Goal: Transaction & Acquisition: Purchase product/service

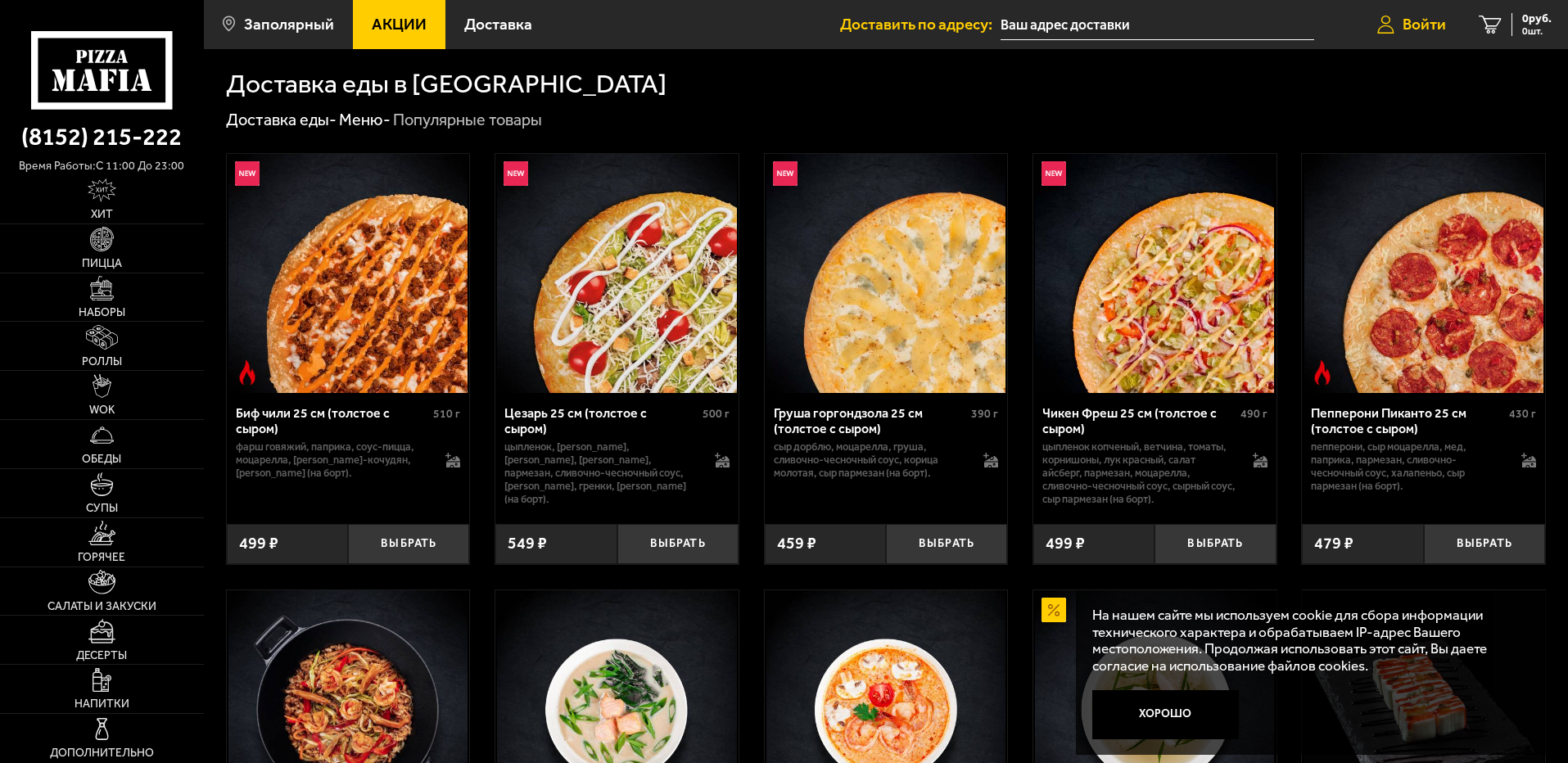
click at [1403, 19] on span "Войти" at bounding box center [1424, 23] width 44 height 15
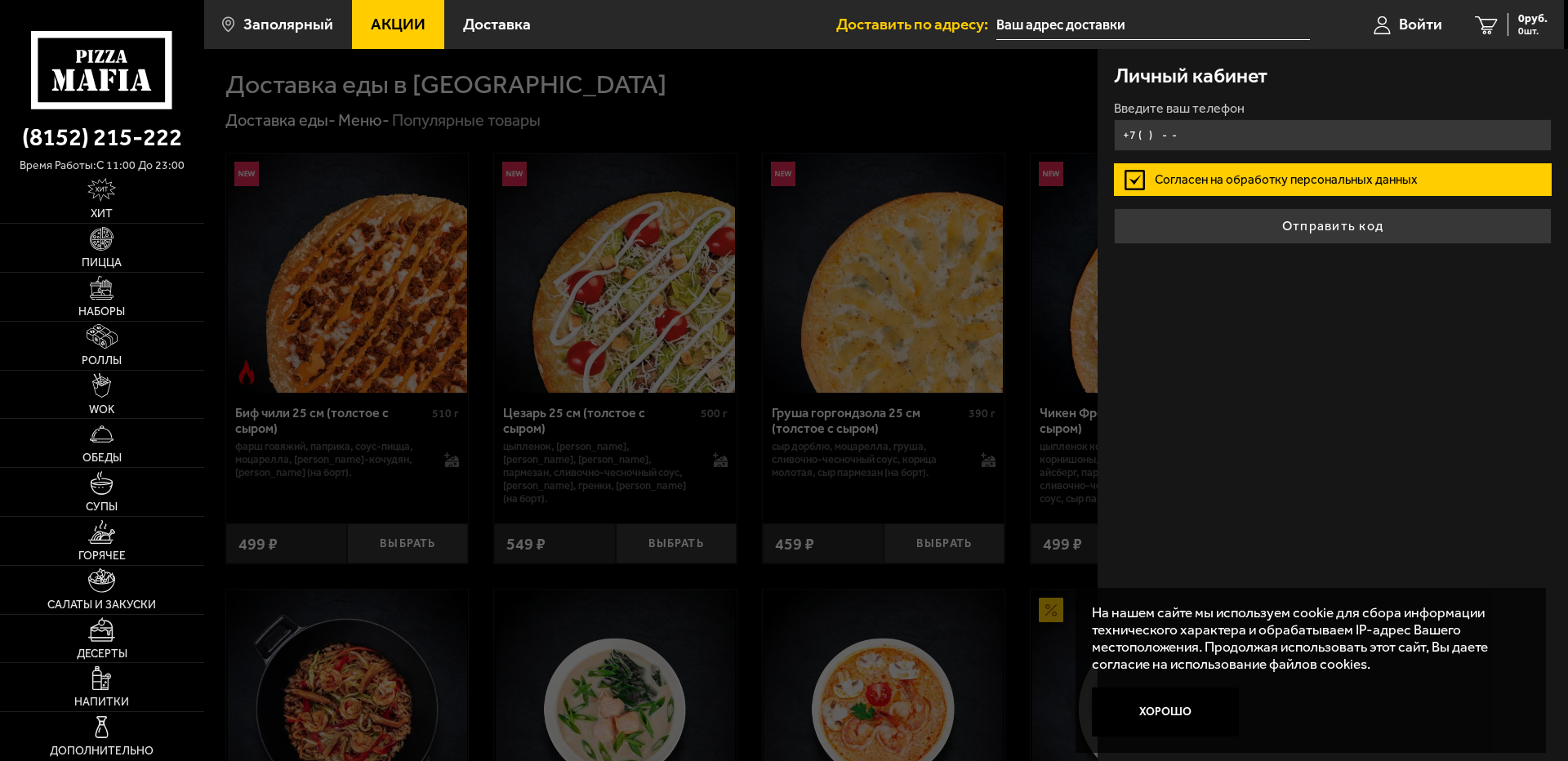
click at [1174, 129] on input "+7 ( ) - -" at bounding box center [1332, 135] width 437 height 32
type input "[PHONE_NUMBER]"
click at [1114, 208] on button "Отправить код" at bounding box center [1332, 226] width 437 height 35
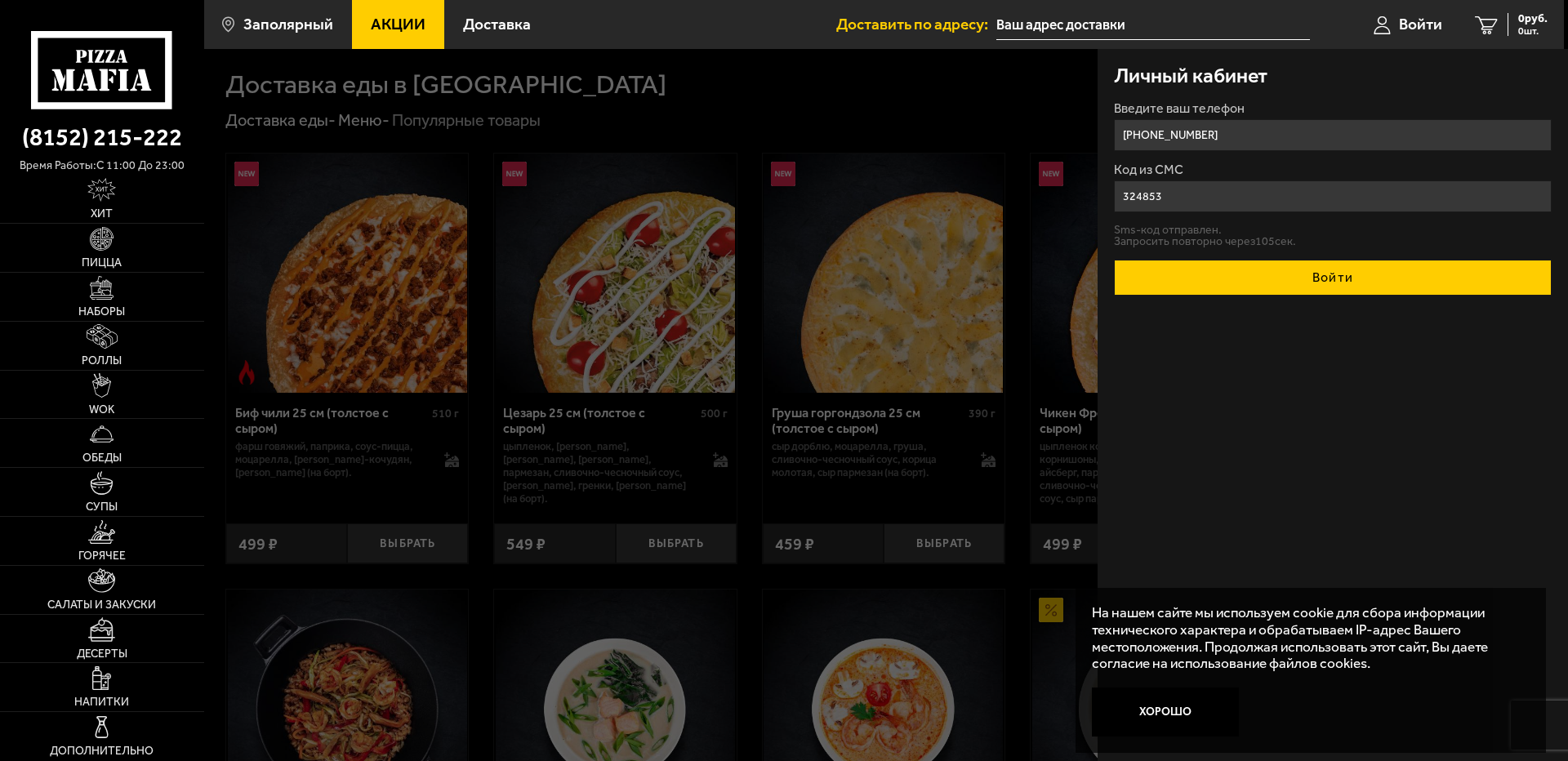
type input "324853"
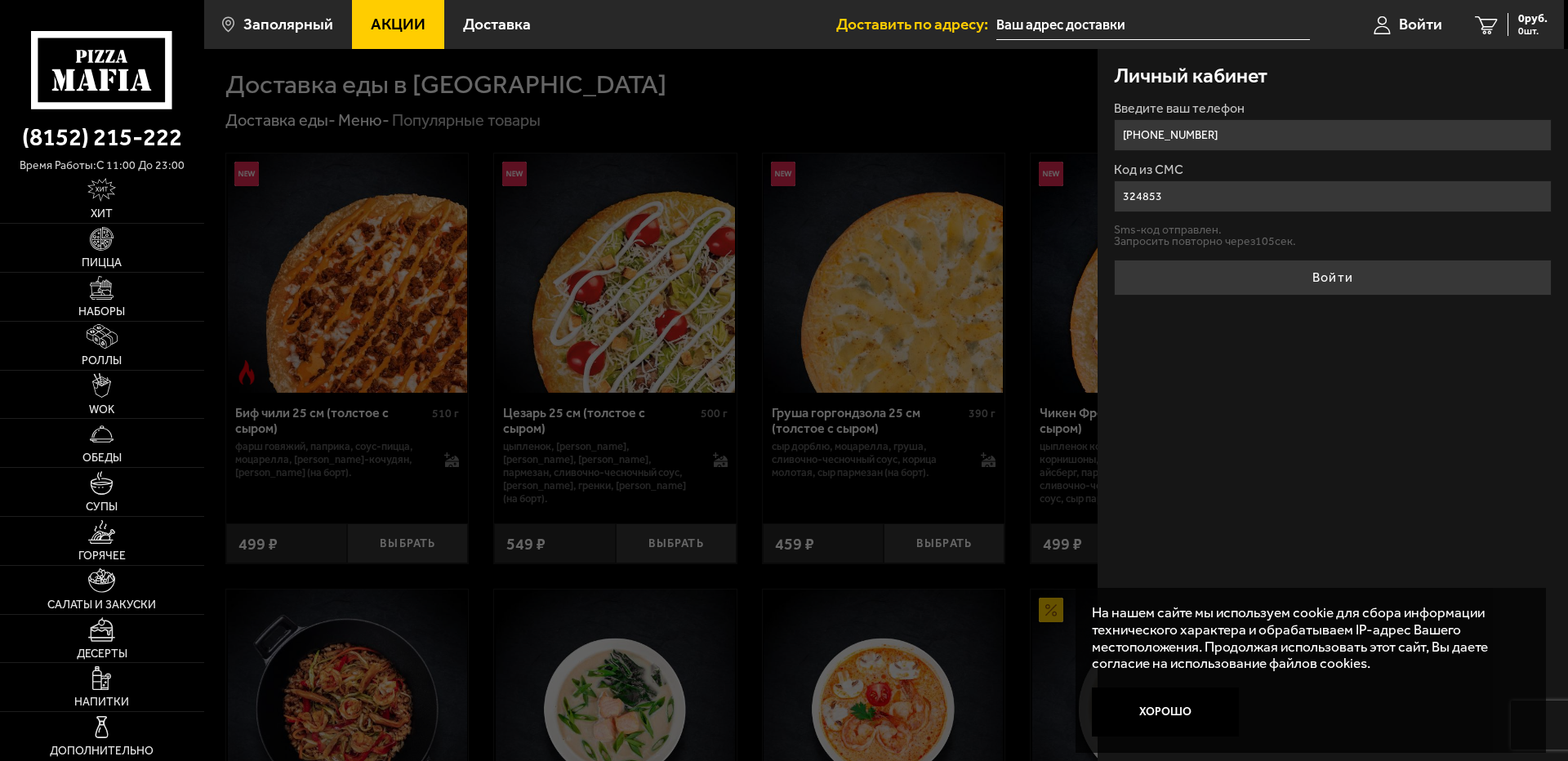
click at [1246, 295] on div "Личный кабинет Введите ваш телефон [PHONE_NUMBER] Код из СМС 324853 Sms-код отп…" at bounding box center [1333, 404] width 470 height 712
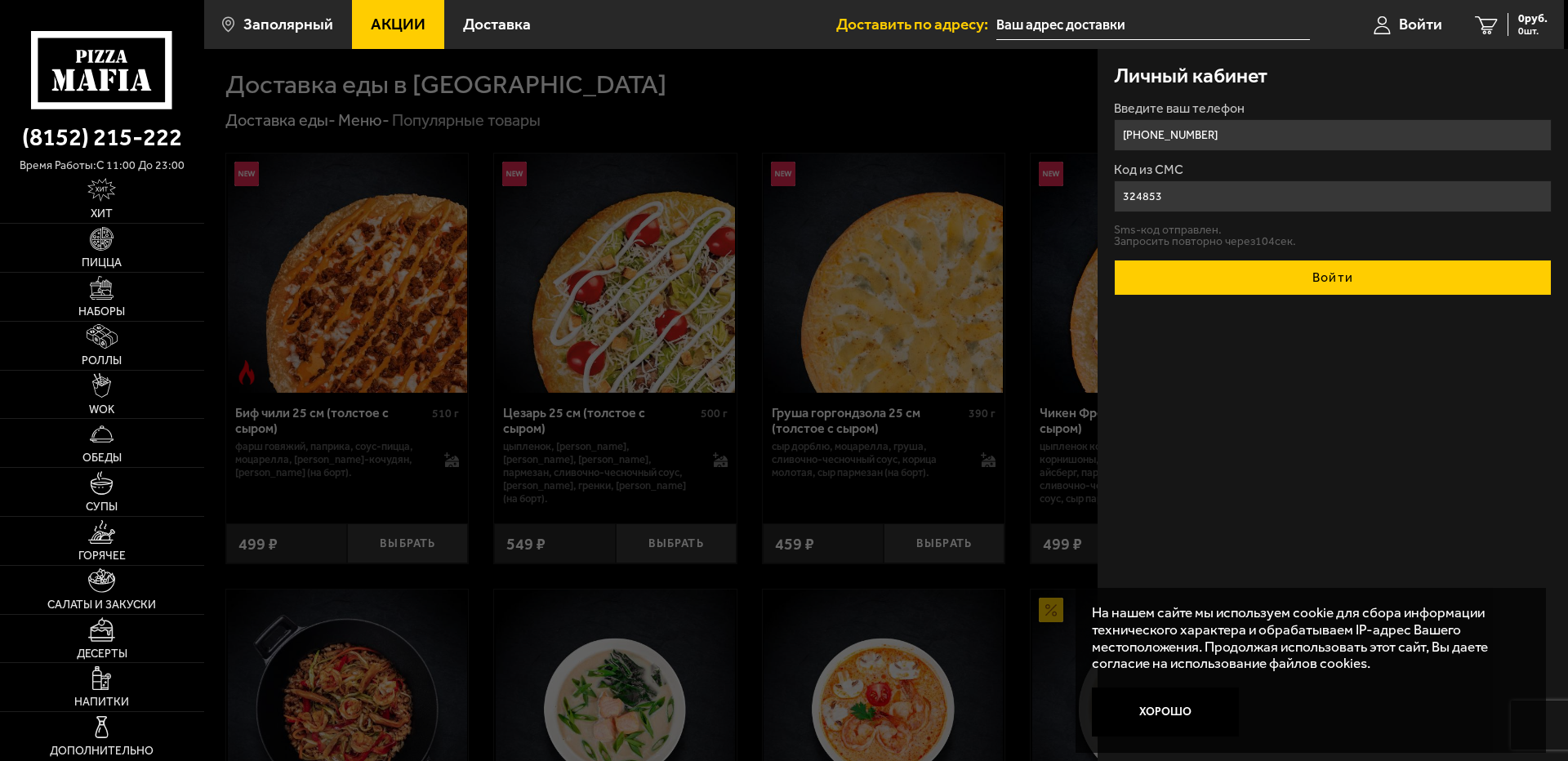
click at [1187, 284] on button "Войти" at bounding box center [1332, 278] width 437 height 35
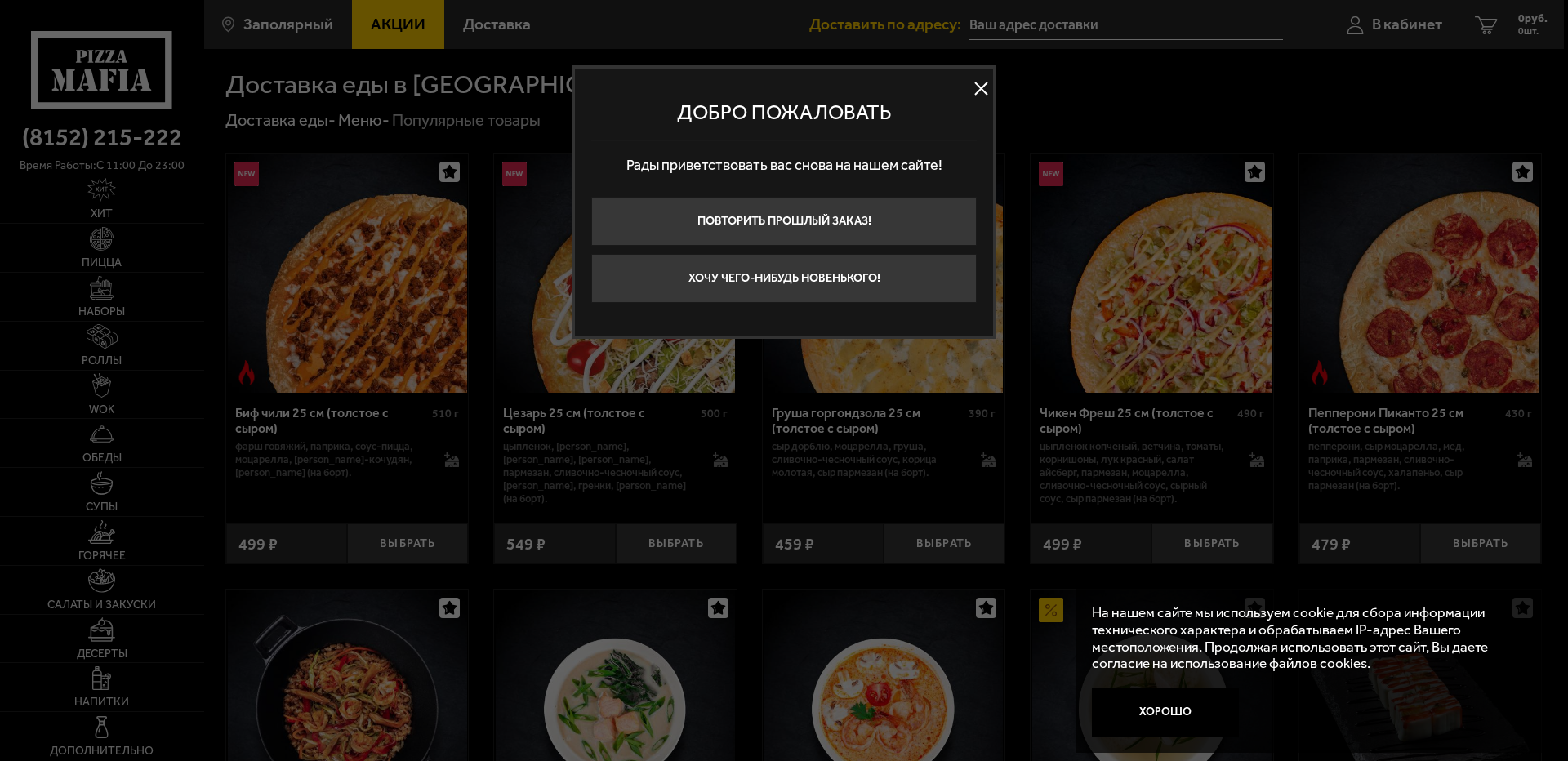
click at [786, 272] on button "Хочу чего-нибудь новенького!" at bounding box center [784, 278] width 385 height 49
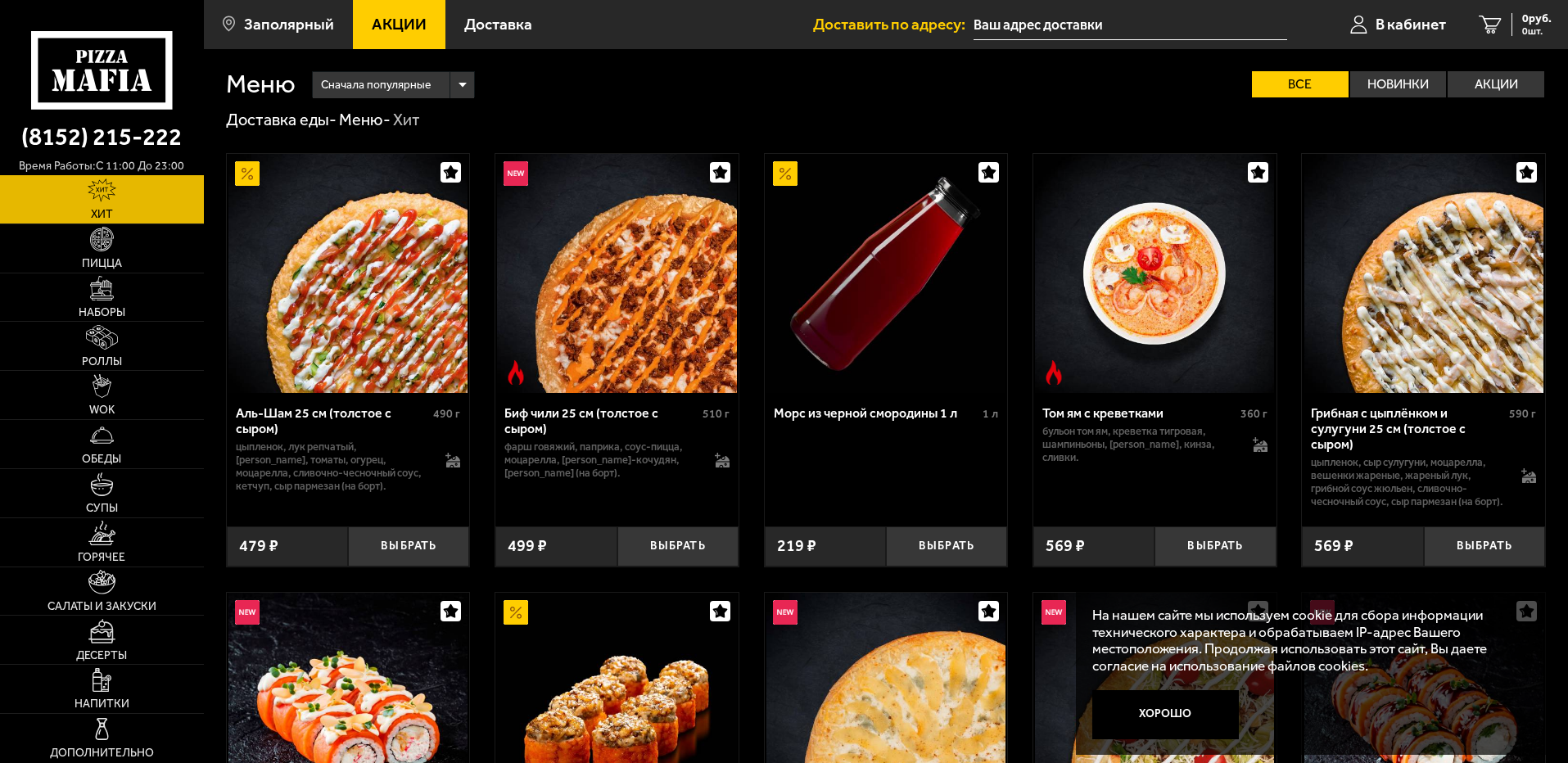
click at [667, 566] on button "Выбрать" at bounding box center [678, 546] width 121 height 40
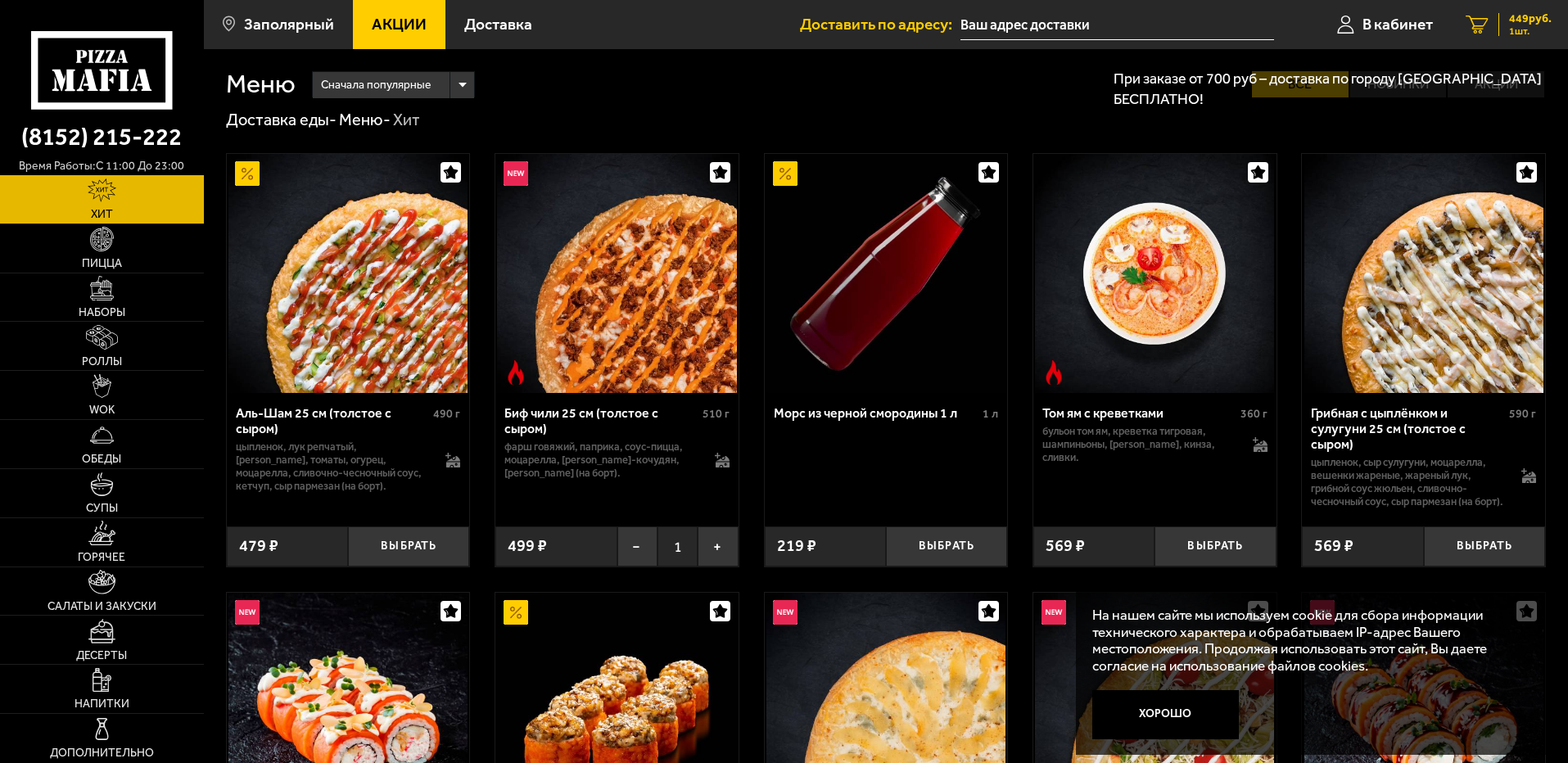
click at [1486, 19] on icon "1" at bounding box center [1476, 24] width 23 height 19
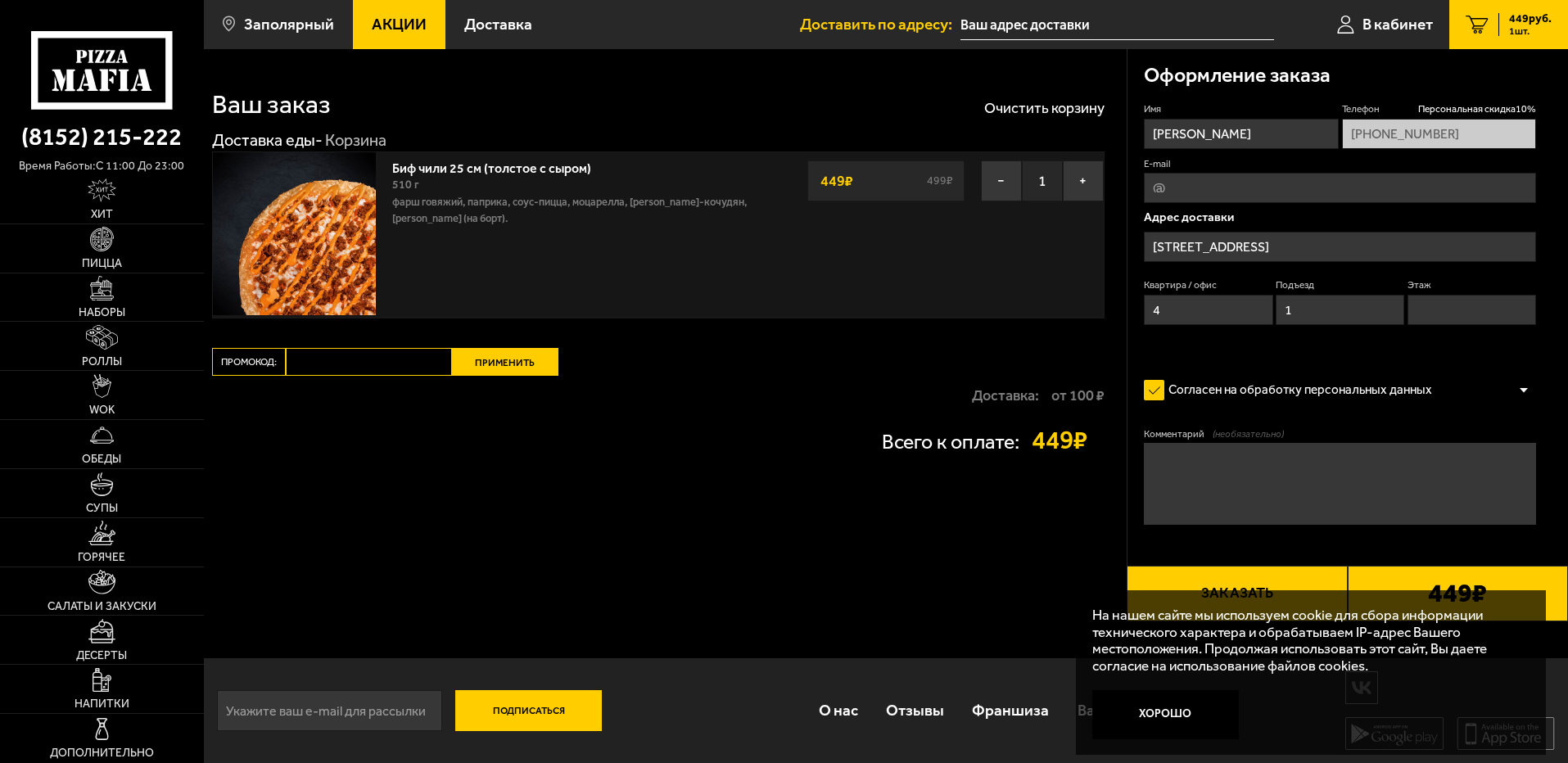
type input "[STREET_ADDRESS]"
click at [643, 227] on div "Биф чили 25 см (толстое с сыром) 510 г фарш говяжий, паприка, соус-пицца, моцар…" at bounding box center [574, 235] width 380 height 165
click at [1000, 189] on button "−" at bounding box center [1001, 181] width 41 height 41
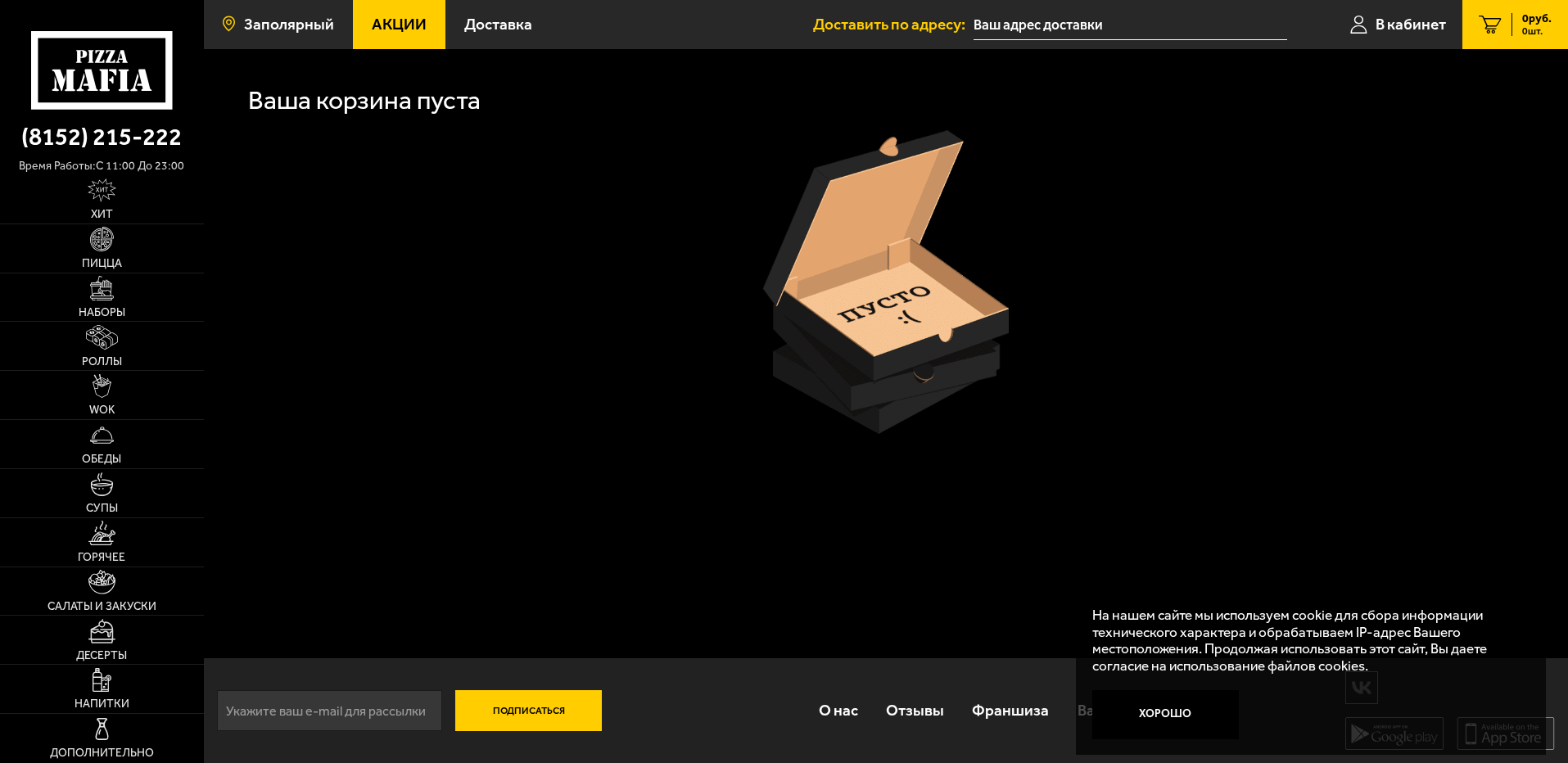
click at [283, 20] on span "Заполярный" at bounding box center [288, 23] width 90 height 15
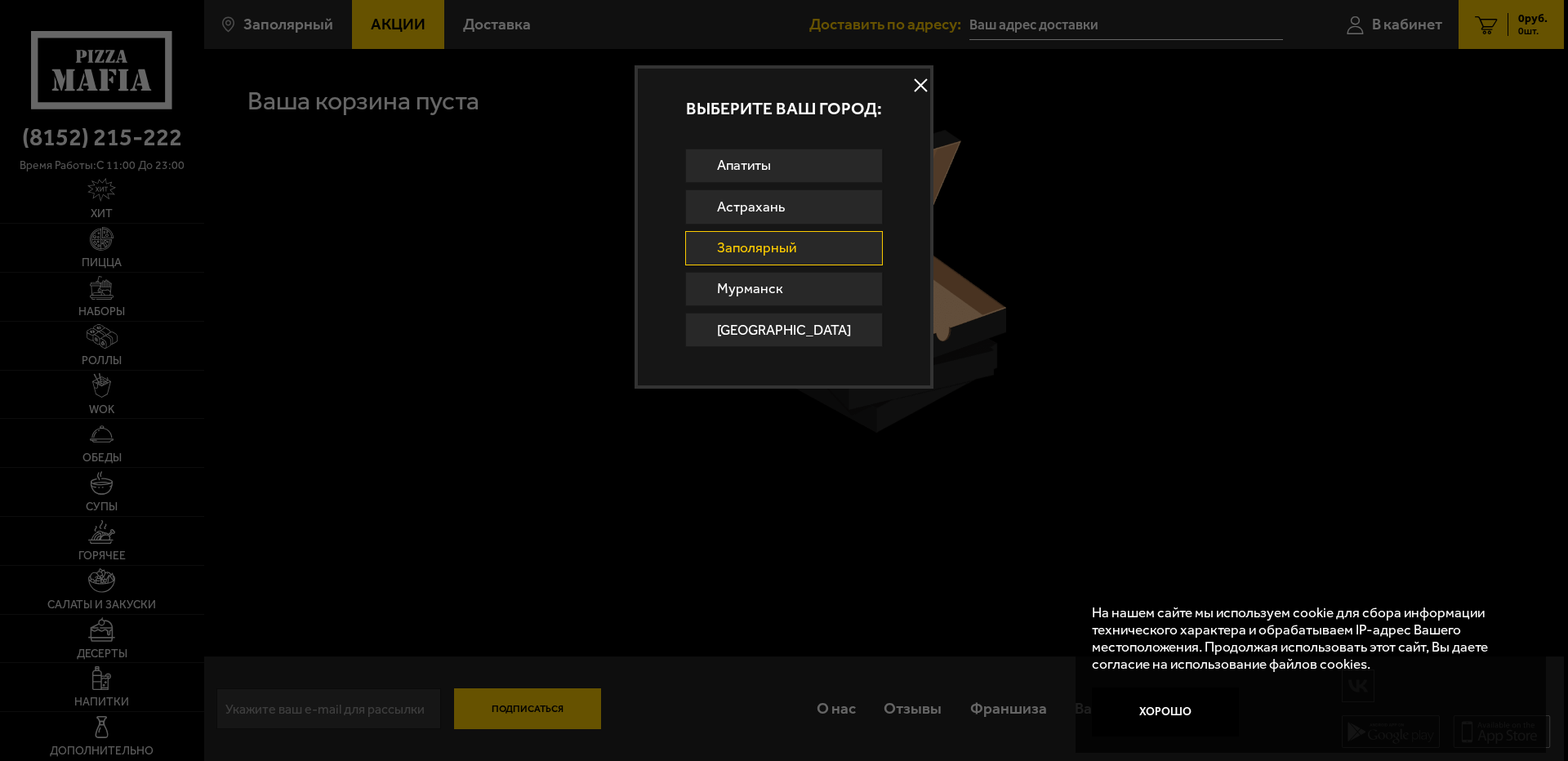
click at [641, 237] on div at bounding box center [784, 380] width 1568 height 761
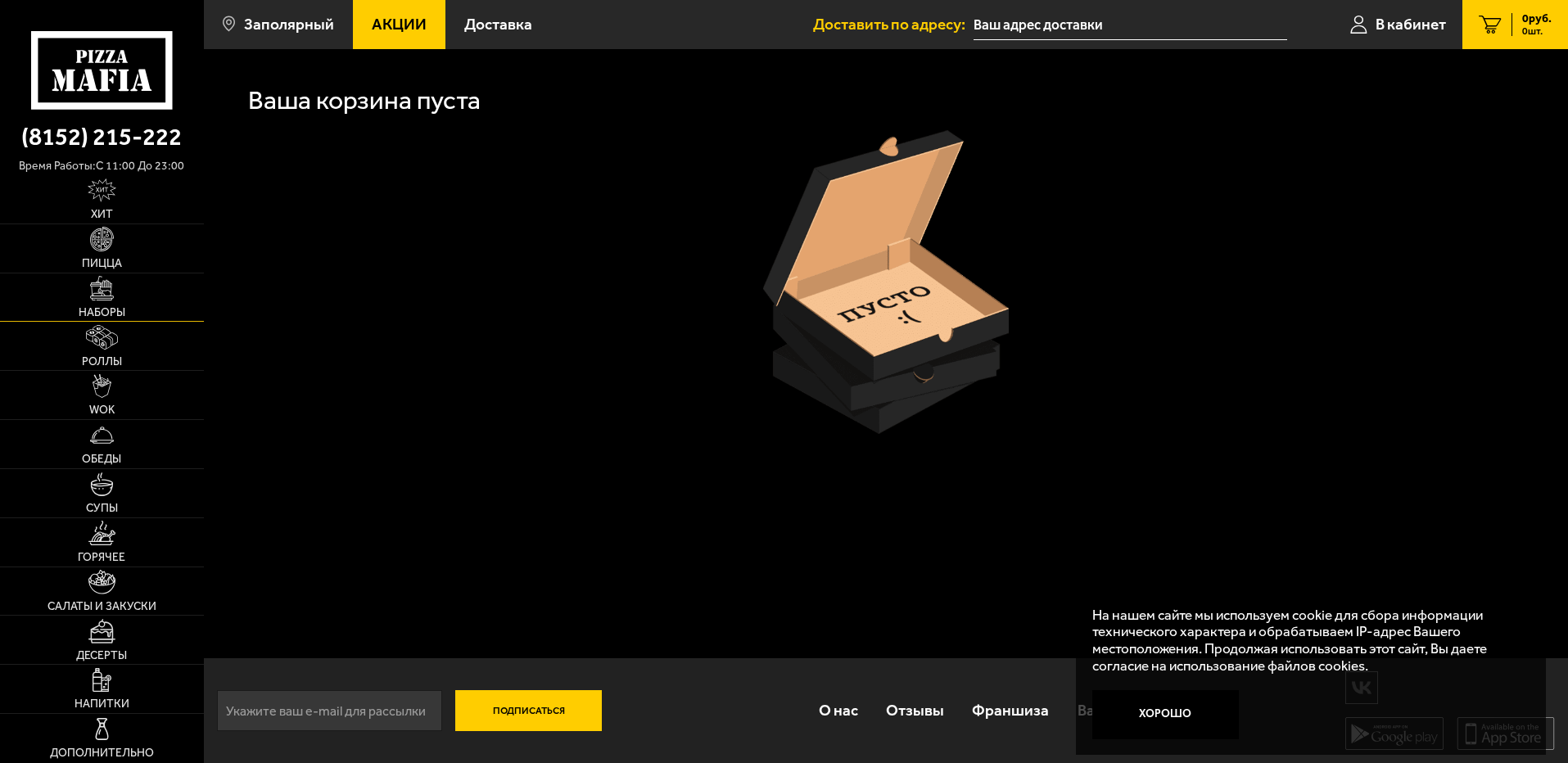
click at [113, 277] on img at bounding box center [101, 287] width 24 height 24
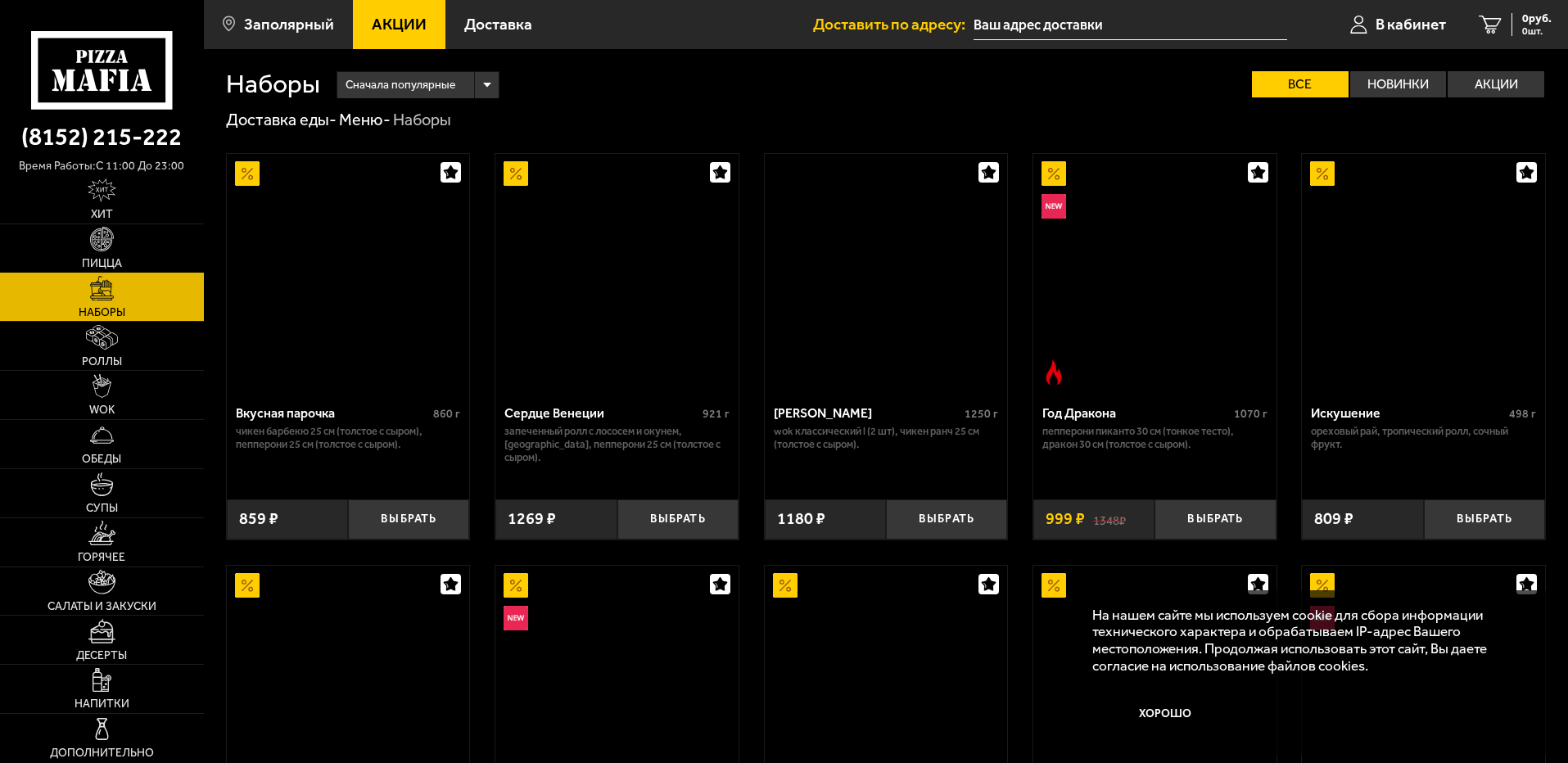
click at [116, 254] on link "Пицца" at bounding box center [101, 248] width 204 height 48
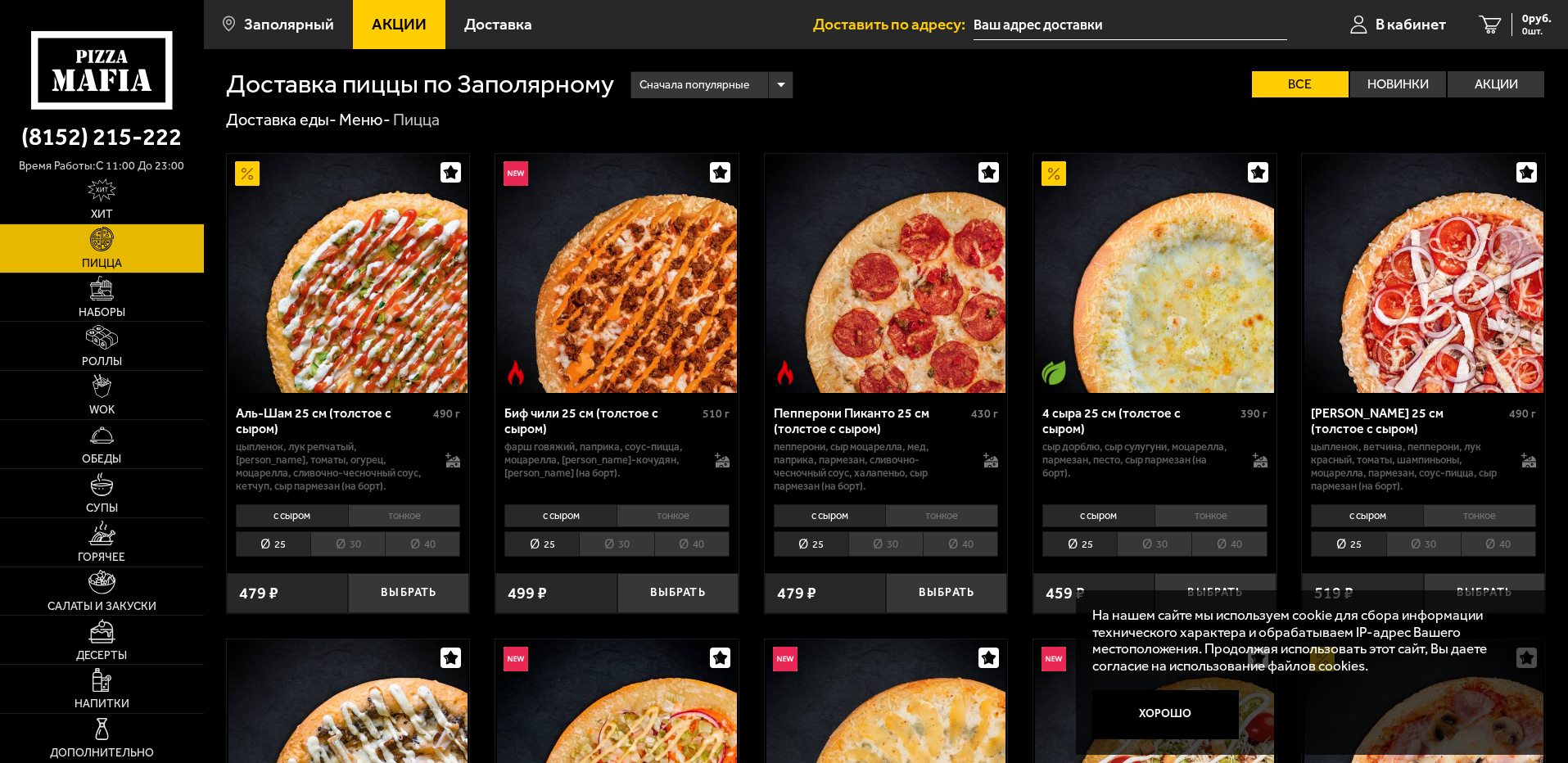
click at [679, 547] on li "40" at bounding box center [691, 543] width 76 height 26
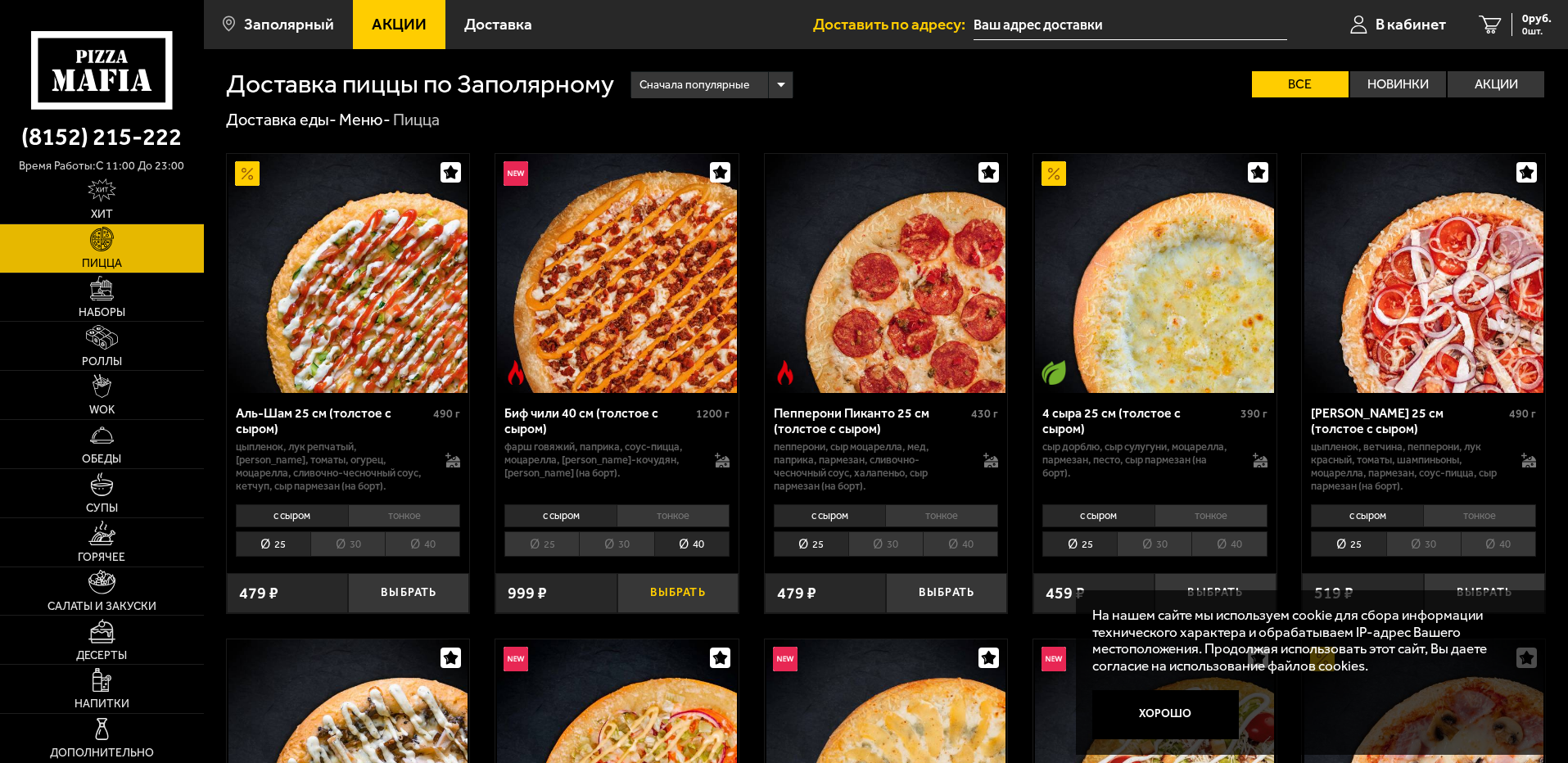
click at [663, 584] on button "Выбрать" at bounding box center [678, 592] width 121 height 40
click at [697, 591] on button "Выбрать" at bounding box center [678, 592] width 121 height 40
click at [680, 590] on span "1" at bounding box center [677, 592] width 40 height 40
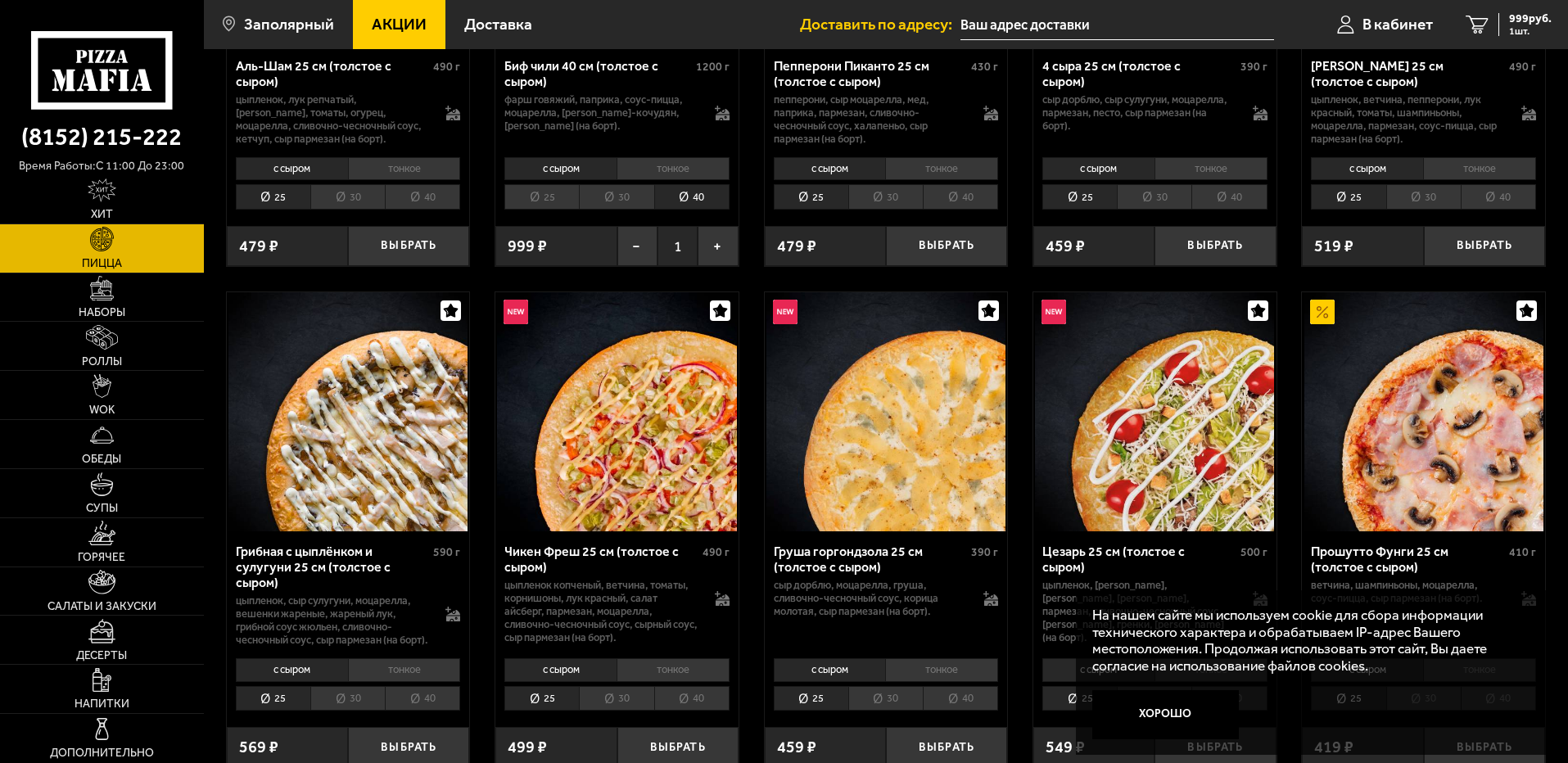
scroll to position [573, 0]
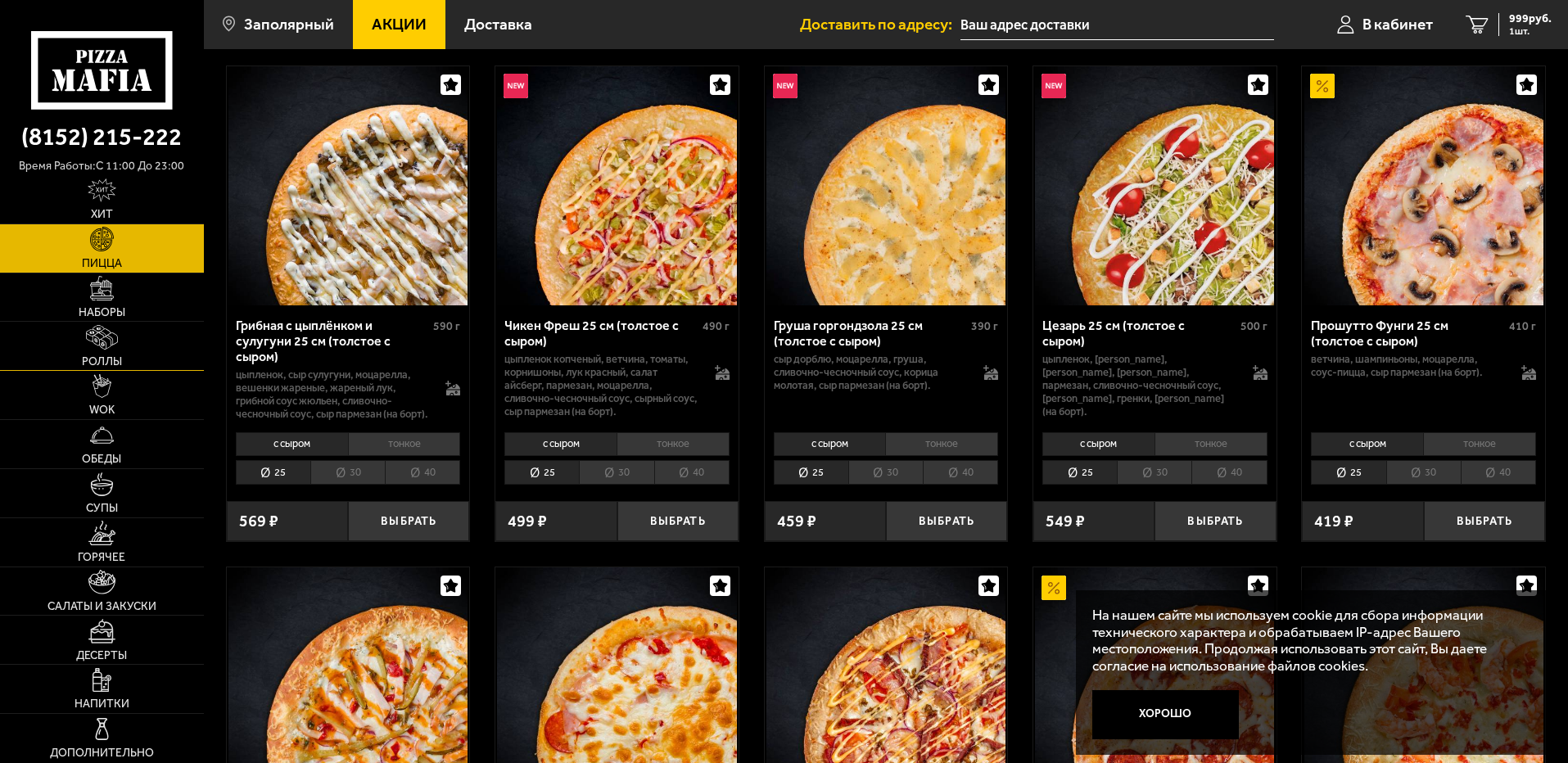
click at [127, 334] on link "Роллы" at bounding box center [101, 346] width 204 height 48
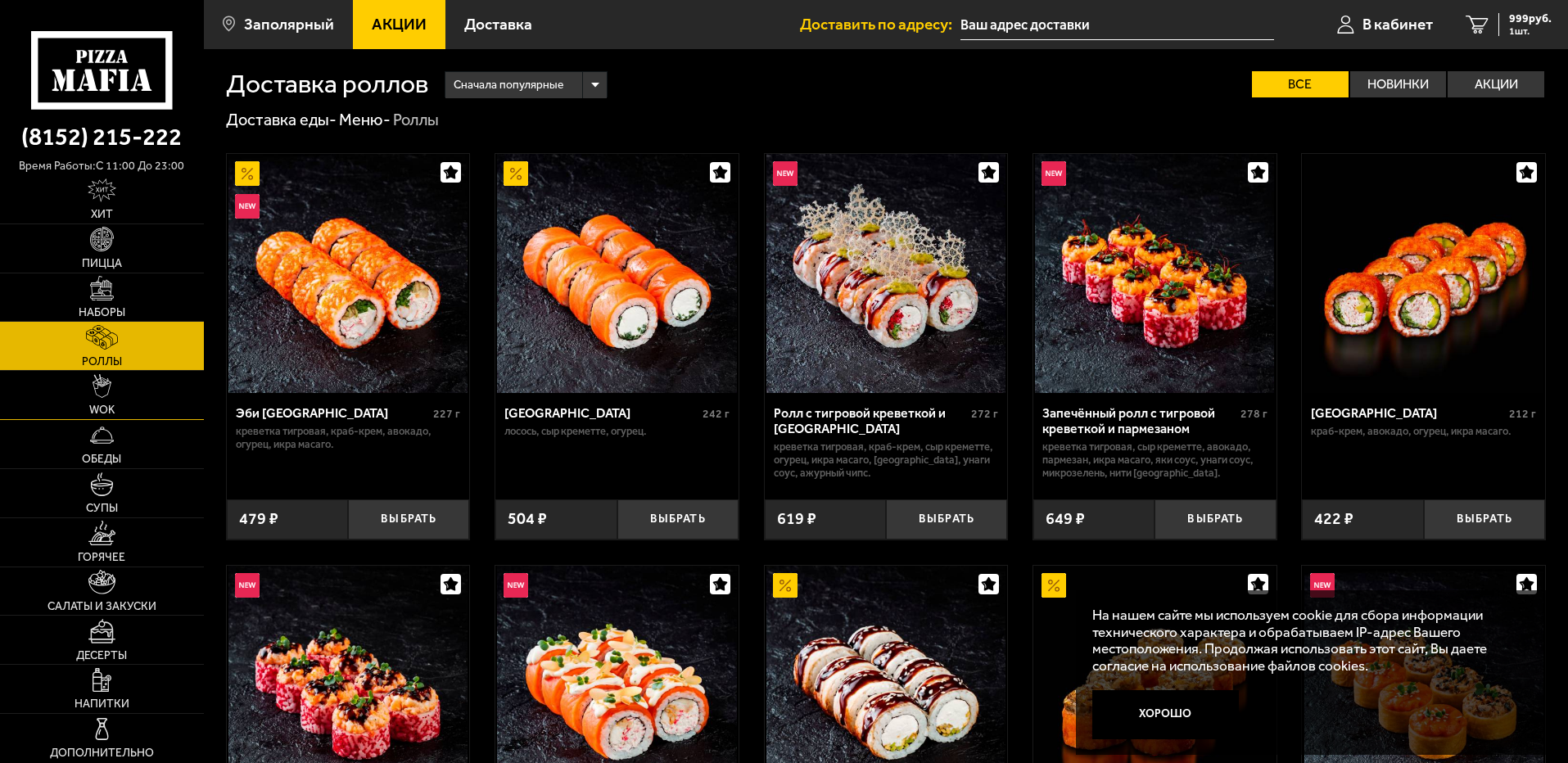
click at [133, 385] on link "WOK" at bounding box center [101, 395] width 204 height 48
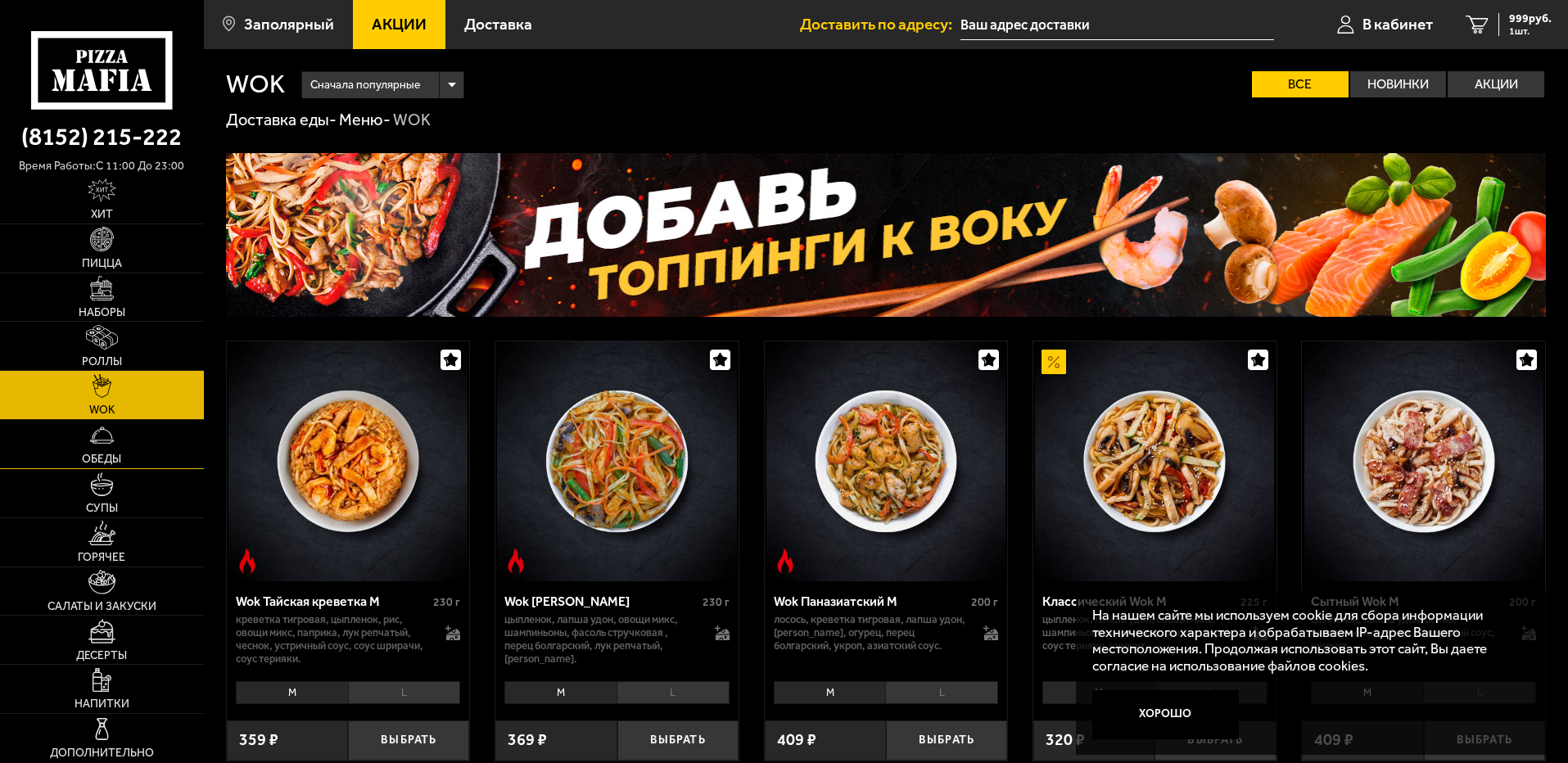
click at [131, 453] on link "Обеды" at bounding box center [101, 444] width 204 height 48
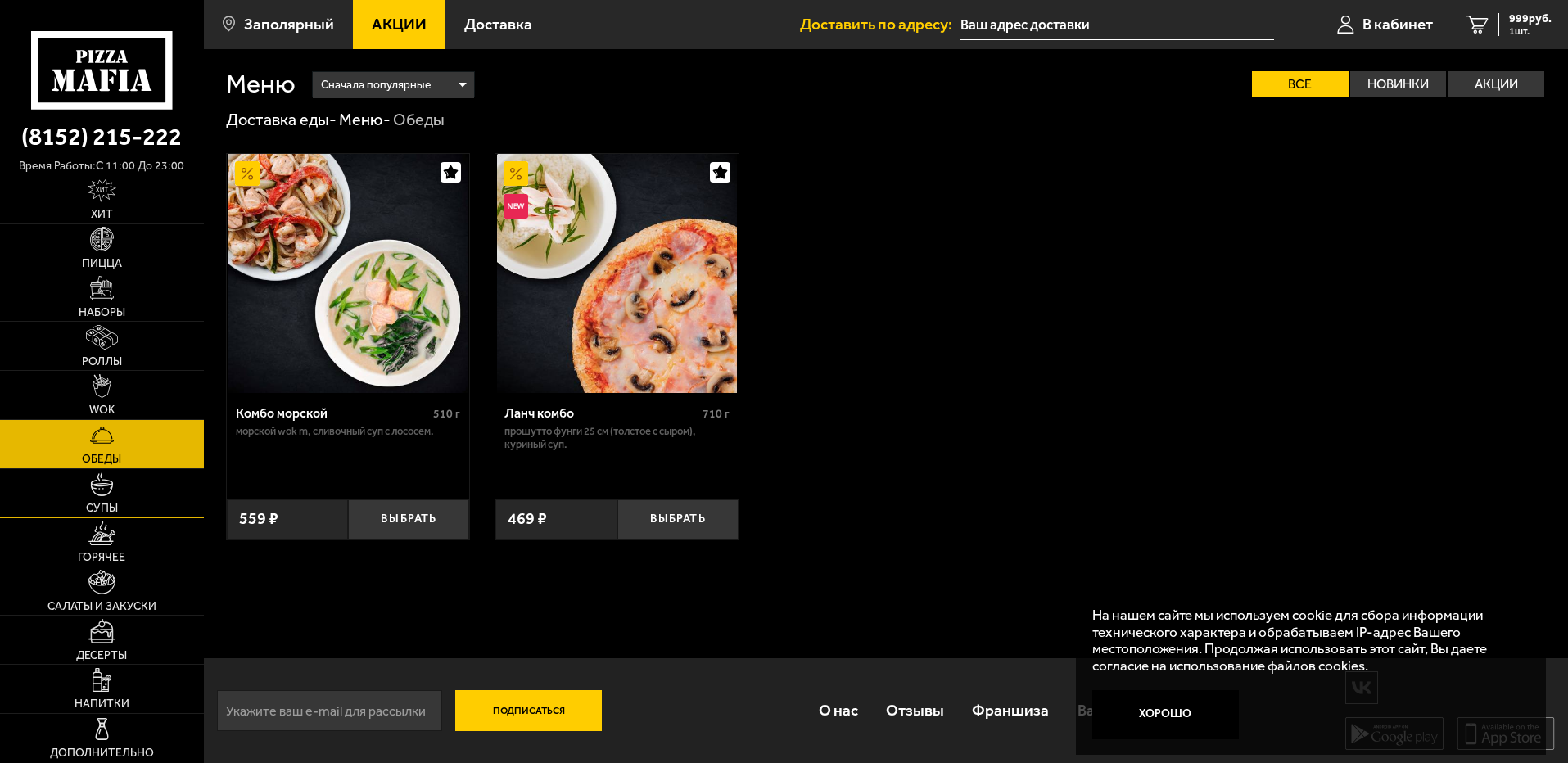
click at [123, 486] on link "Супы" at bounding box center [101, 493] width 204 height 48
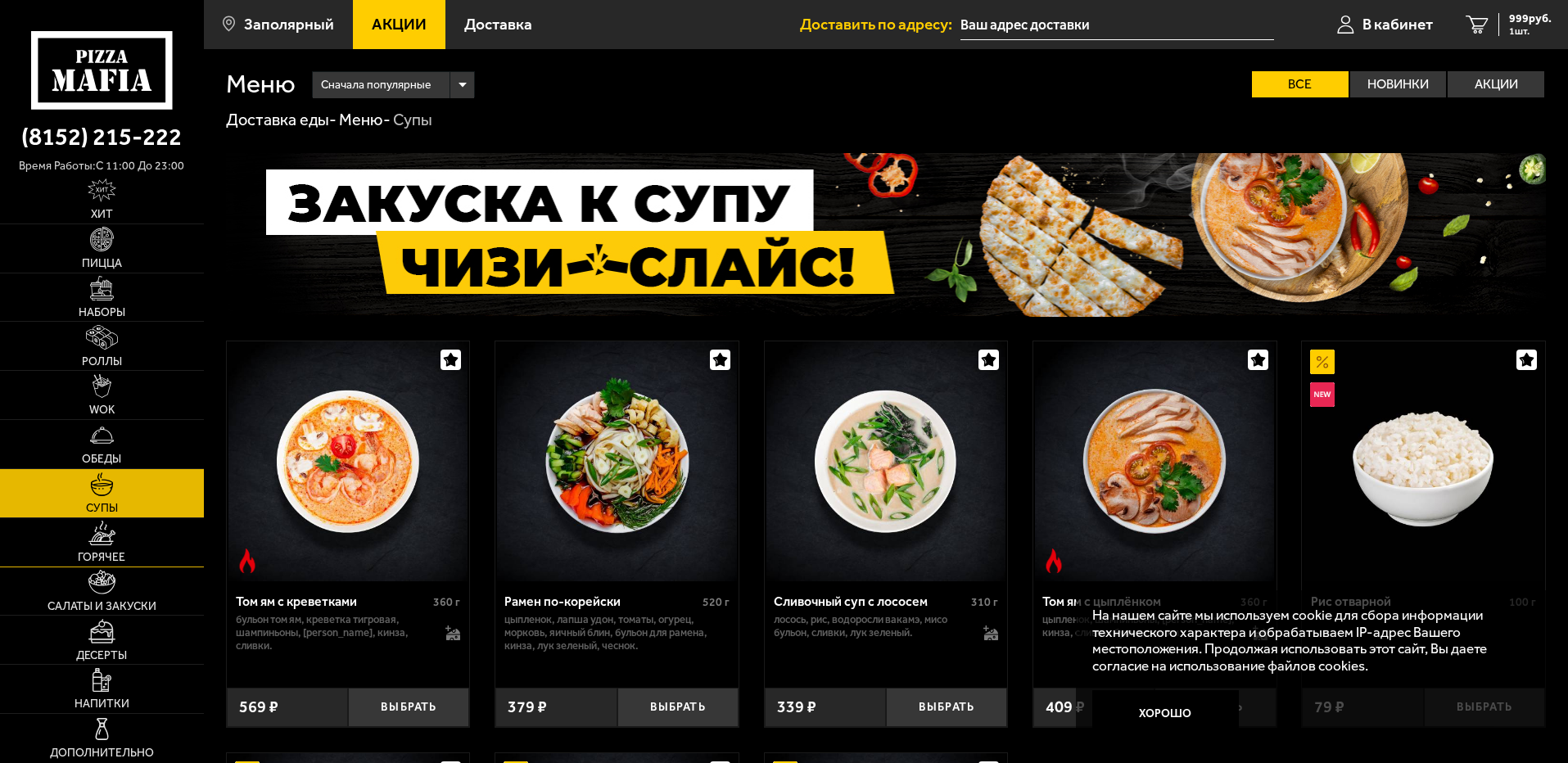
click at [116, 526] on img at bounding box center [101, 532] width 27 height 24
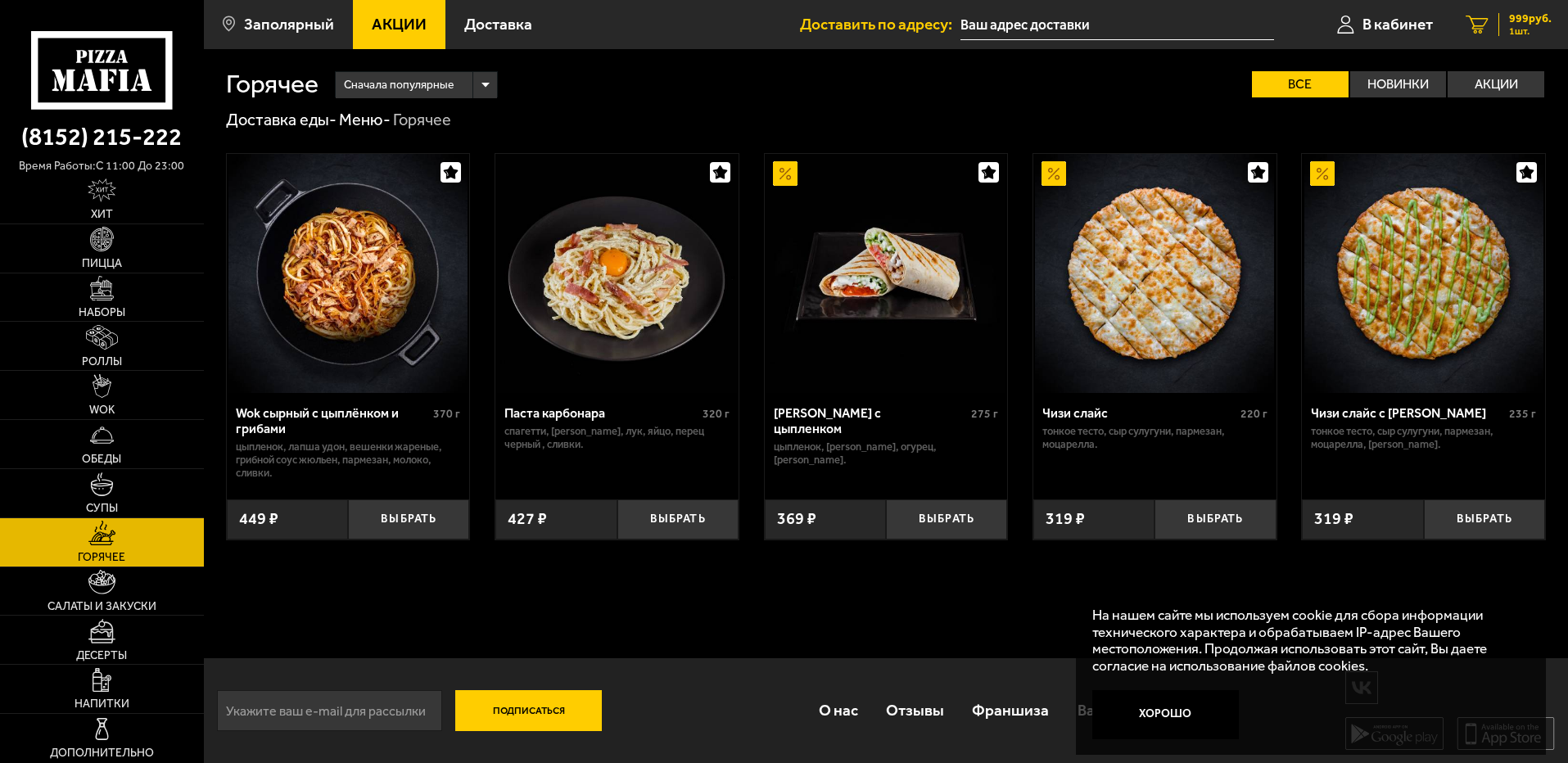
click at [1527, 21] on span "999 руб." at bounding box center [1530, 19] width 43 height 12
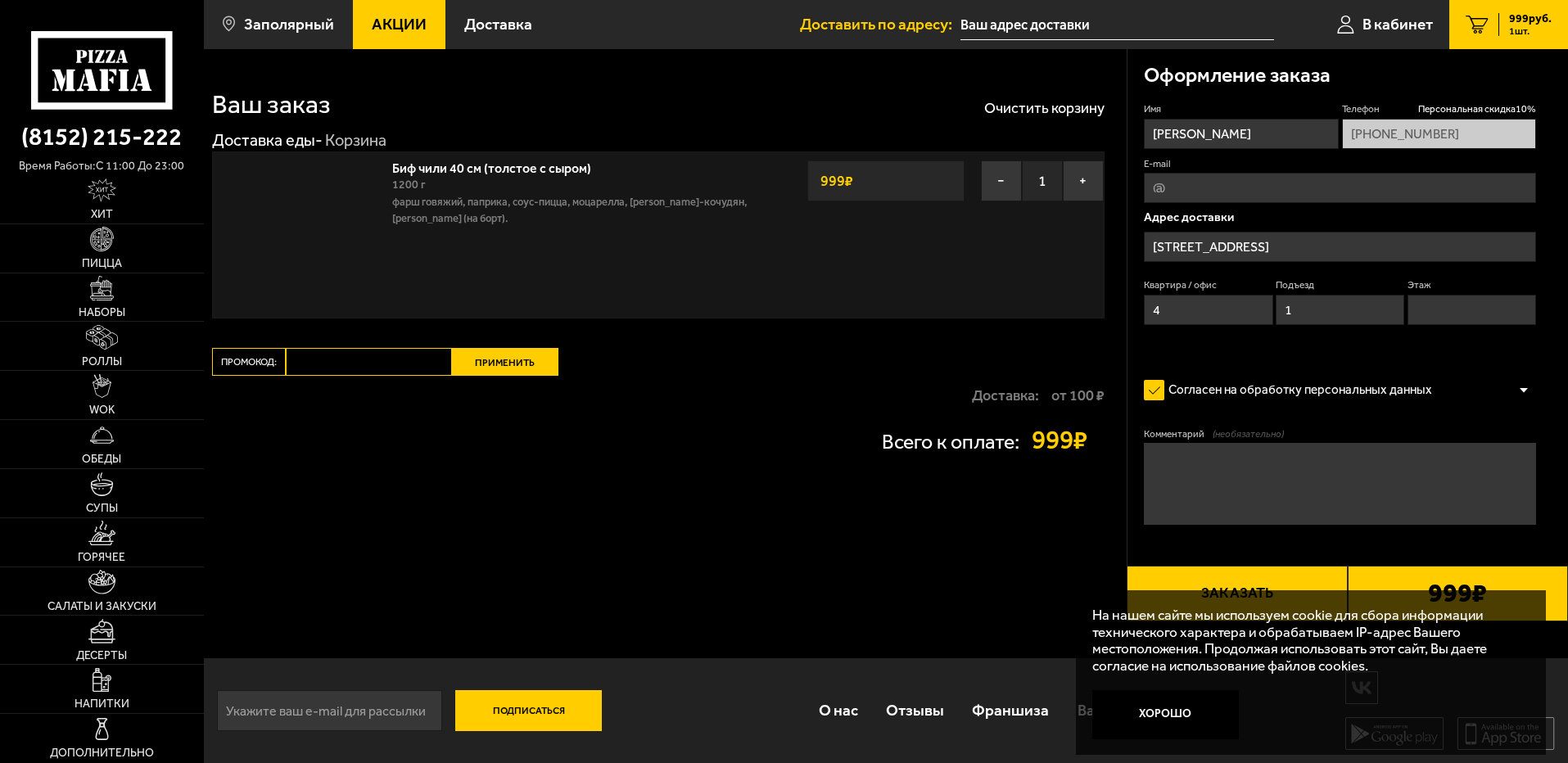
type input "[STREET_ADDRESS]"
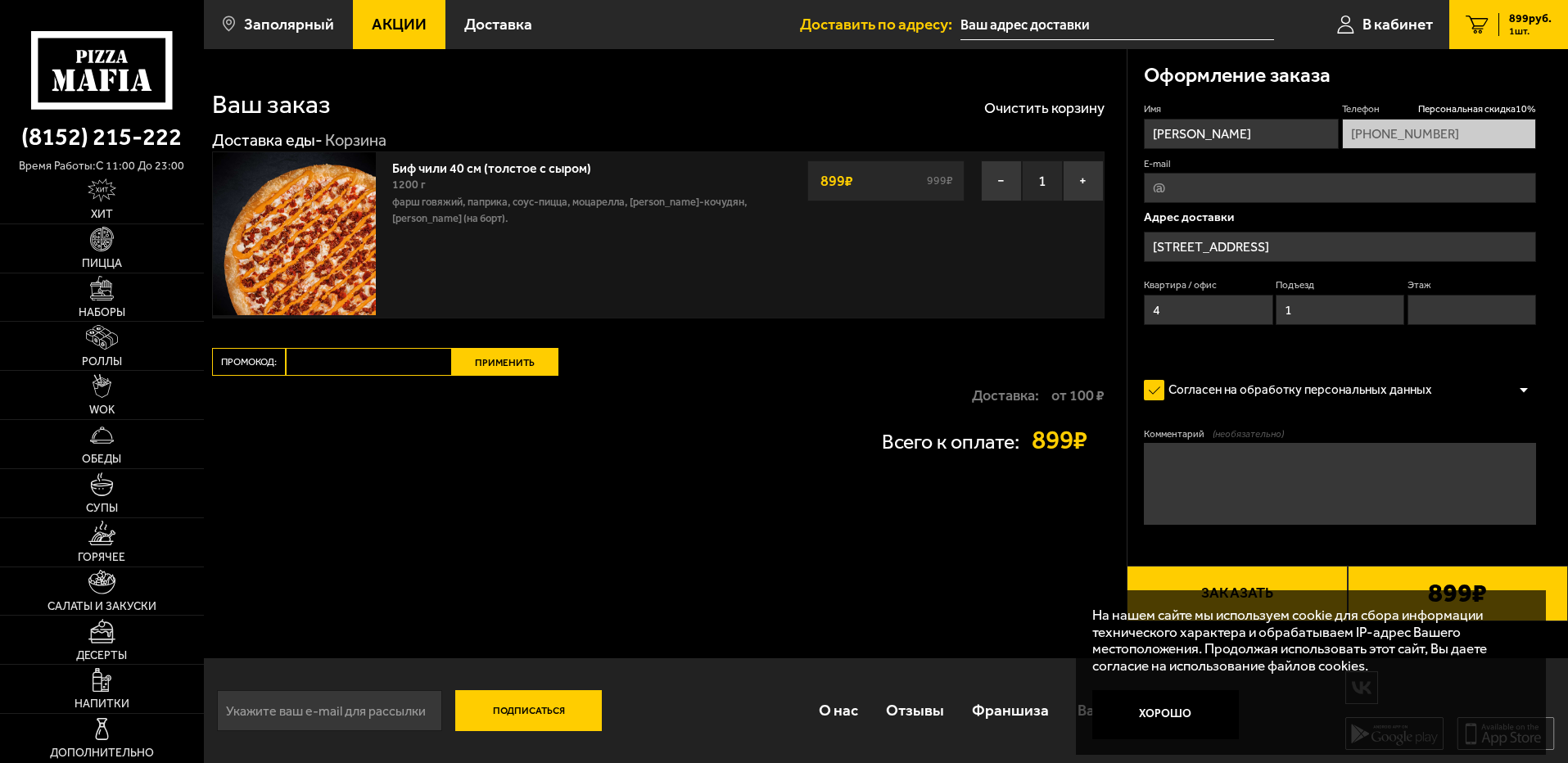
click at [486, 711] on button "Подписаться" at bounding box center [529, 711] width 148 height 41
click at [662, 475] on div "Ваш заказ Очистить корзину Доставка еды - Корзина Биф чили 40 см (толстое с сыр…" at bounding box center [664, 334] width 922 height 572
click at [1268, 245] on input "[STREET_ADDRESS]" at bounding box center [1339, 246] width 392 height 30
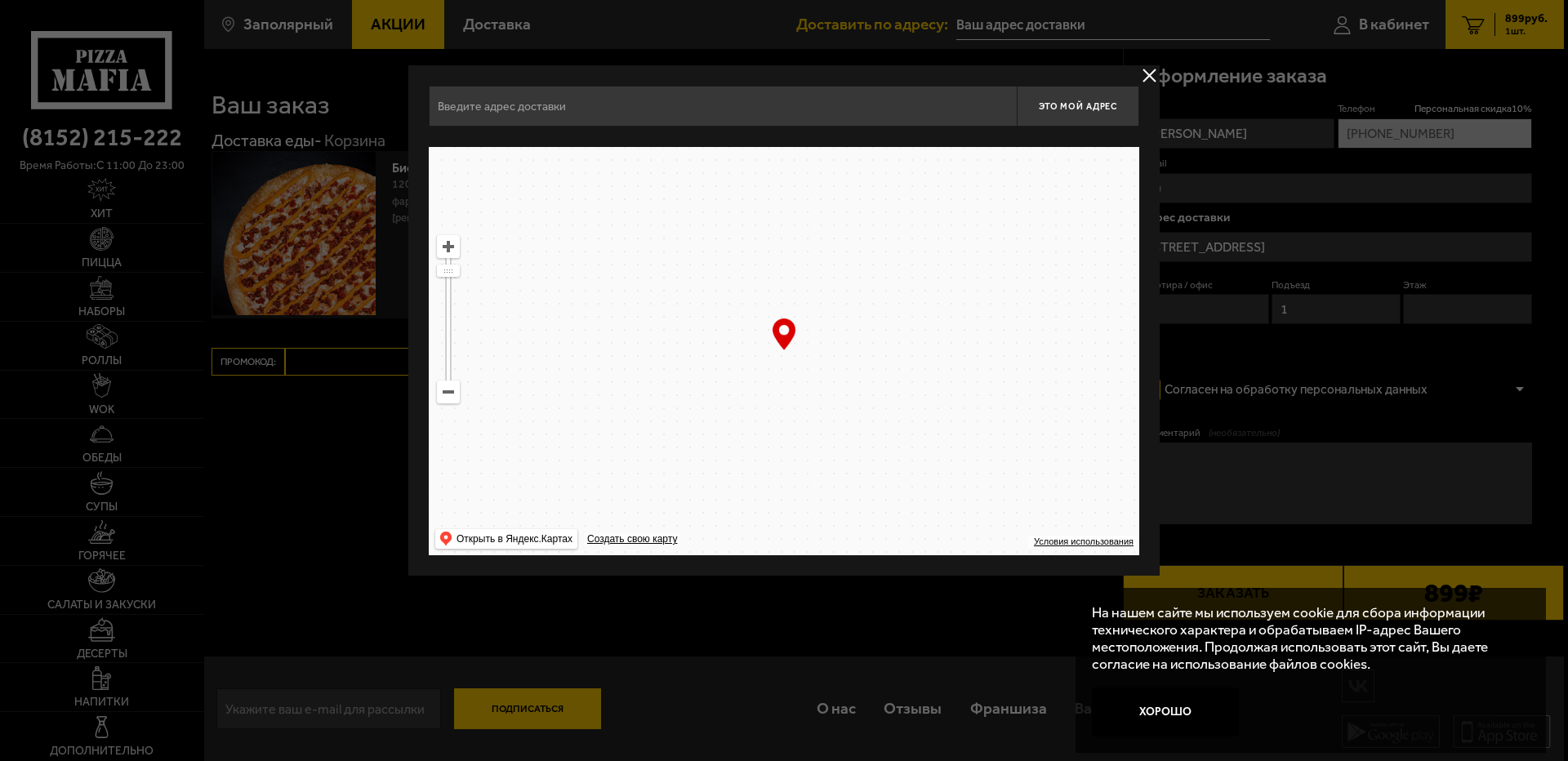
type input "[STREET_ADDRESS]"
drag, startPoint x: 886, startPoint y: 349, endPoint x: 685, endPoint y: 373, distance: 202.4
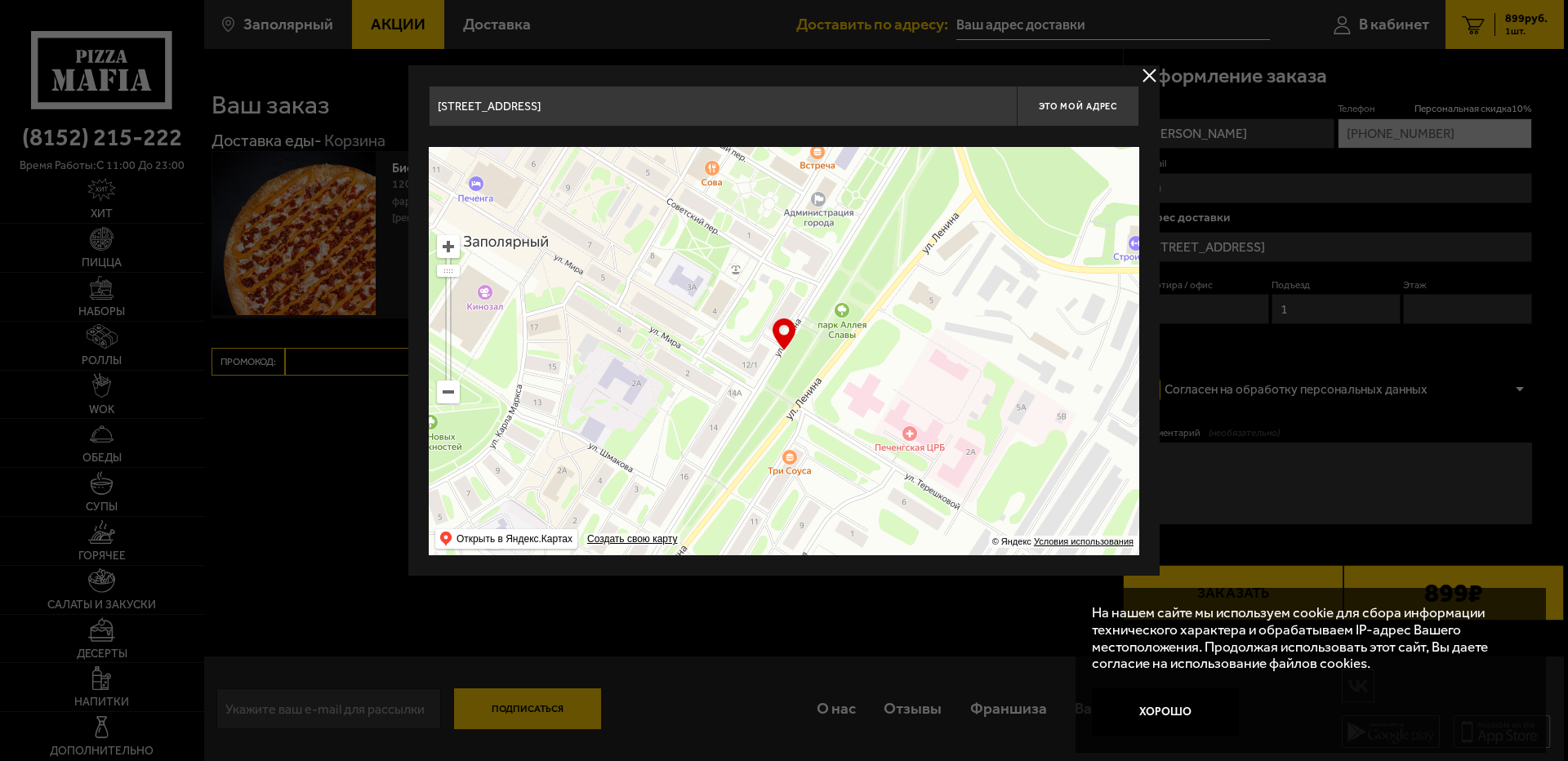
click at [692, 364] on ymaps at bounding box center [784, 351] width 711 height 408
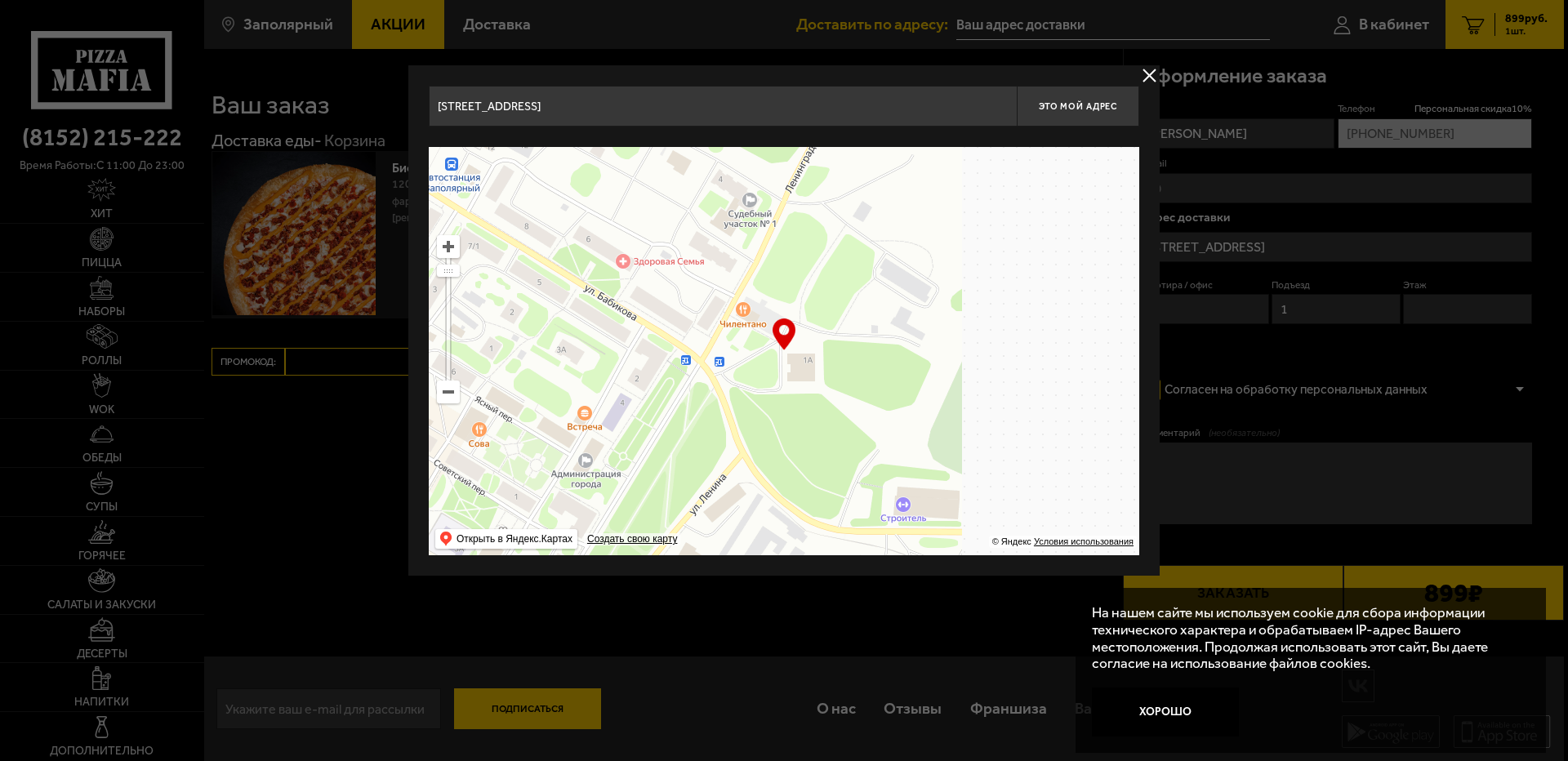
drag, startPoint x: 827, startPoint y: 411, endPoint x: 771, endPoint y: 446, distance: 66.0
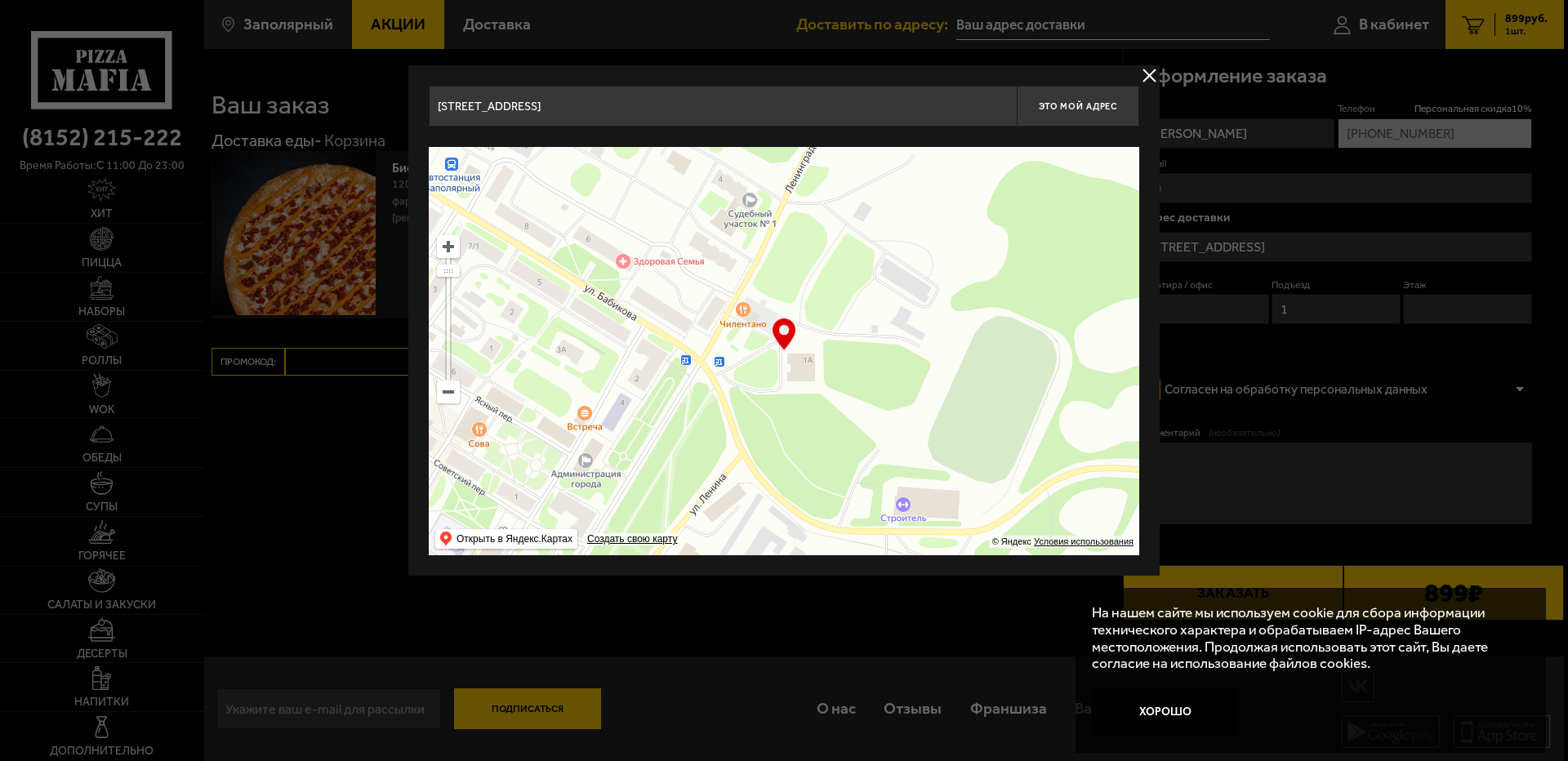
click at [781, 466] on ymaps at bounding box center [784, 351] width 711 height 408
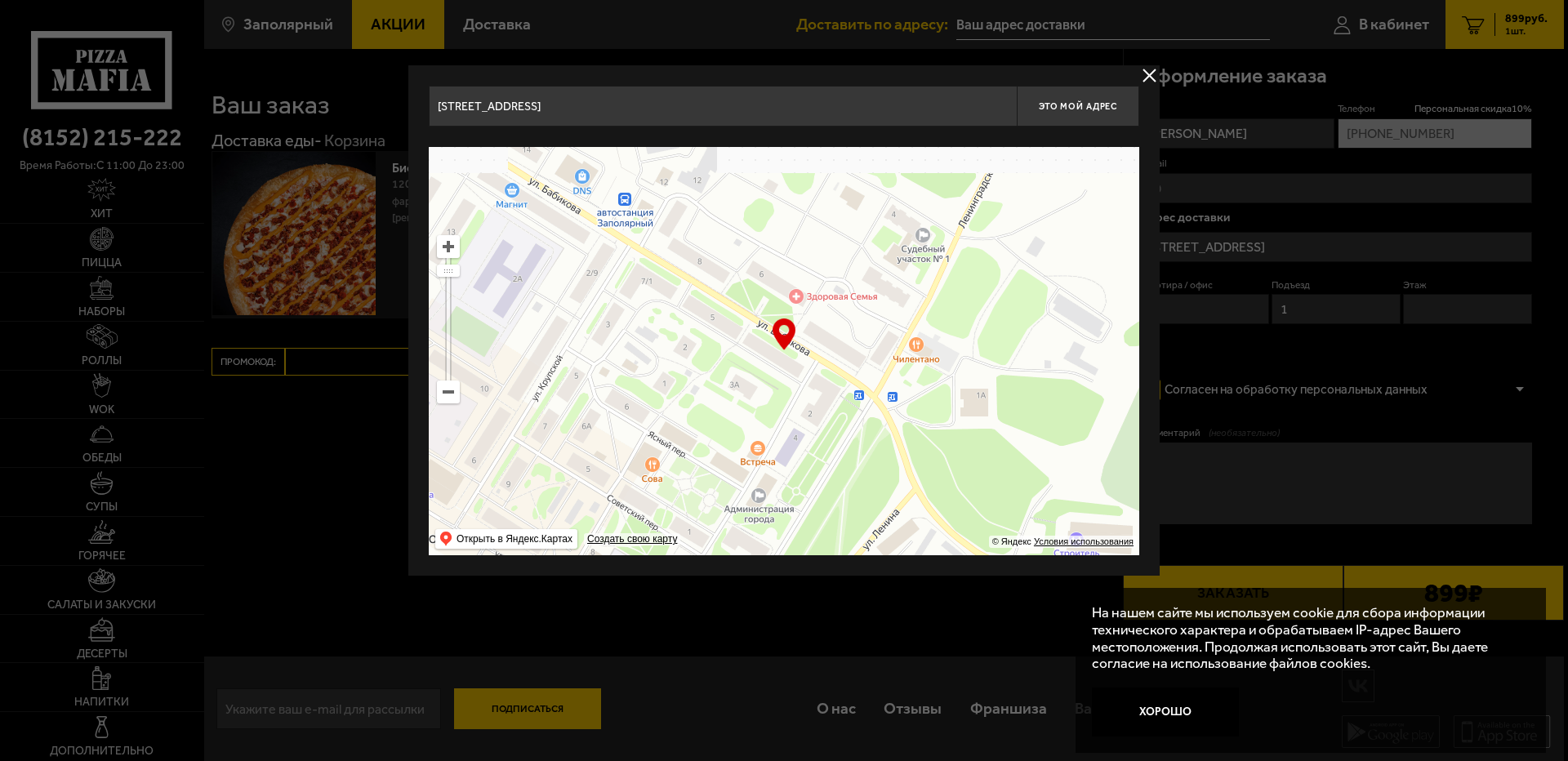
drag, startPoint x: 728, startPoint y: 384, endPoint x: 919, endPoint y: 337, distance: 196.7
click at [919, 337] on ymaps at bounding box center [784, 351] width 711 height 408
type input "[STREET_ADDRESS][PERSON_NAME]"
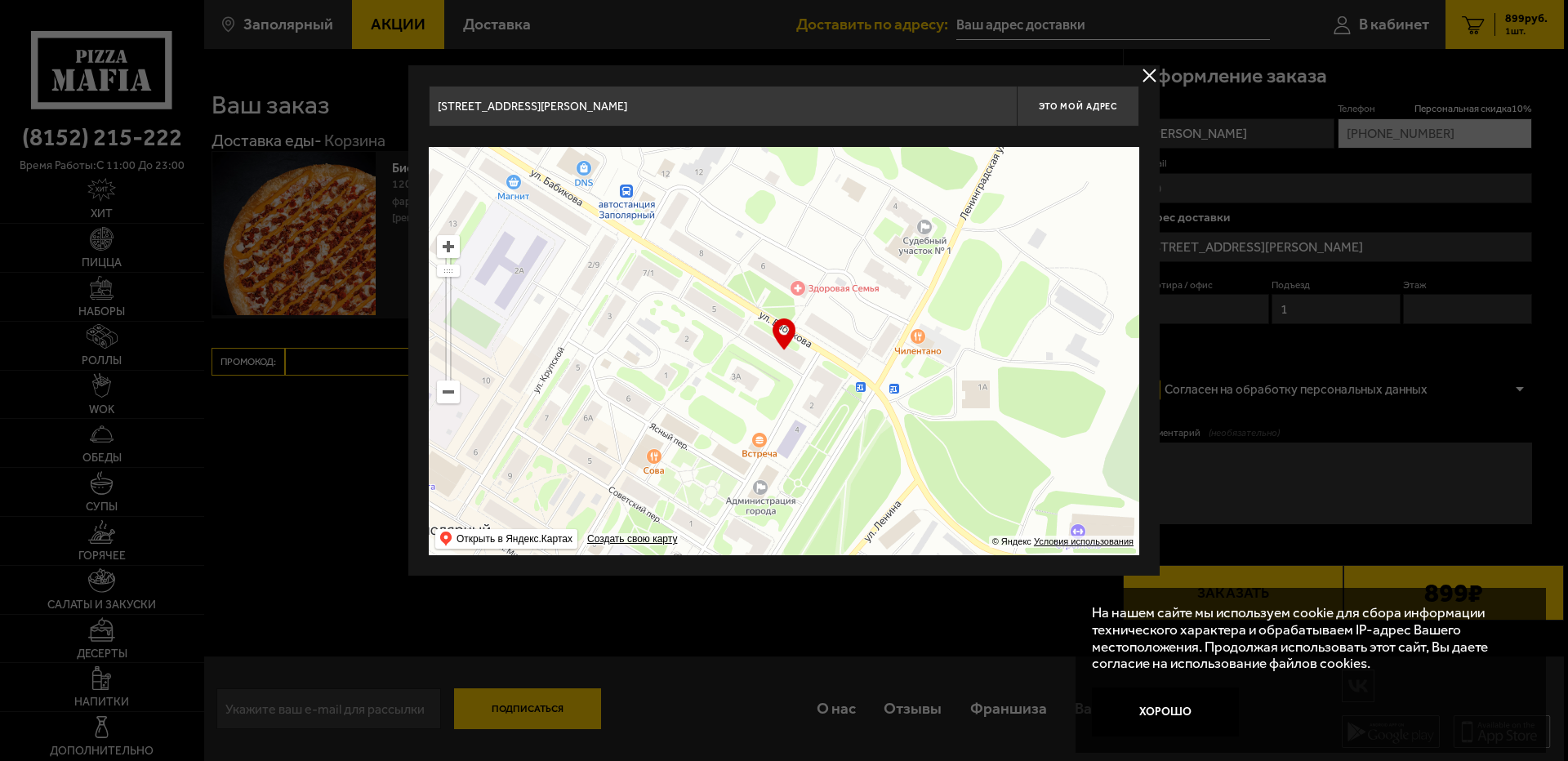
drag, startPoint x: 831, startPoint y: 341, endPoint x: 832, endPoint y: 333, distance: 8.1
click at [832, 333] on ymaps at bounding box center [784, 351] width 711 height 408
click at [1088, 106] on span "Это мой адрес" at bounding box center [1078, 106] width 78 height 11
type input "[STREET_ADDRESS][PERSON_NAME]"
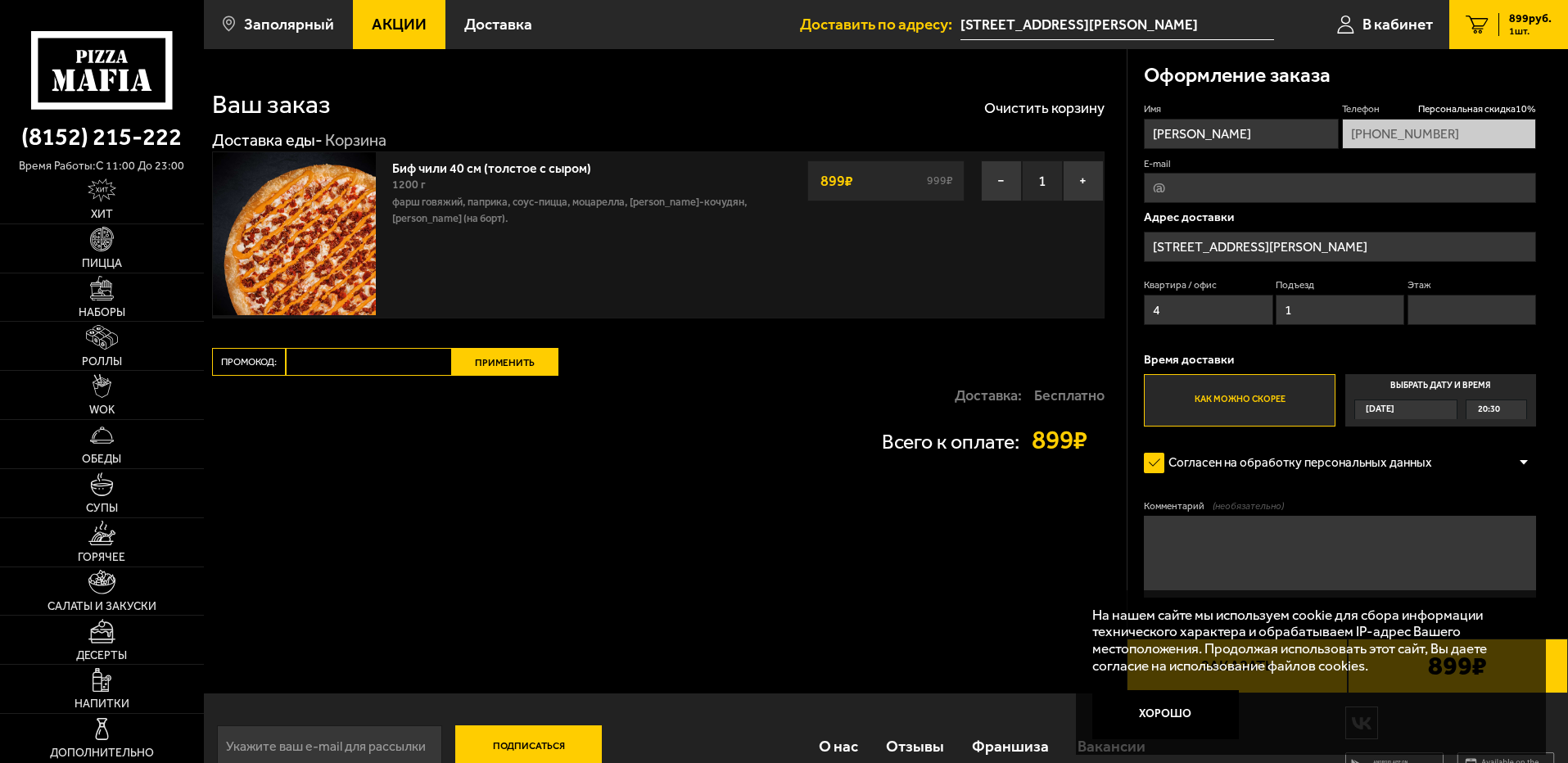
click at [1458, 310] on input "Этаж" at bounding box center [1471, 309] width 128 height 30
type input "2"
drag, startPoint x: 1199, startPoint y: 315, endPoint x: 1141, endPoint y: 317, distance: 58.0
click at [1141, 317] on div "Оформление заказа Имя [PERSON_NAME] Телефон Персональная скидка 10 % [PHONE_NUM…" at bounding box center [1347, 371] width 441 height 644
type input "36"
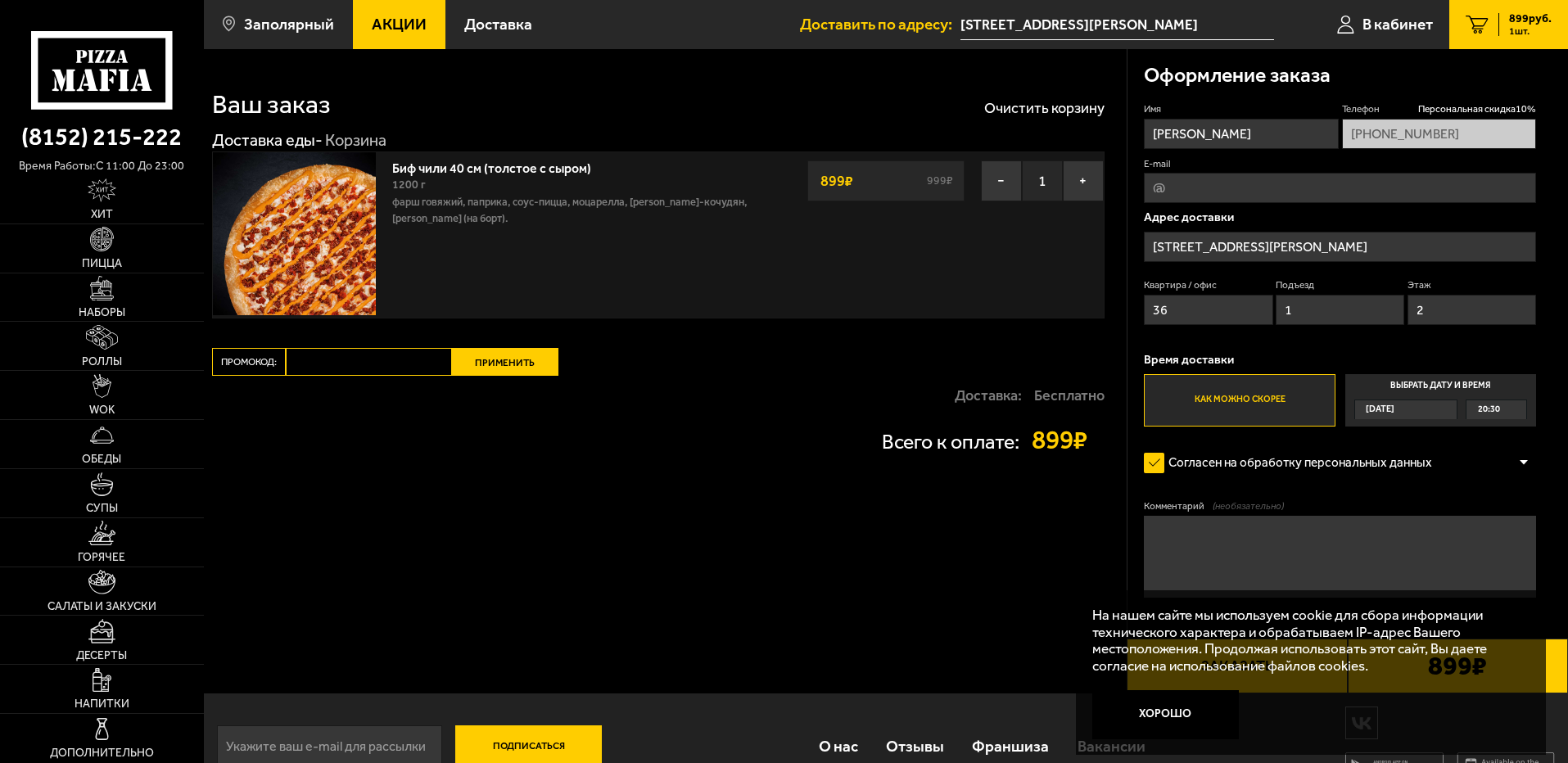
drag, startPoint x: 1317, startPoint y: 316, endPoint x: 1268, endPoint y: 314, distance: 49.0
click at [1268, 314] on div "Квартира / офис 36 Подъезд 1 Этаж 2" at bounding box center [1339, 306] width 392 height 55
type input "4"
click at [1243, 188] on input "E-mail" at bounding box center [1339, 188] width 392 height 30
type input "[EMAIL_ADDRESS][DOMAIN_NAME]"
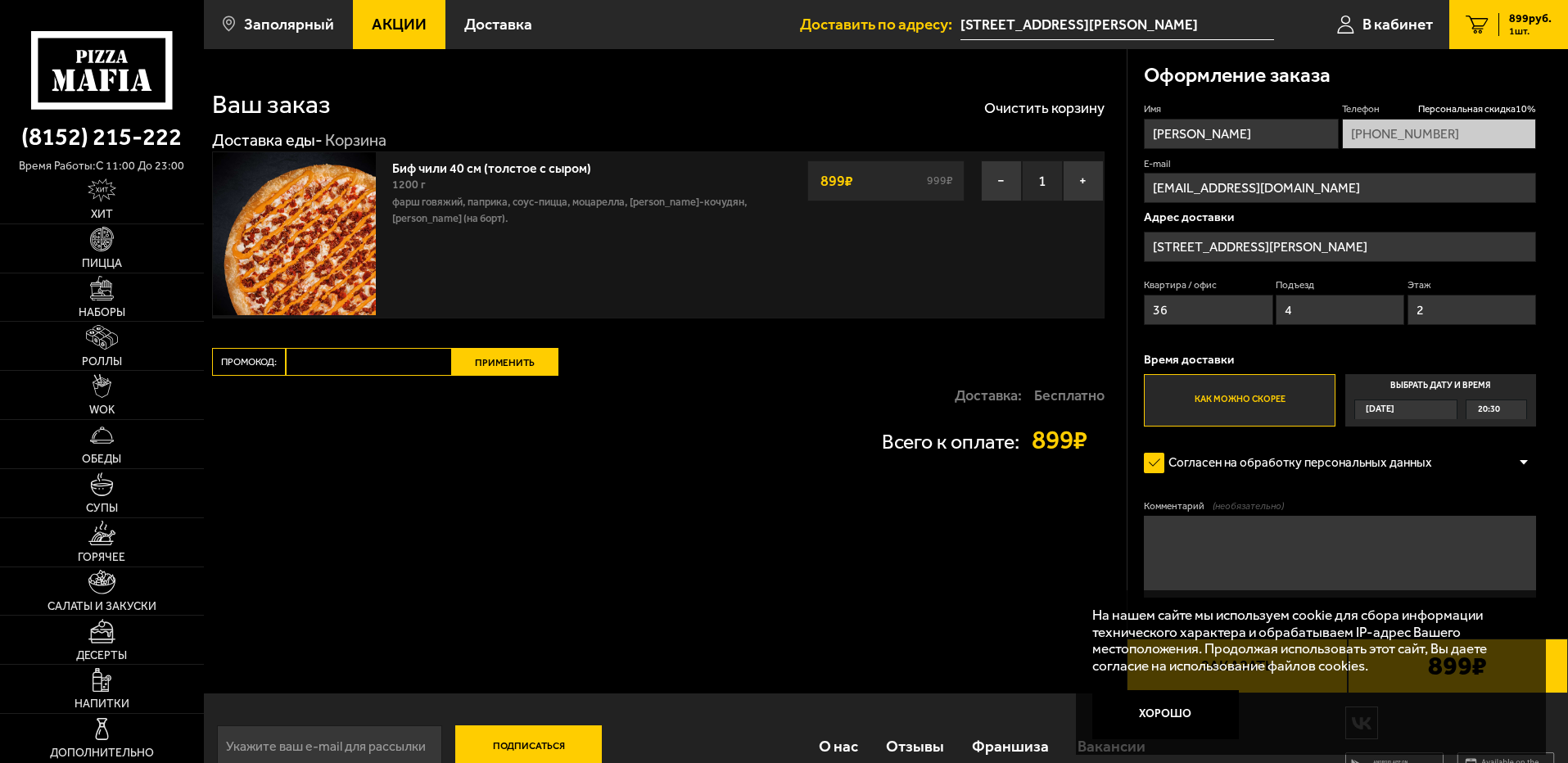
click at [1416, 407] on div "[DATE]" at bounding box center [1397, 409] width 86 height 19
click at [0, 0] on input "Выбрать дату и время [DATE] 20:30" at bounding box center [0, 0] width 0 height 0
click at [1458, 396] on label "Выбрать дату и время [DATE] 20:30" at bounding box center [1440, 400] width 190 height 52
click at [1514, 406] on div "20:30" at bounding box center [1495, 409] width 60 height 19
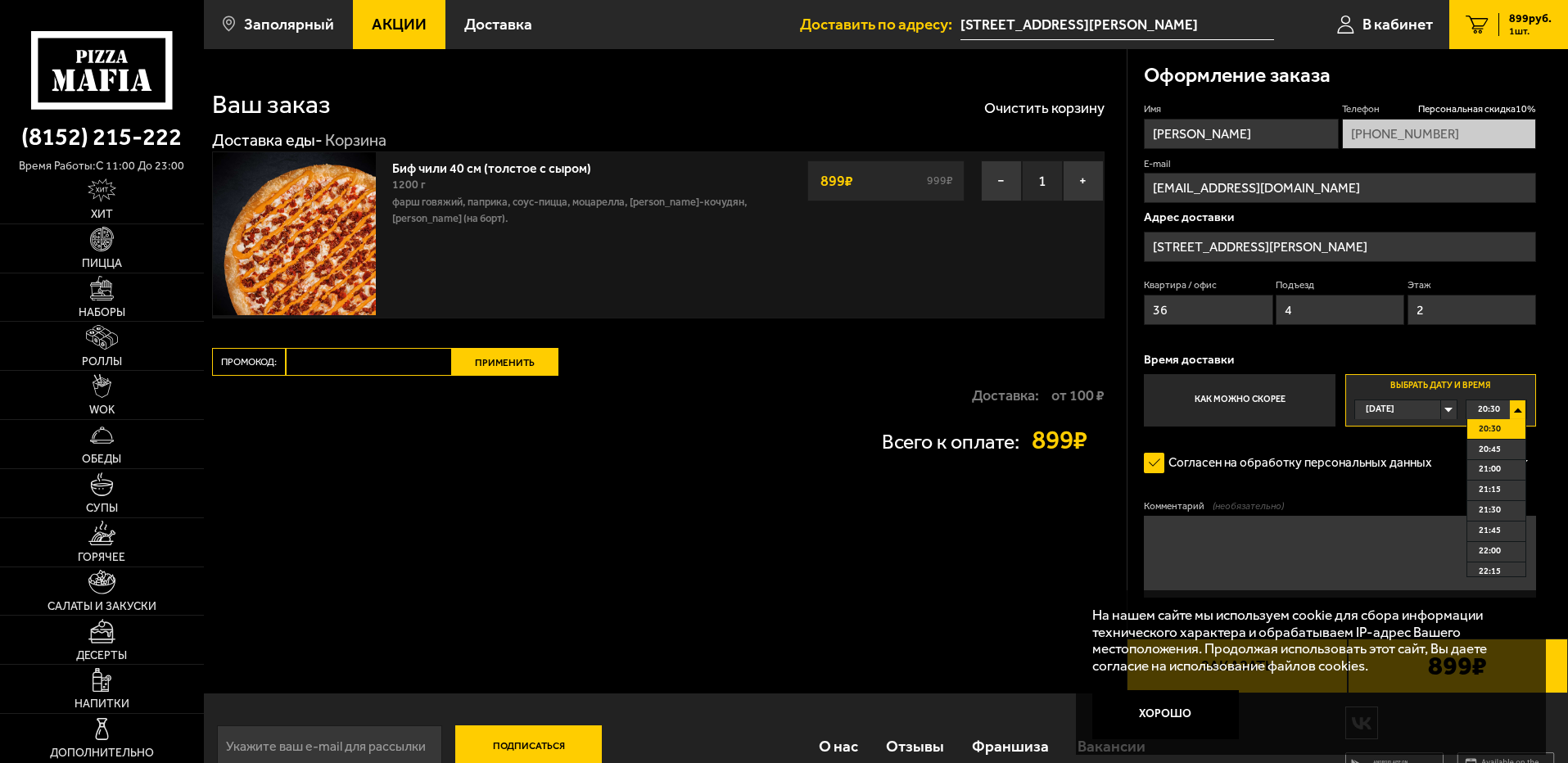
click at [1496, 428] on span "20:30" at bounding box center [1489, 429] width 22 height 19
click at [1275, 540] on textarea "Комментарий (необязательно)" at bounding box center [1339, 557] width 392 height 82
type textarea "L"
type textarea "Ж"
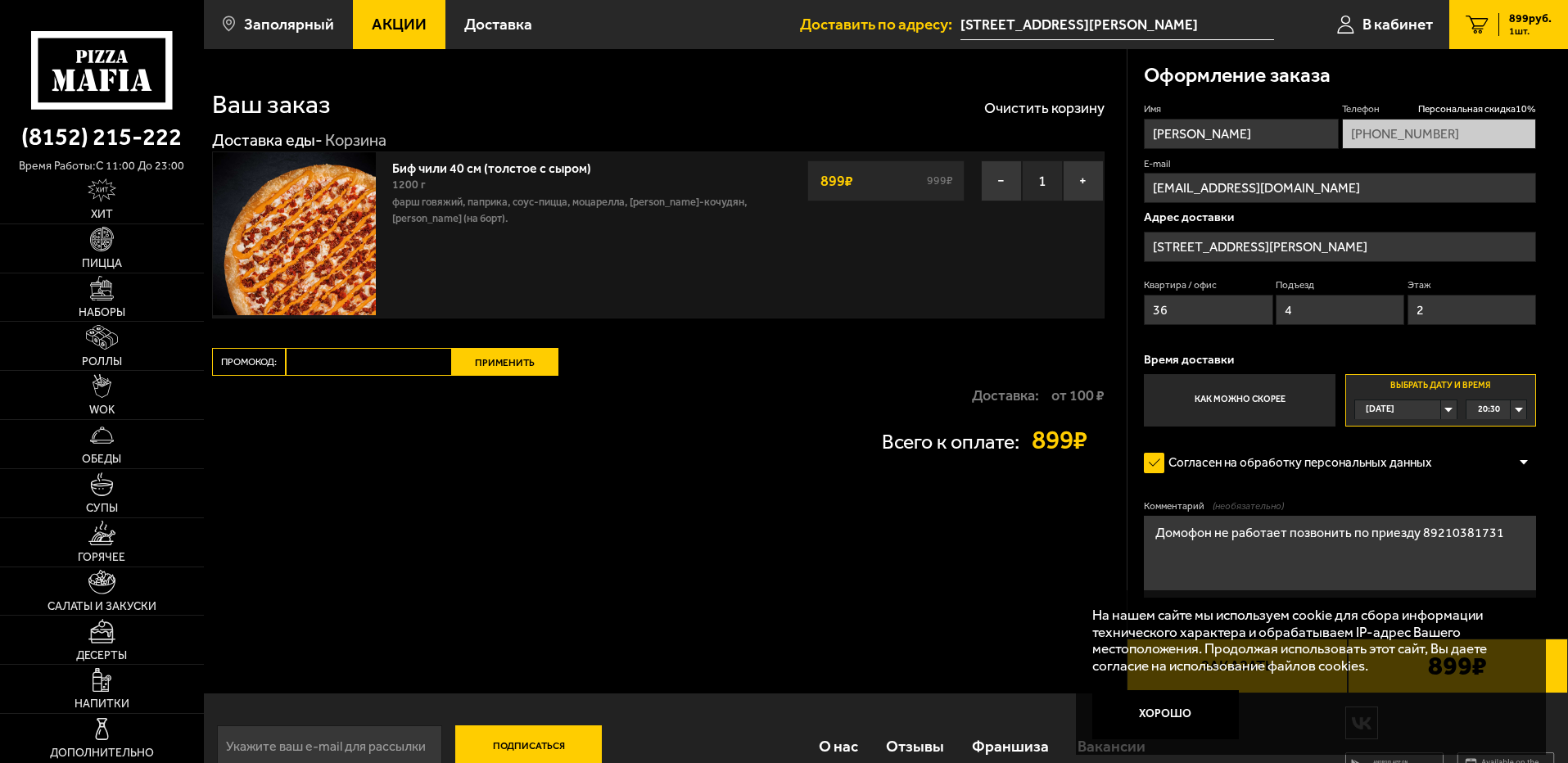
click at [1502, 540] on textarea "Домофон не работает позвонить по приезду 89210381731" at bounding box center [1339, 557] width 392 height 82
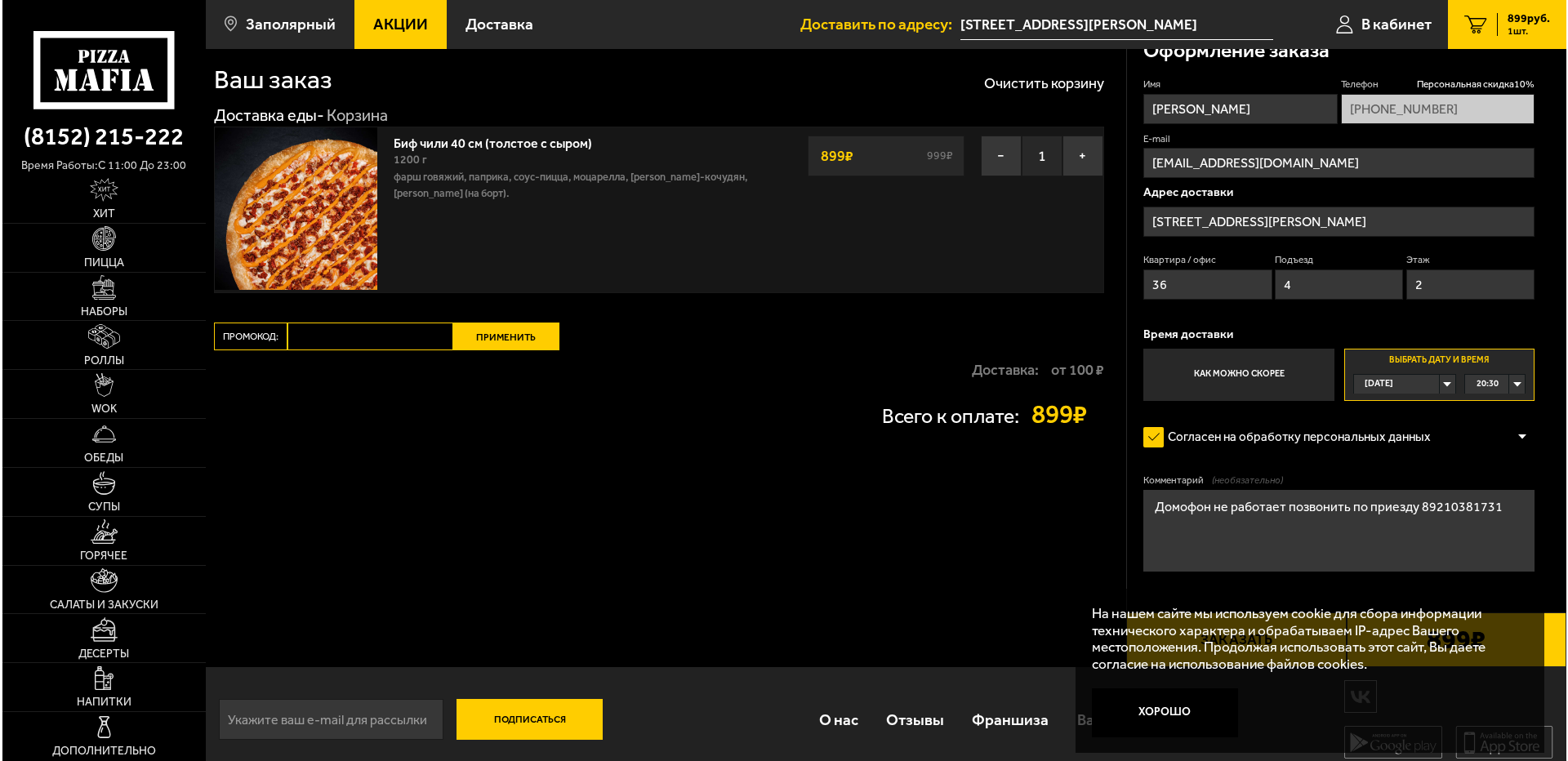
scroll to position [37, 0]
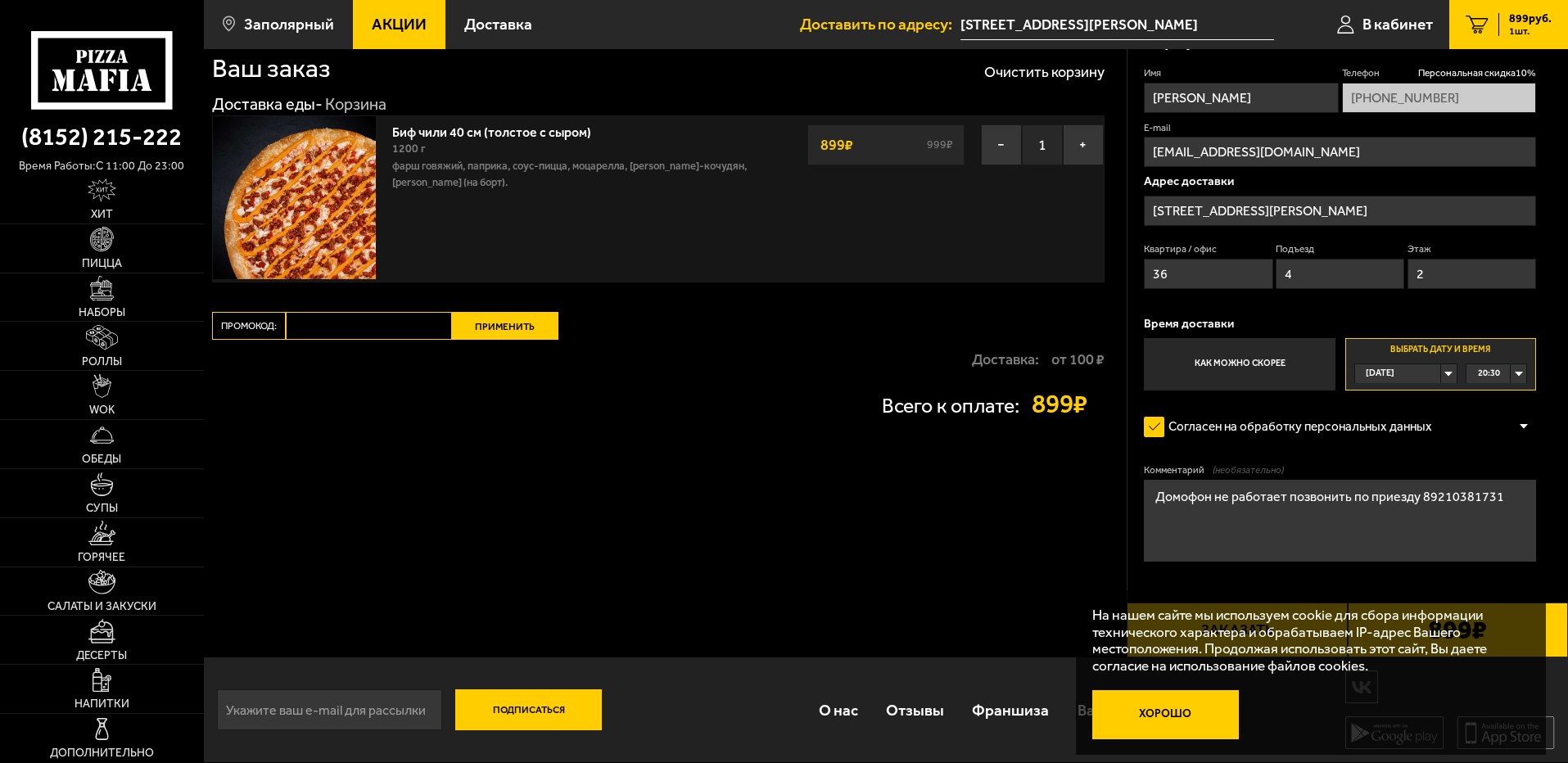
type textarea "Домофон не работает позвонить по приезду 89210381731"
click at [1182, 713] on button "Хорошо" at bounding box center [1166, 714] width 148 height 49
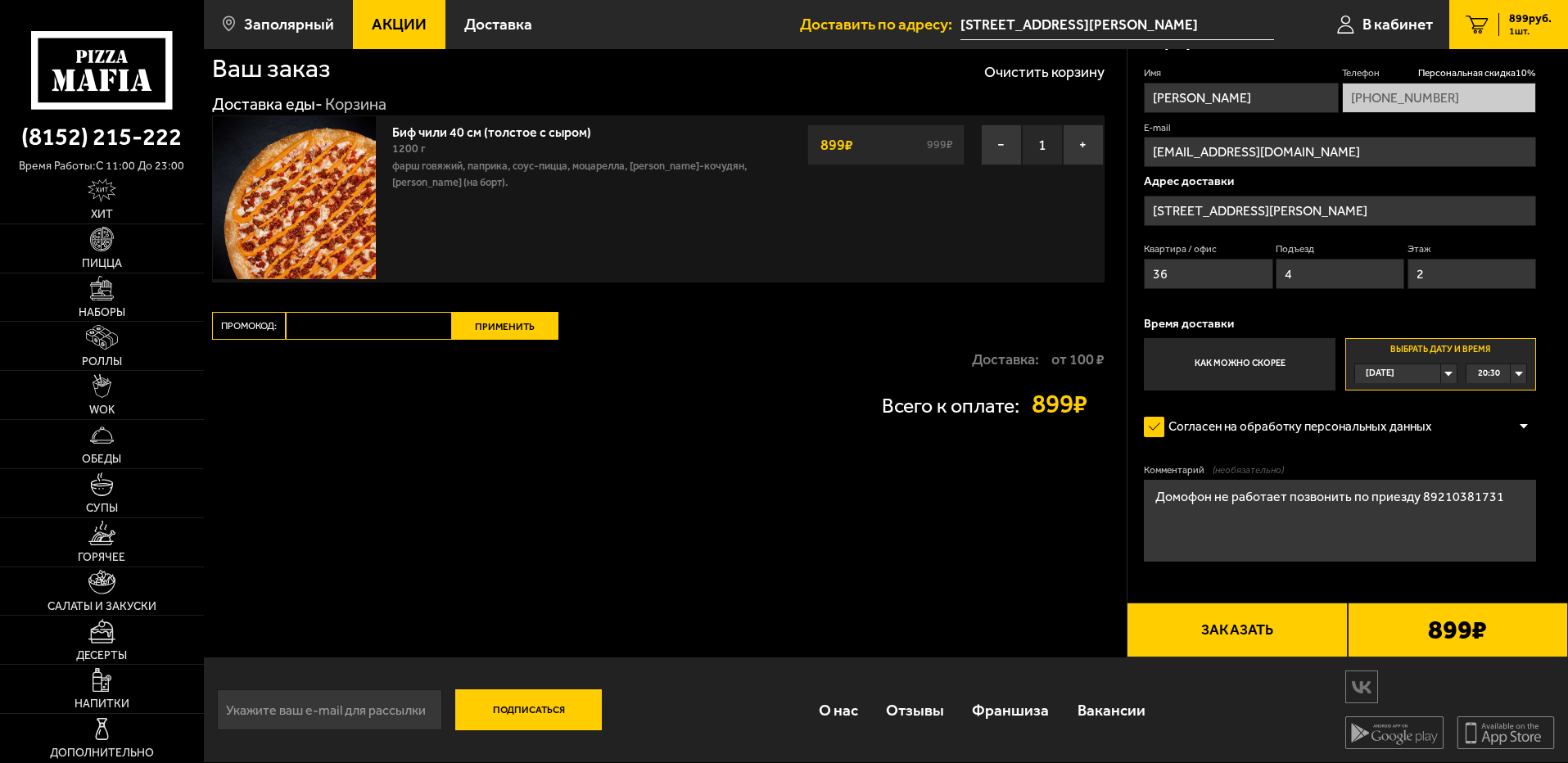
click at [1388, 625] on div "899 ₽" at bounding box center [1458, 630] width 221 height 56
click at [1321, 630] on button "Заказать" at bounding box center [1236, 630] width 221 height 56
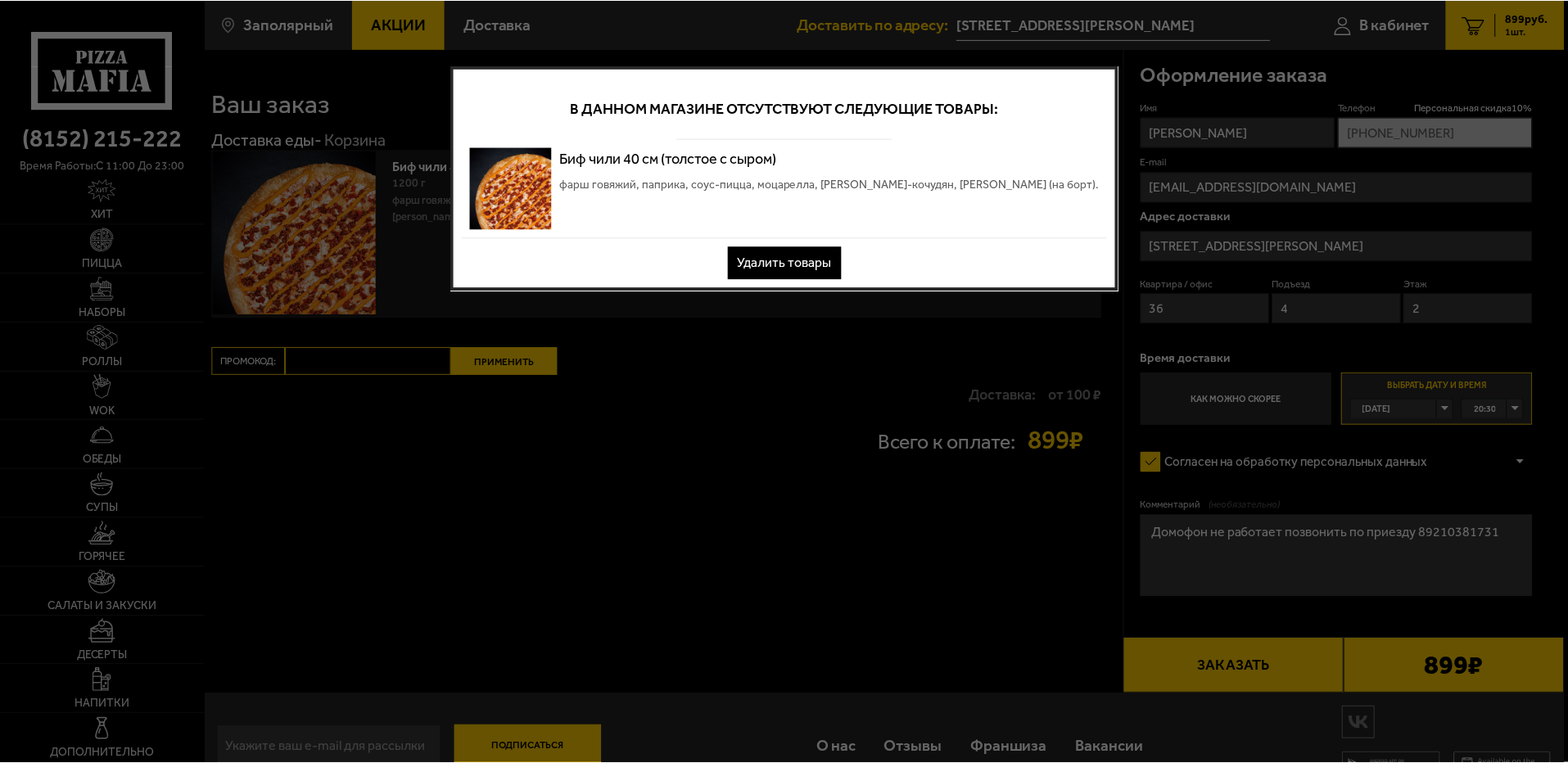
scroll to position [0, 0]
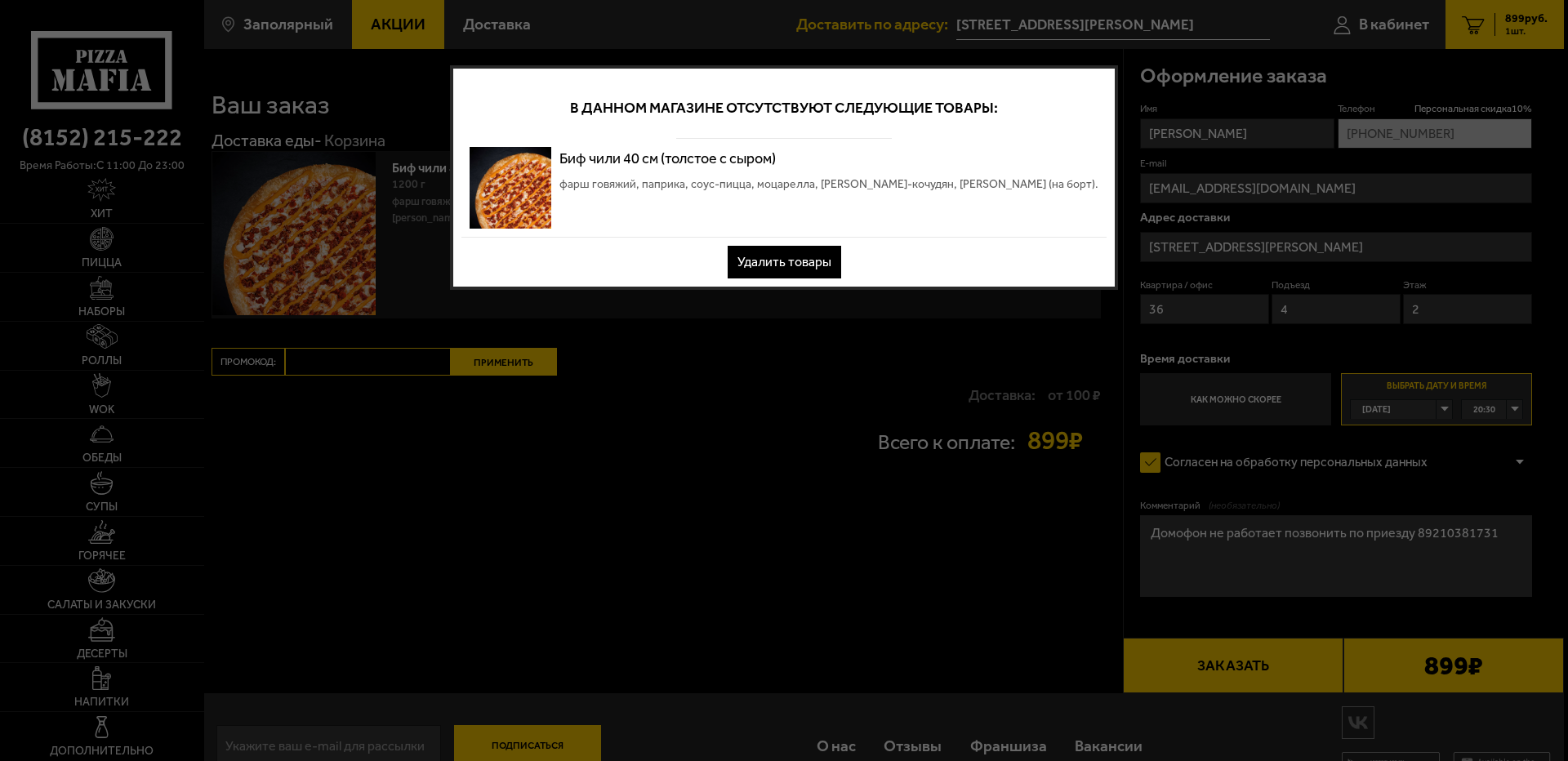
click at [795, 265] on button "Удалить товары" at bounding box center [784, 262] width 114 height 33
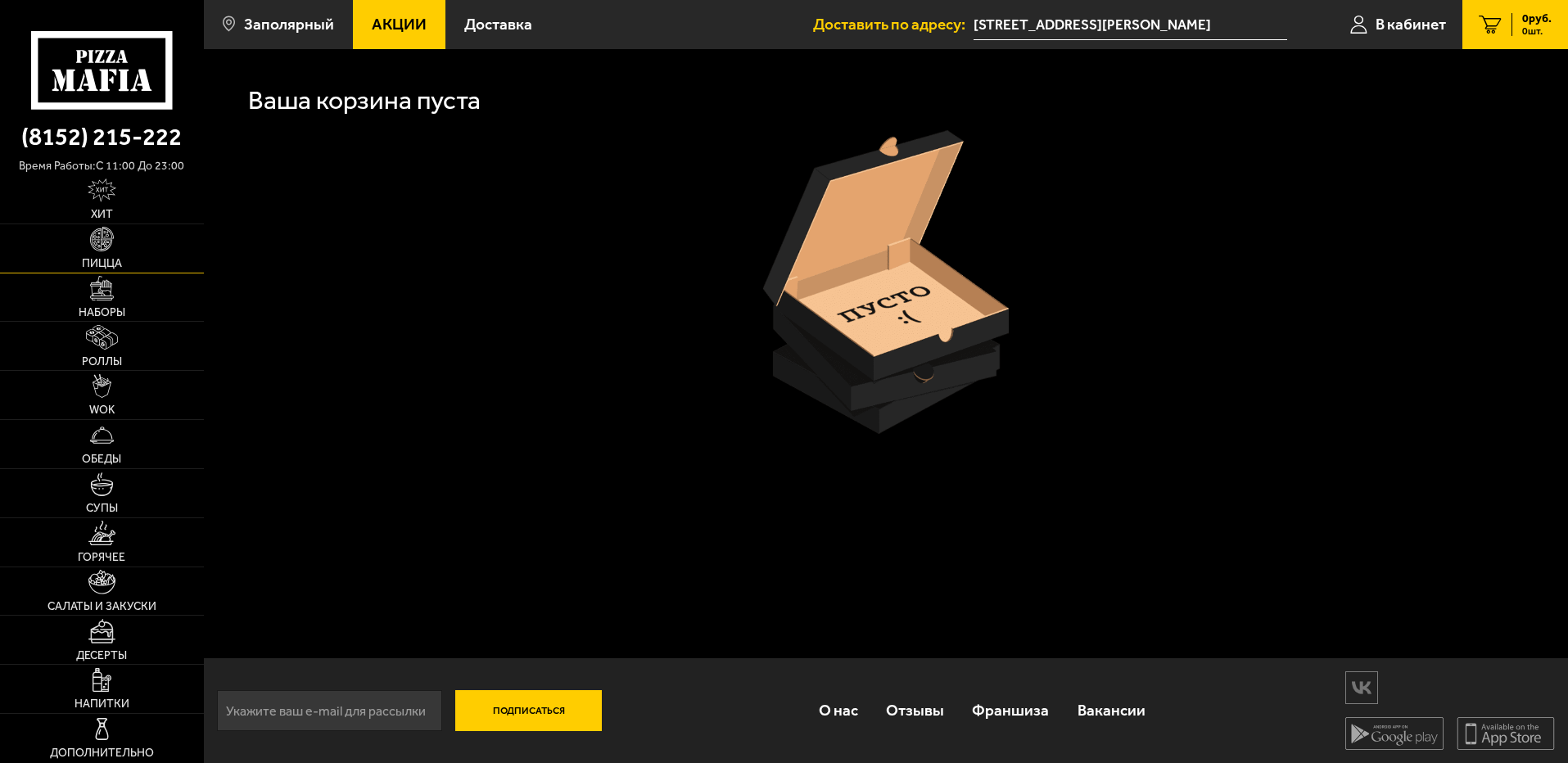
click at [141, 232] on link "Пицца" at bounding box center [101, 248] width 204 height 48
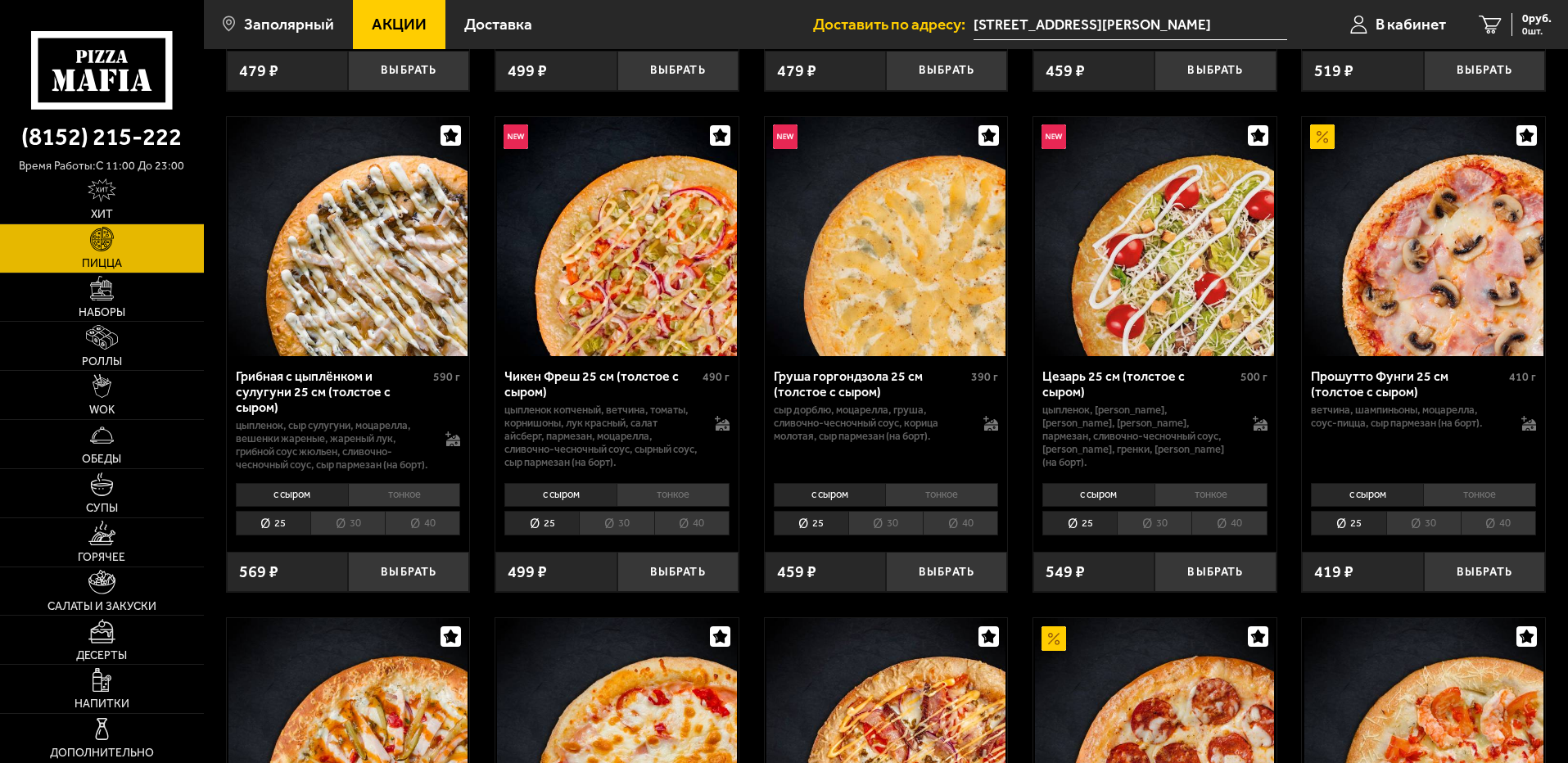
scroll to position [736, 0]
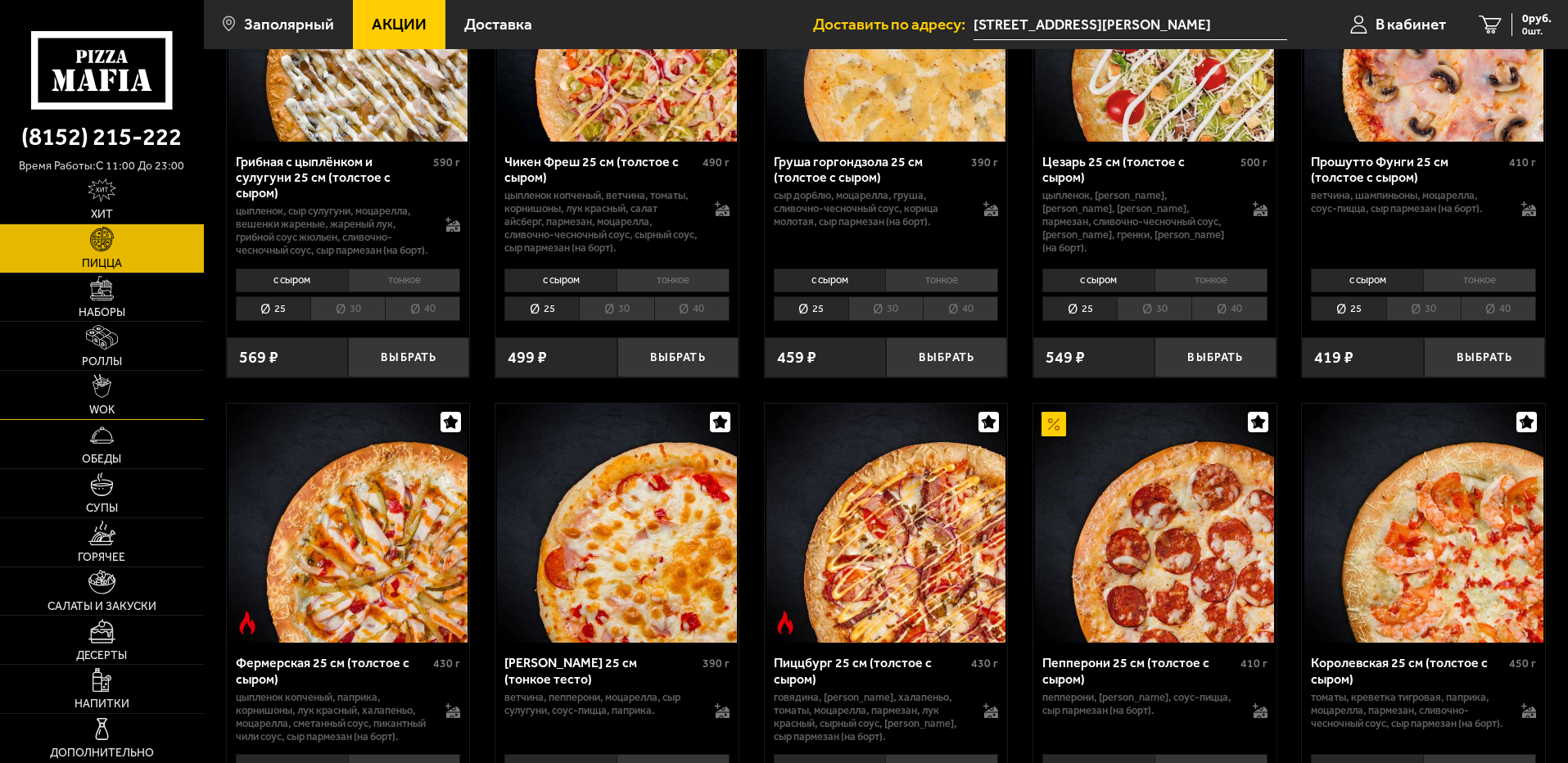
click at [139, 395] on link "WOK" at bounding box center [101, 395] width 204 height 48
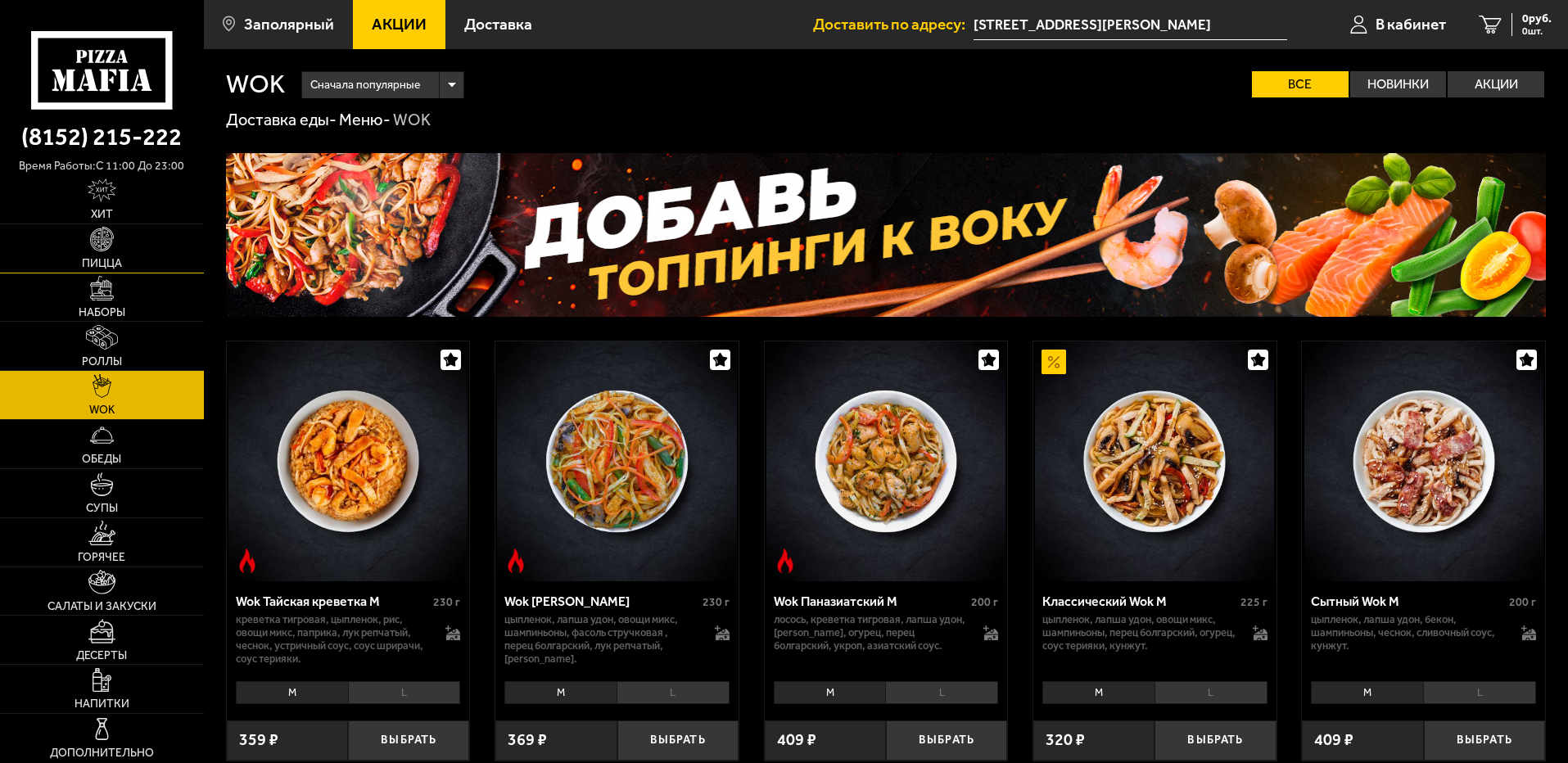
click at [134, 245] on link "Пицца" at bounding box center [101, 248] width 204 height 48
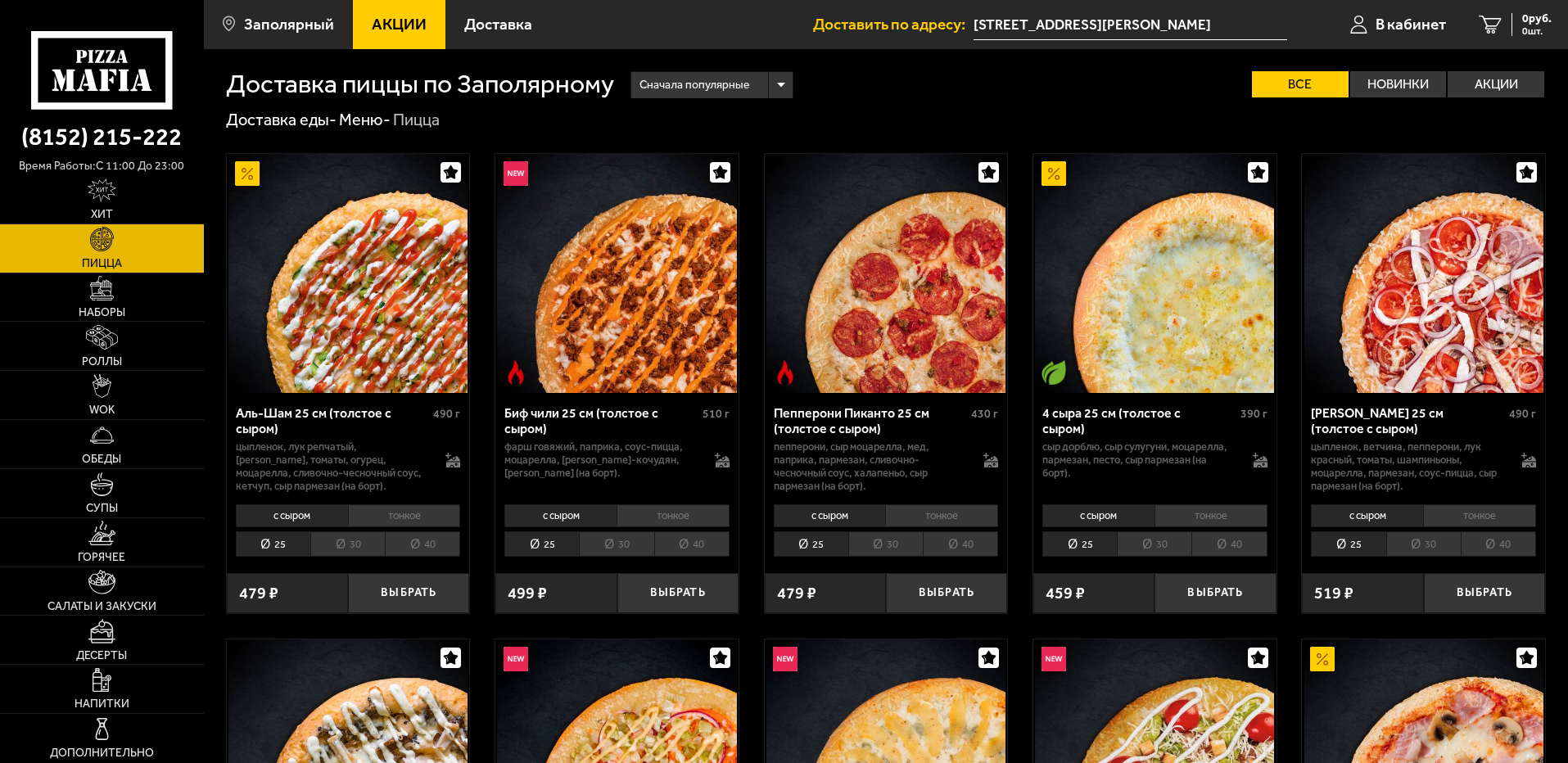
click at [409, 518] on li "тонкое" at bounding box center [404, 516] width 113 height 23
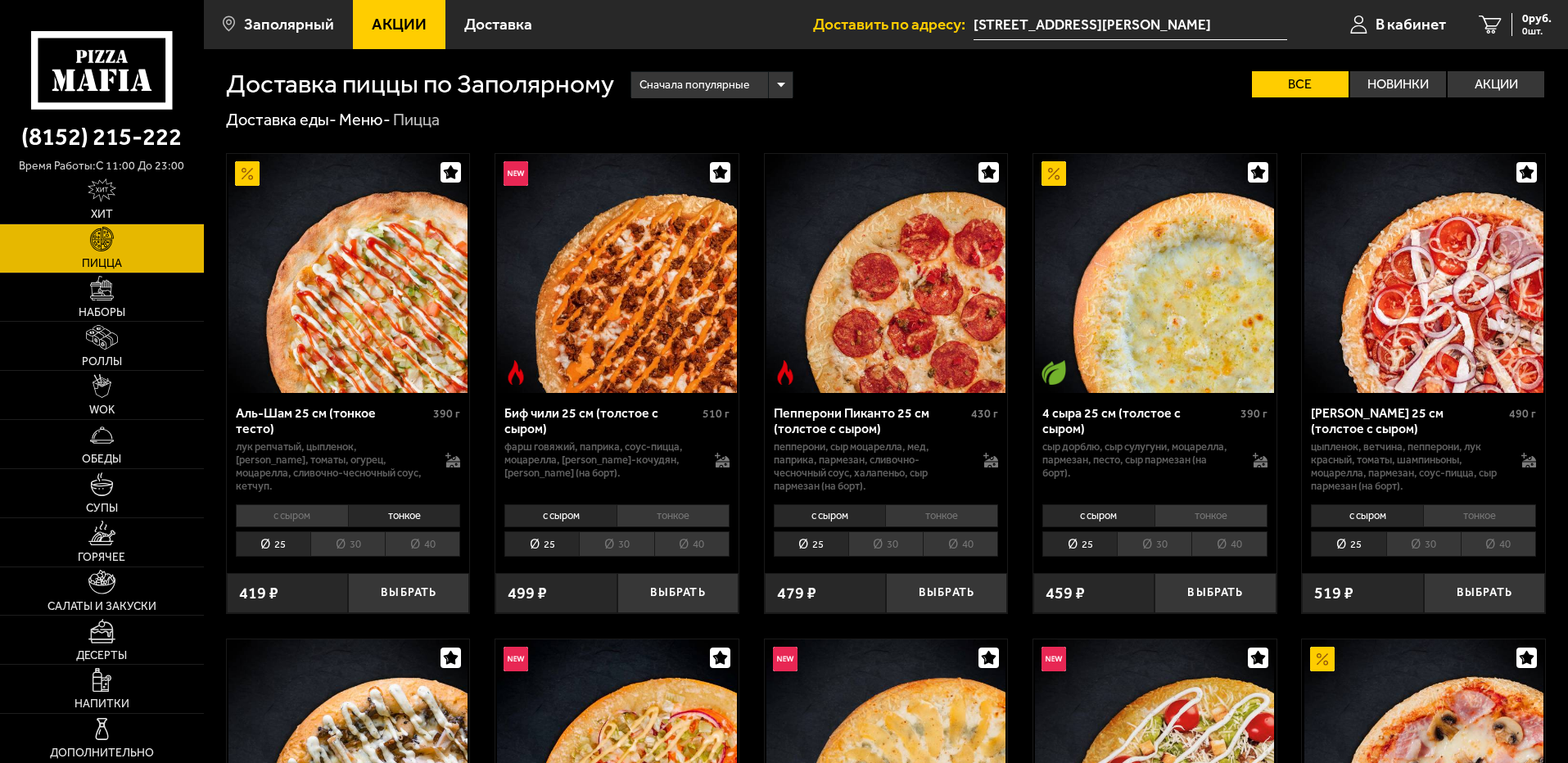
click at [320, 516] on li "с сыром" at bounding box center [292, 516] width 112 height 23
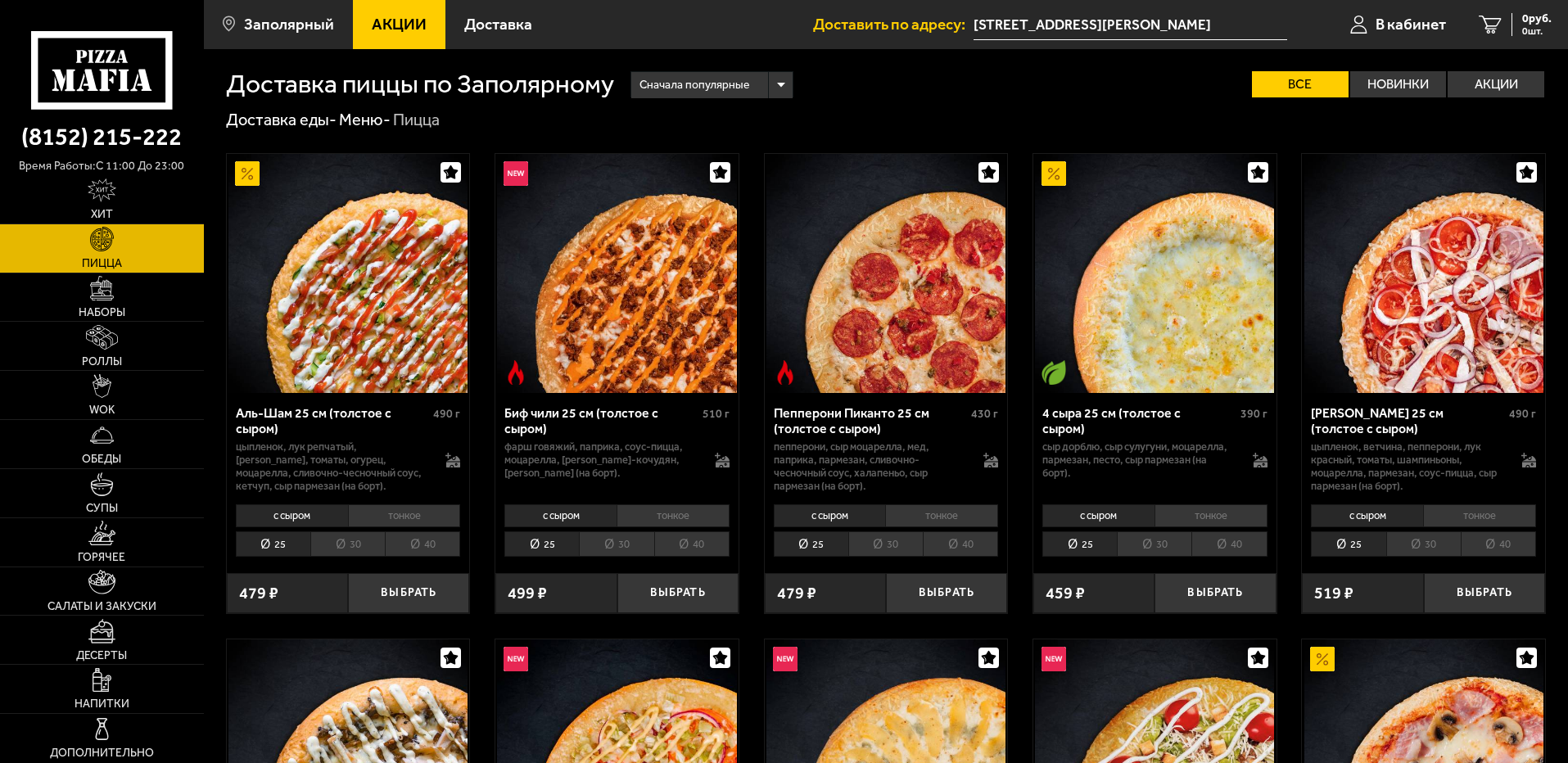
click at [368, 550] on li "30" at bounding box center [348, 543] width 75 height 26
click at [424, 548] on li "40" at bounding box center [422, 543] width 76 height 26
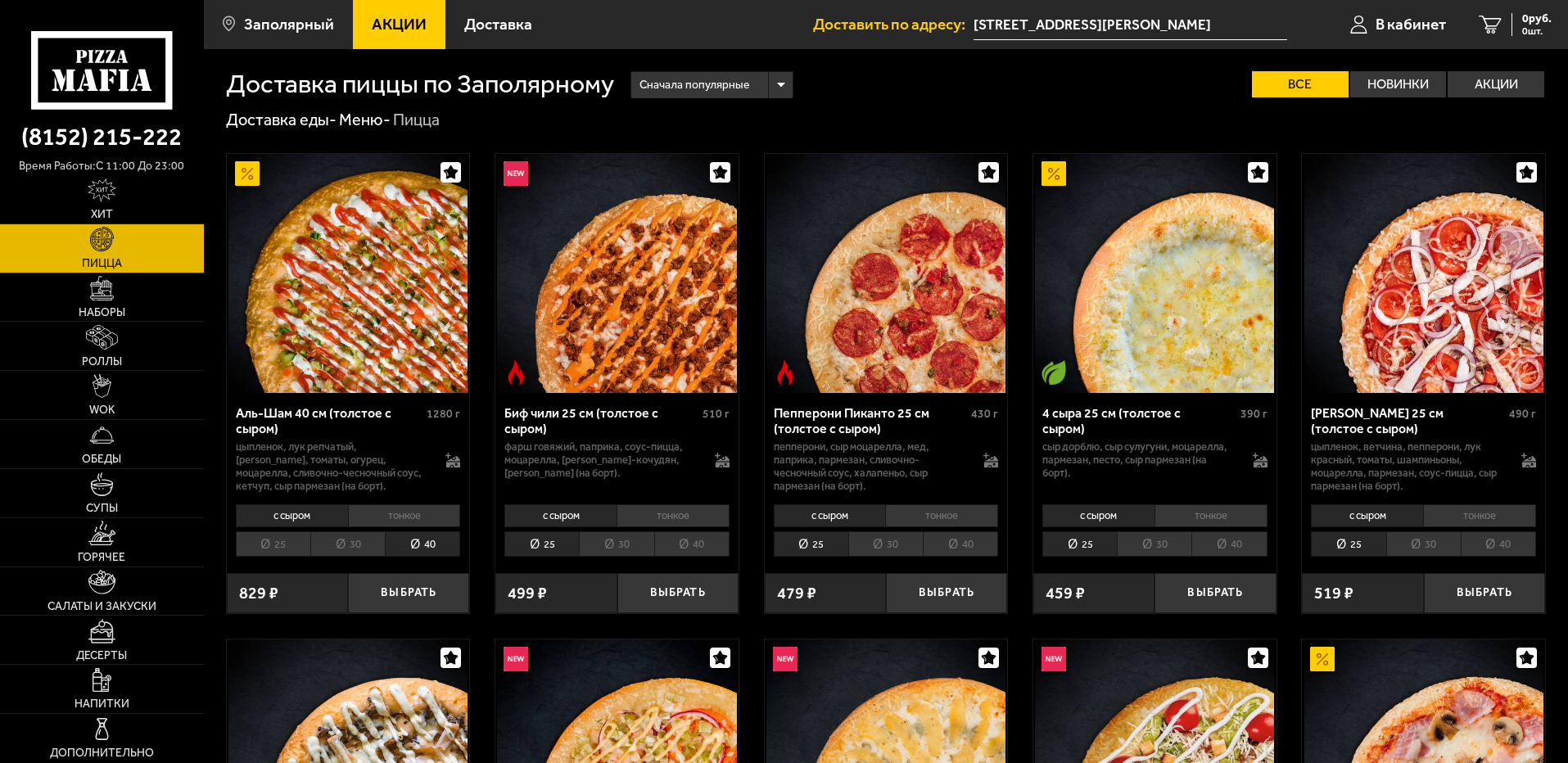
click at [339, 555] on li "30" at bounding box center [348, 543] width 75 height 26
click at [358, 548] on li "30" at bounding box center [348, 543] width 75 height 26
click at [456, 467] on icon at bounding box center [453, 460] width 15 height 15
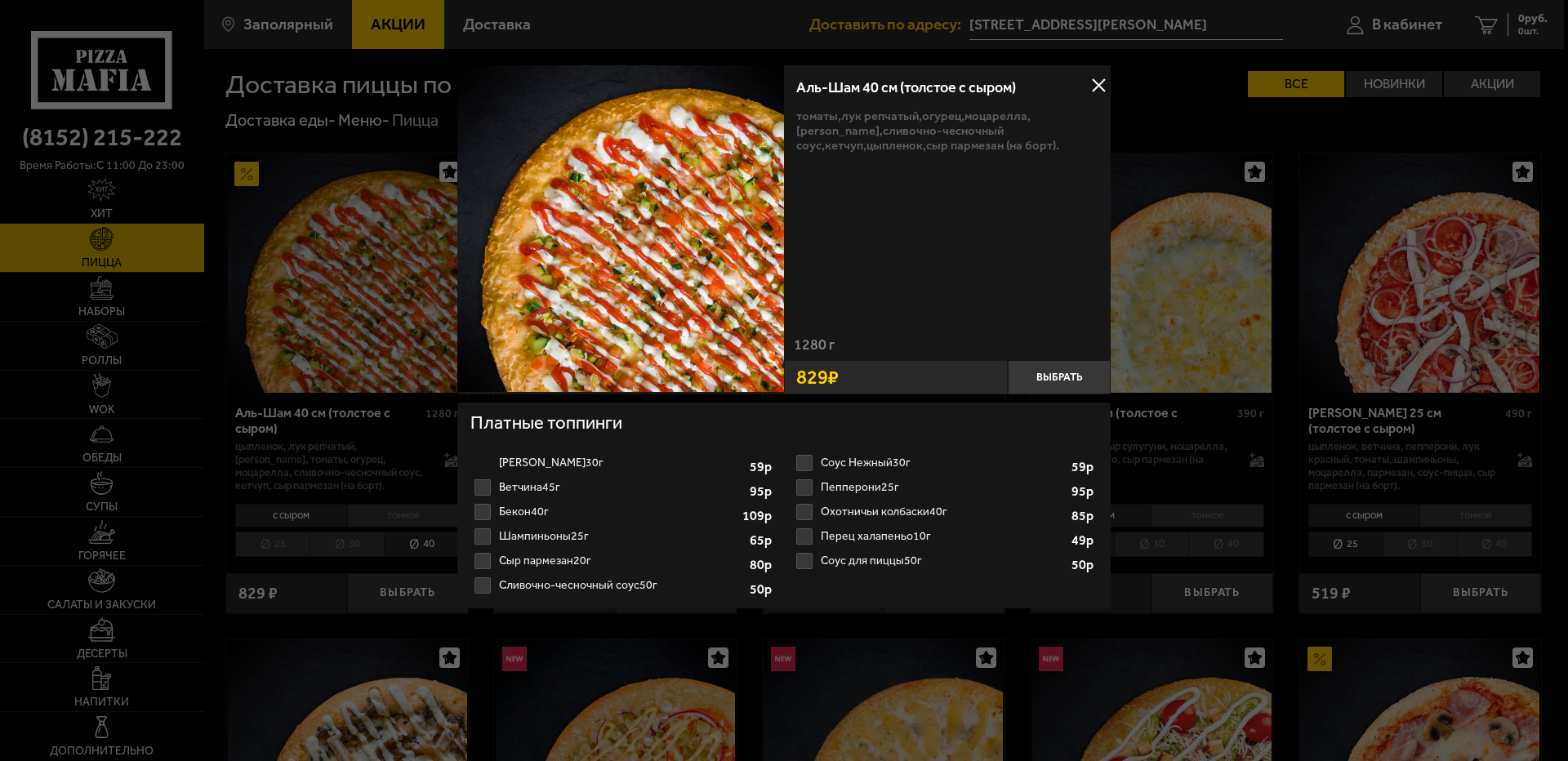
click at [1186, 273] on div at bounding box center [784, 380] width 1568 height 761
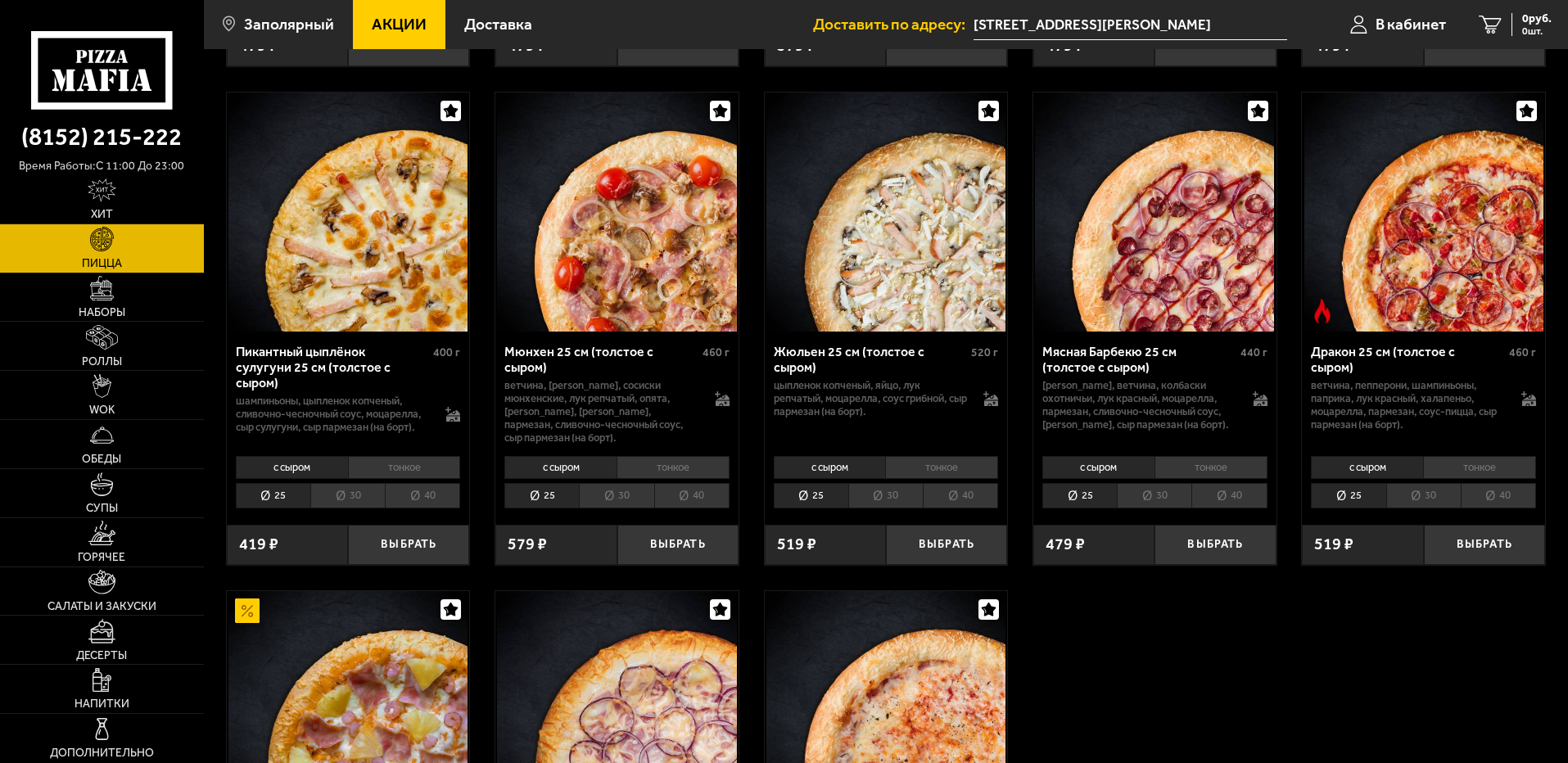
scroll to position [2022, 0]
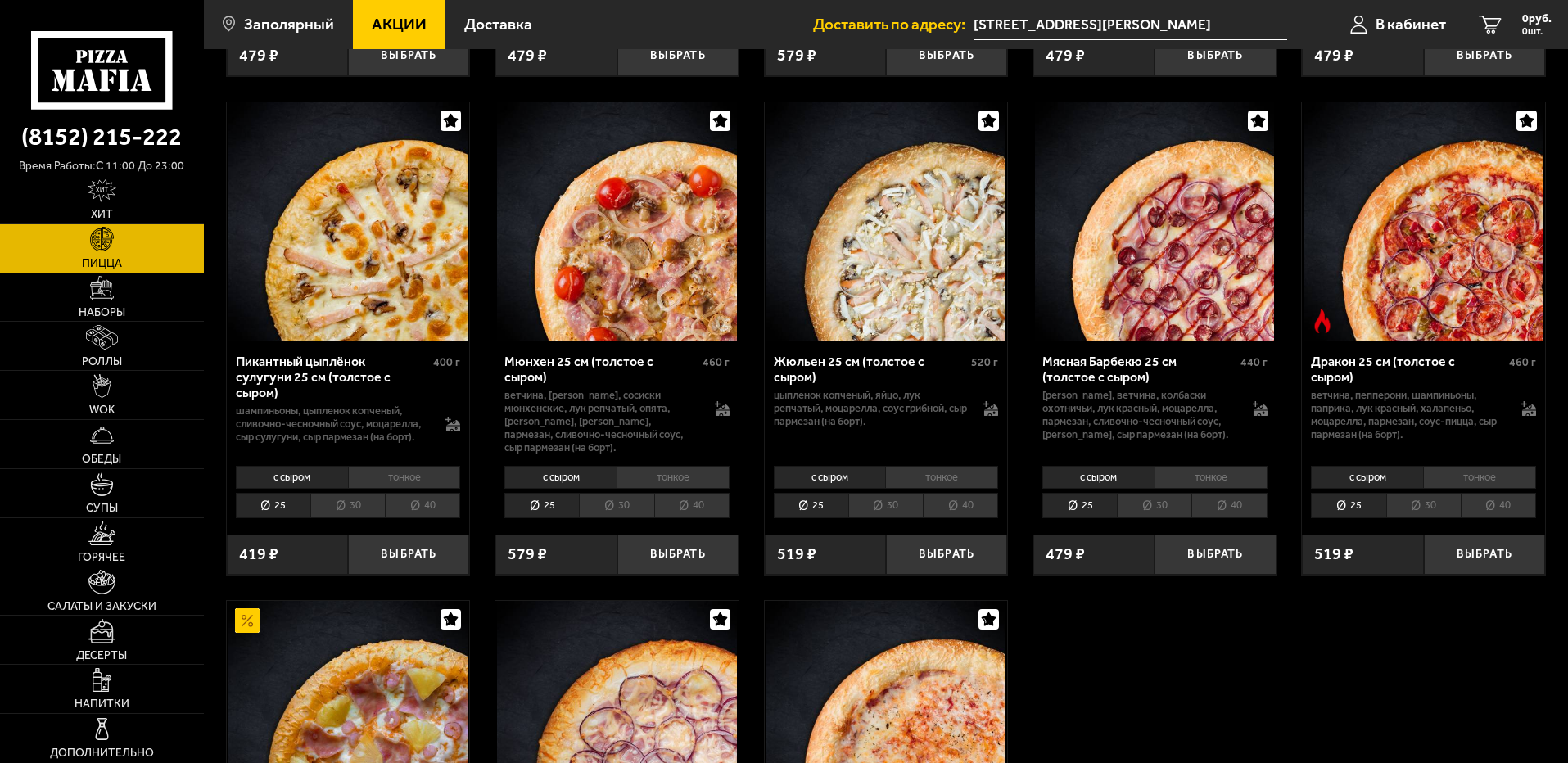
click at [1206, 518] on li "40" at bounding box center [1228, 505] width 76 height 26
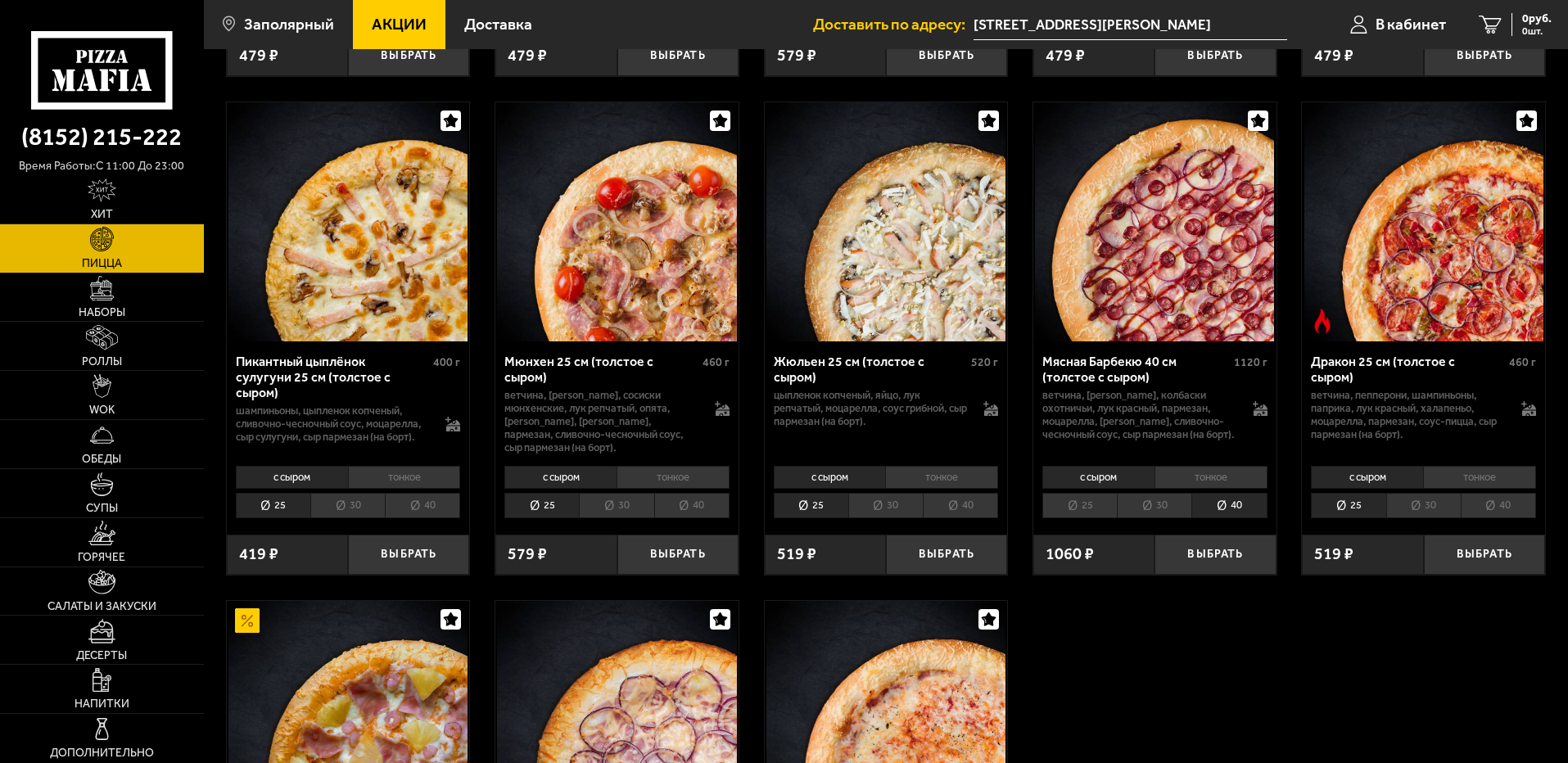
click at [1210, 488] on li "тонкое" at bounding box center [1210, 478] width 113 height 23
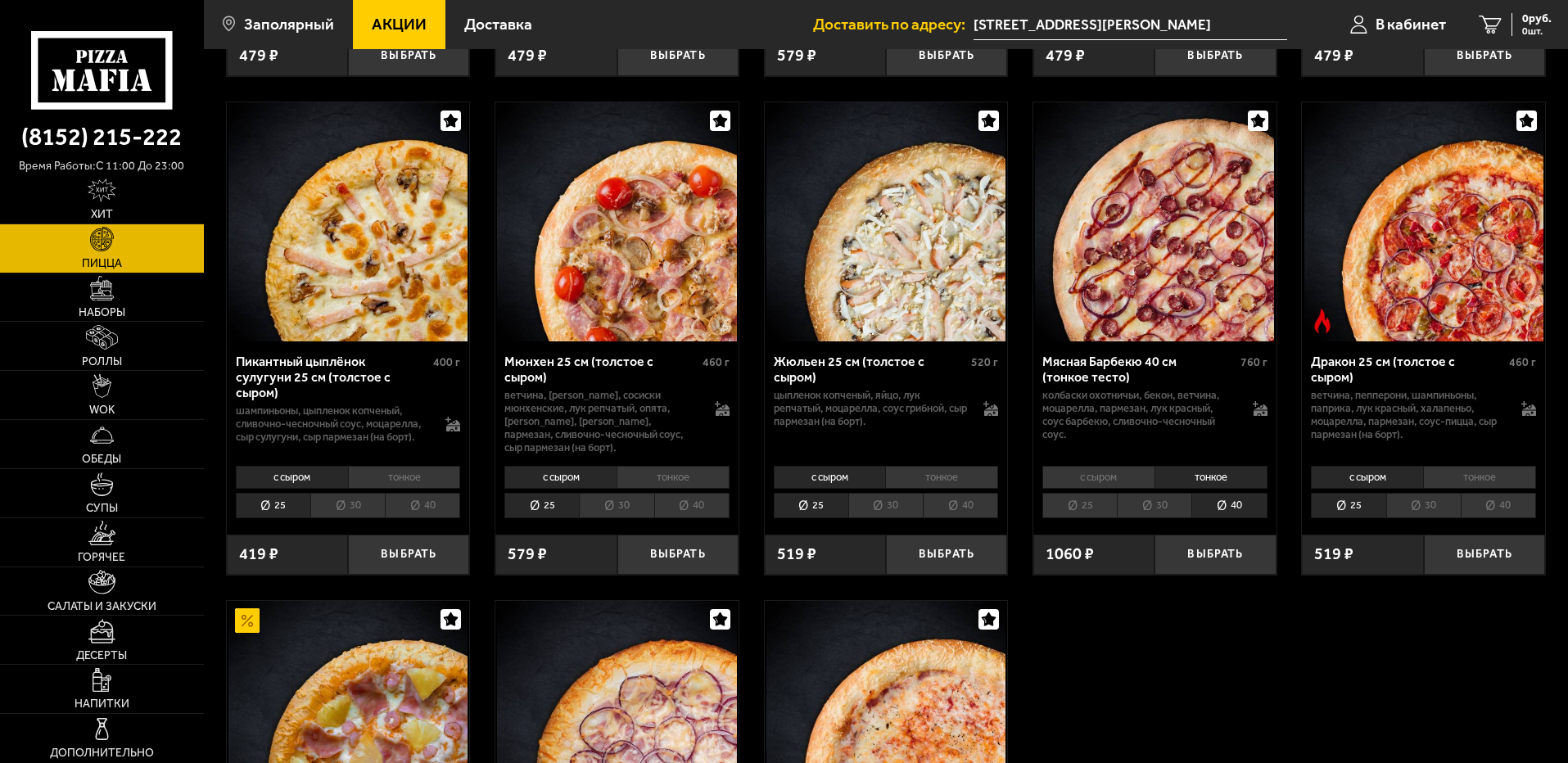
click at [1112, 488] on li "с сыром" at bounding box center [1098, 478] width 112 height 23
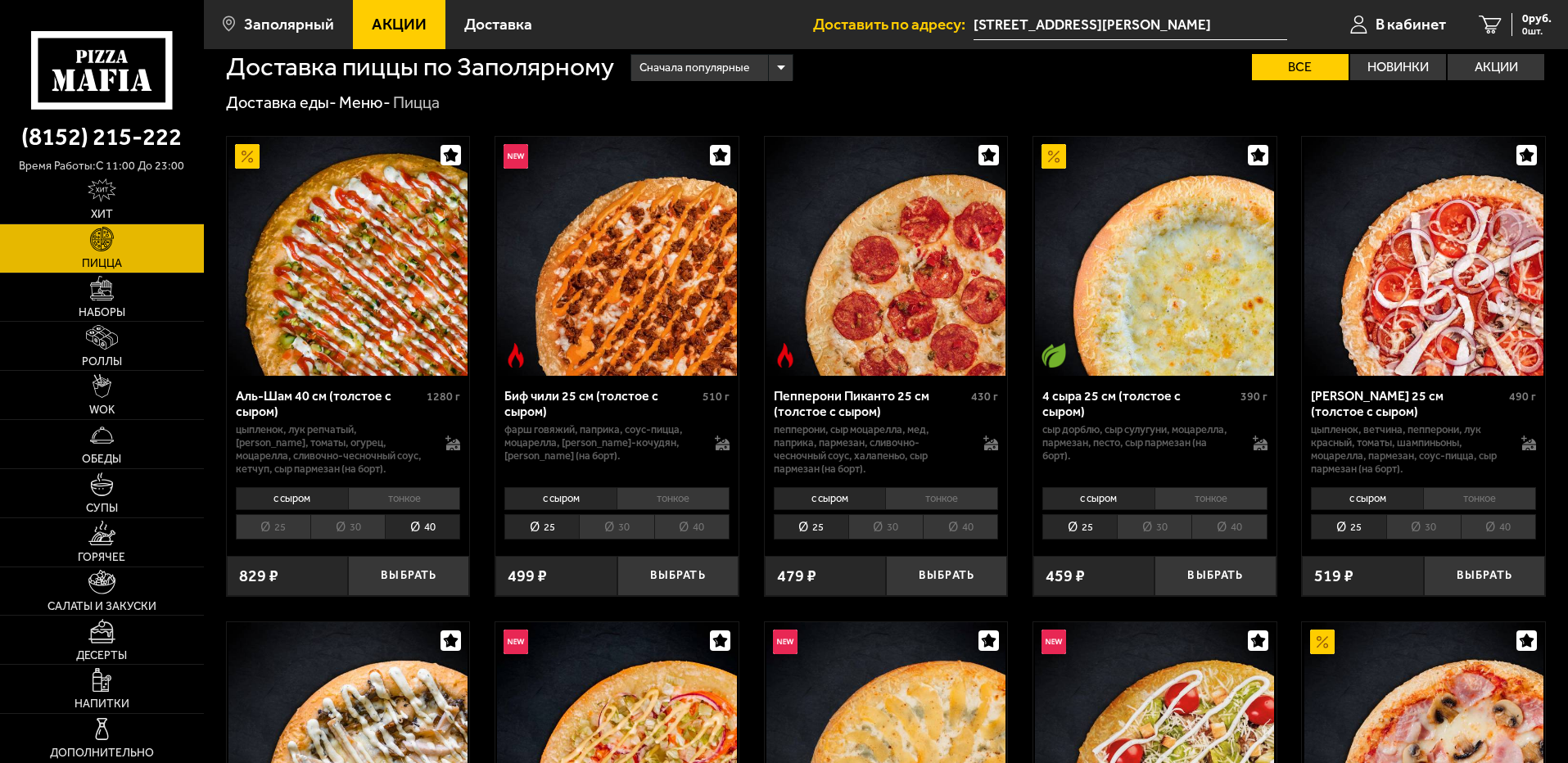
scroll to position [0, 0]
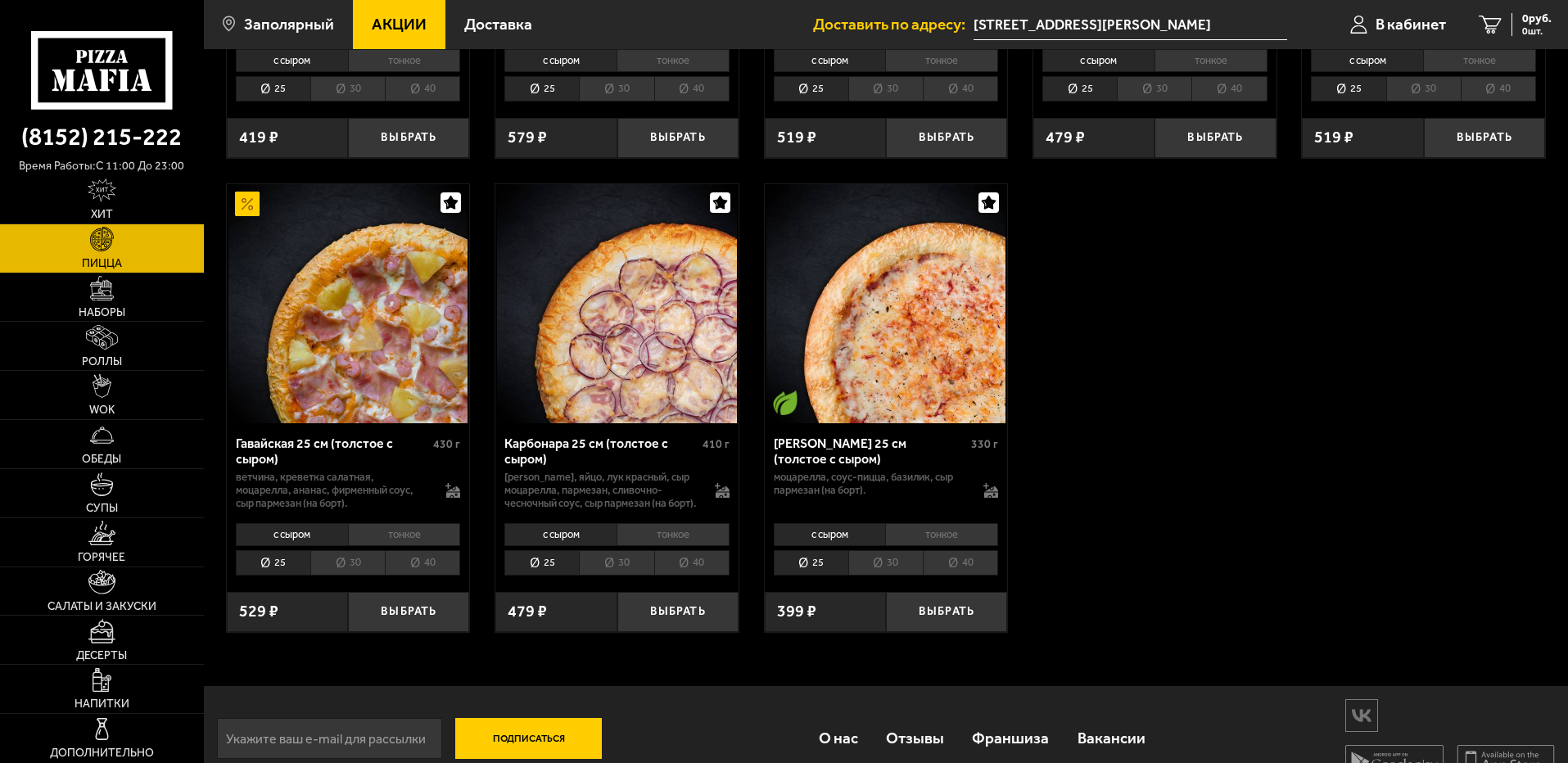
scroll to position [2513, 0]
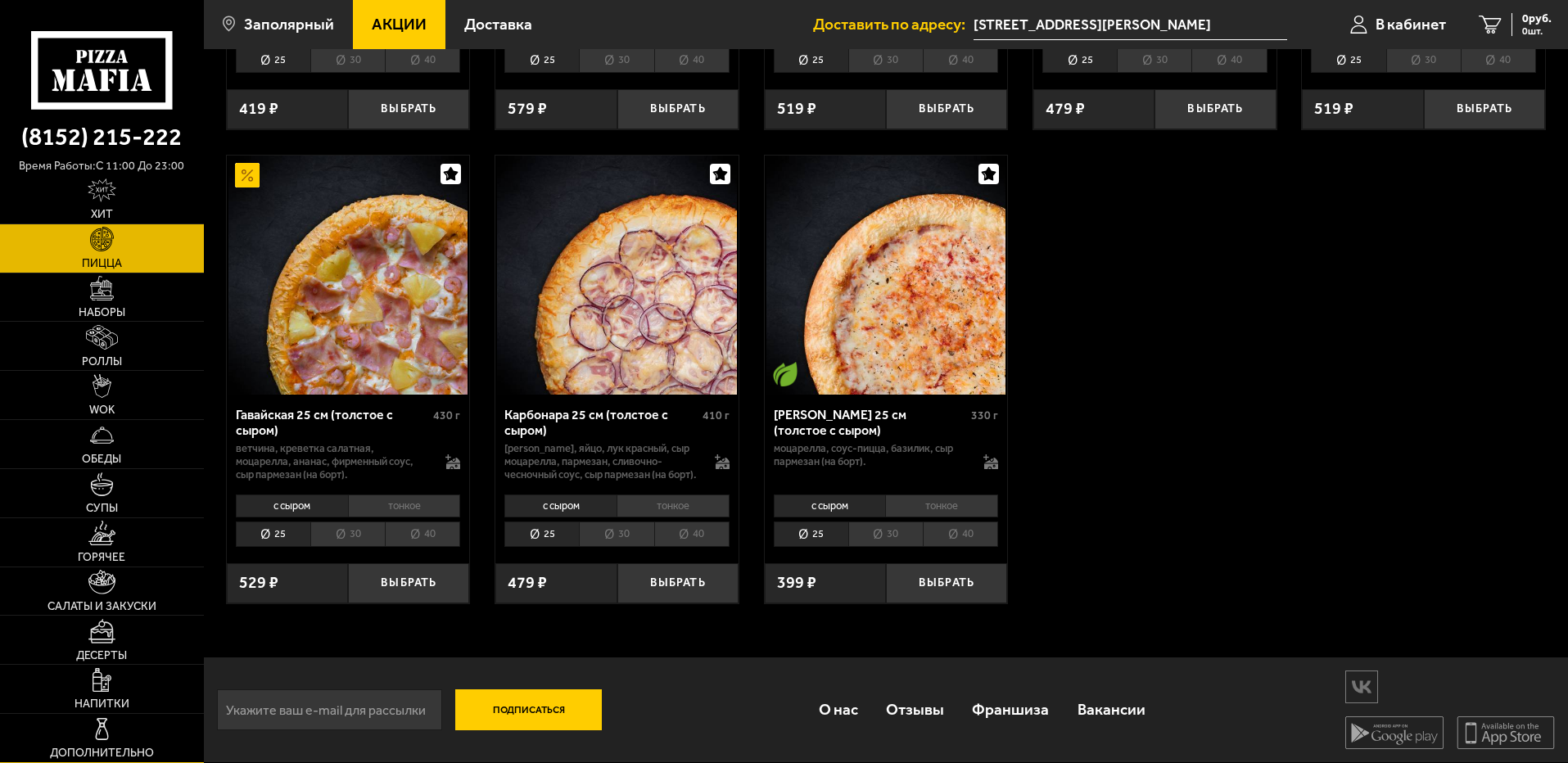
click at [90, 728] on link "Дополнительно" at bounding box center [101, 738] width 204 height 48
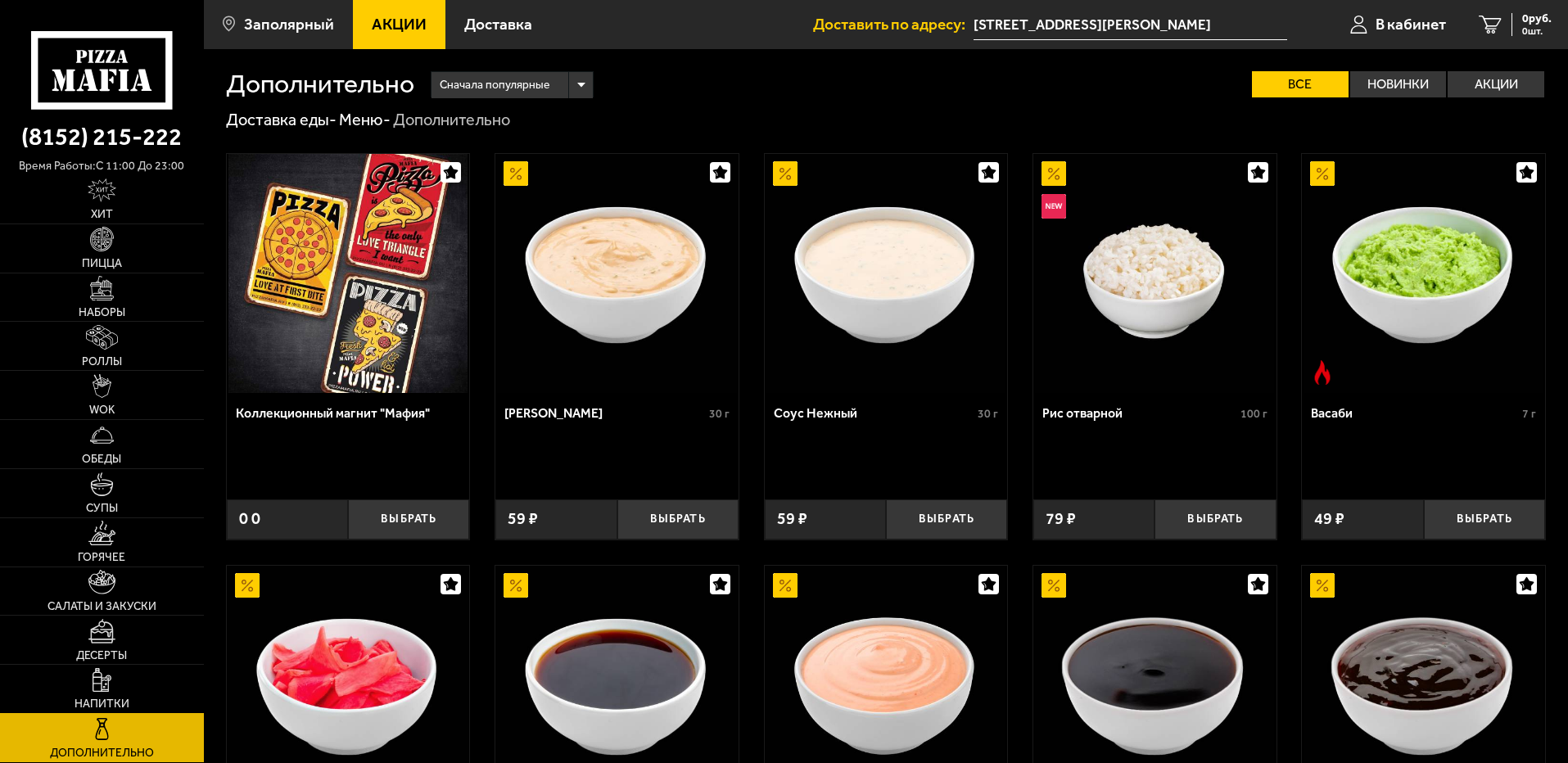
click at [108, 684] on img at bounding box center [101, 679] width 19 height 24
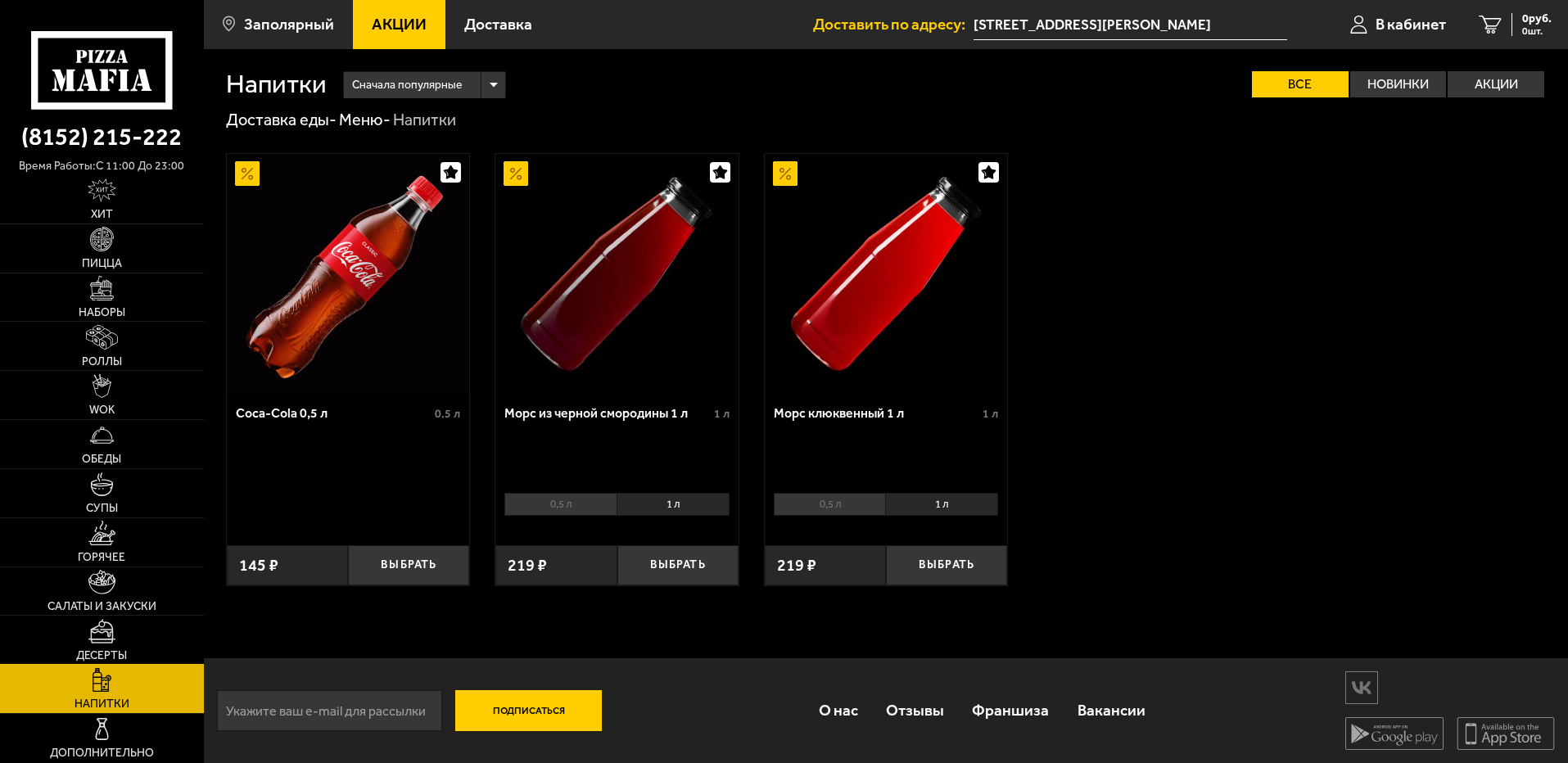
click at [118, 642] on link "Десерты" at bounding box center [101, 639] width 204 height 48
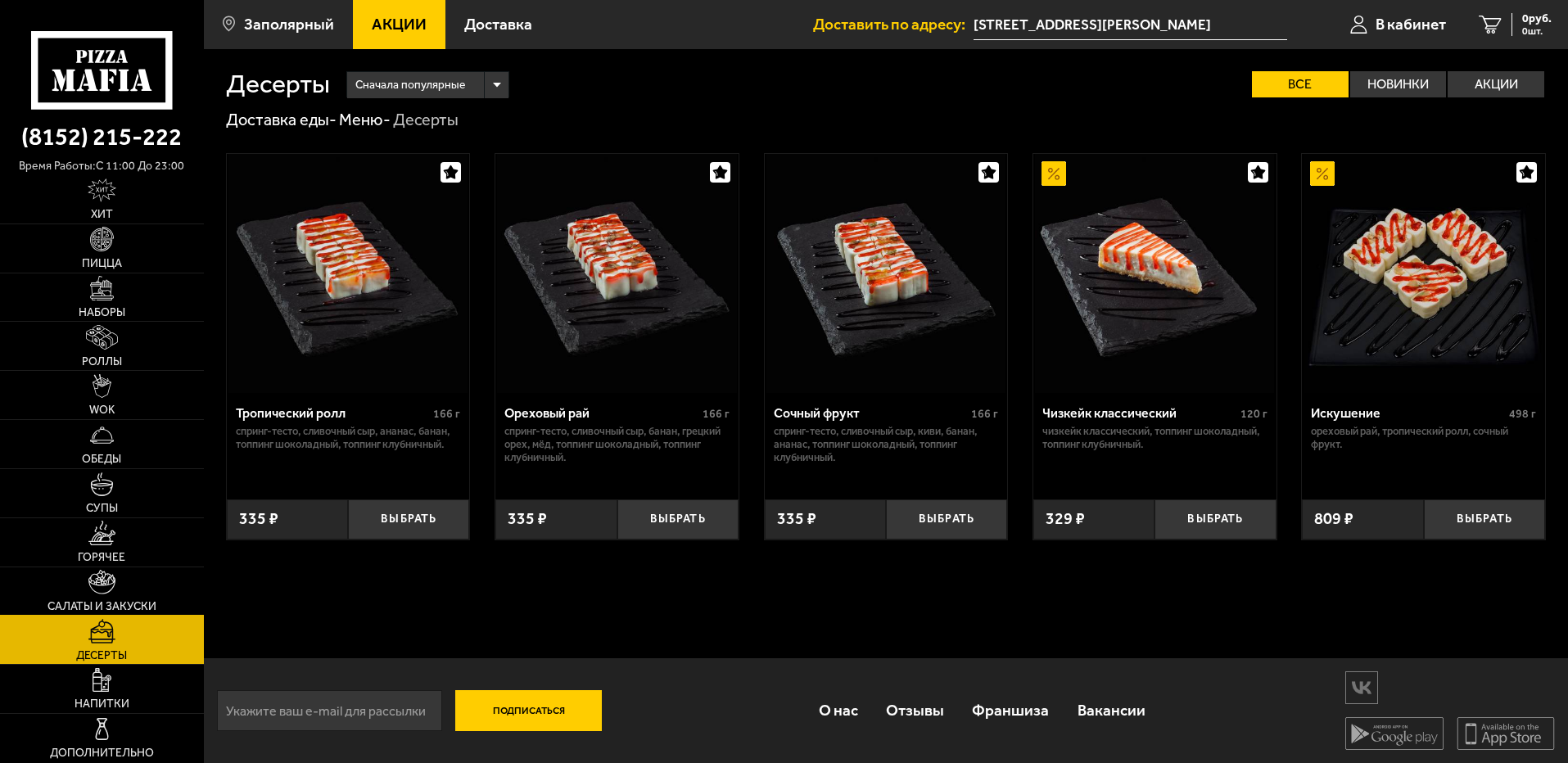
click at [131, 573] on link "Салаты и закуски" at bounding box center [101, 591] width 204 height 48
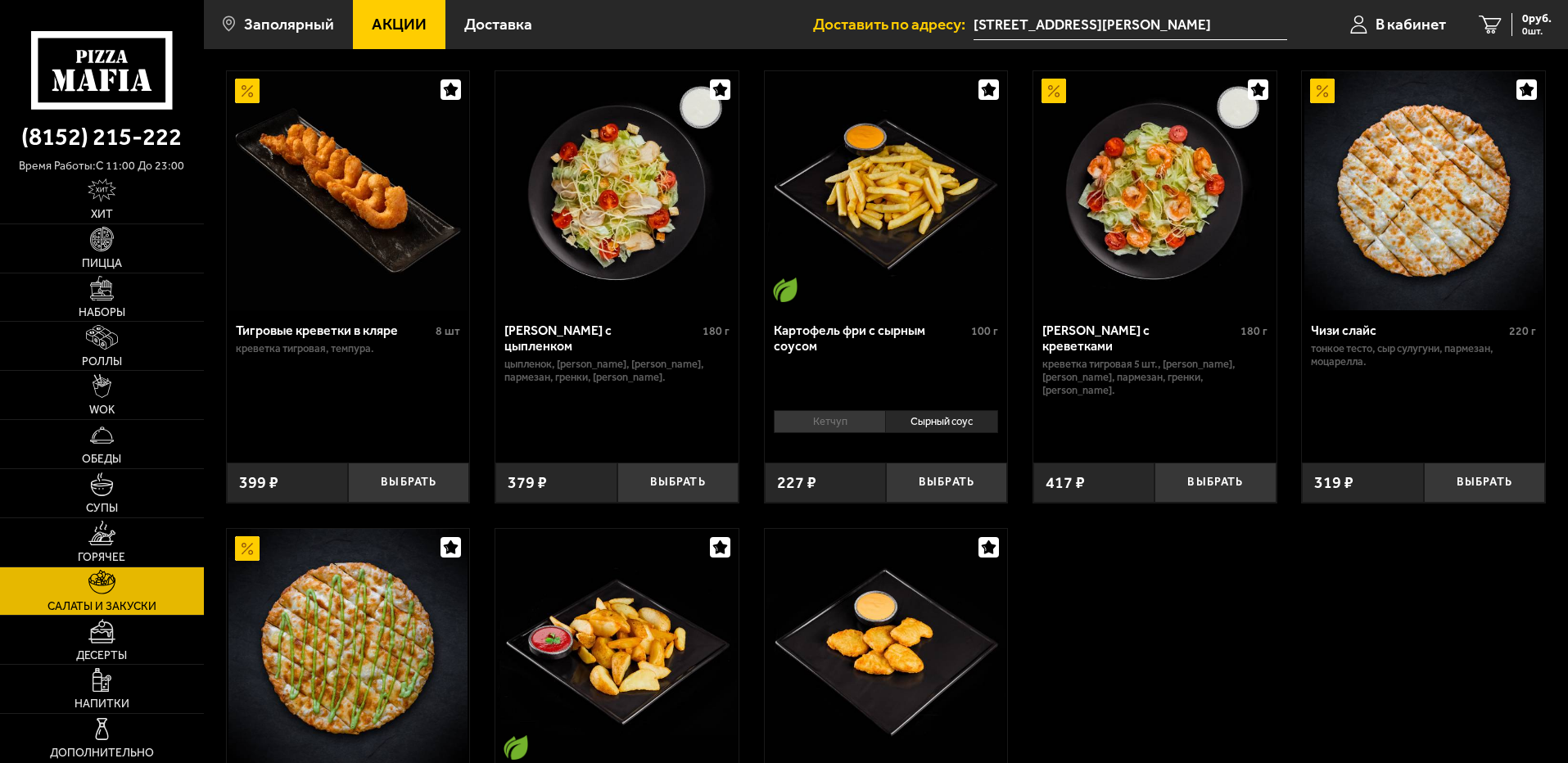
scroll to position [245, 0]
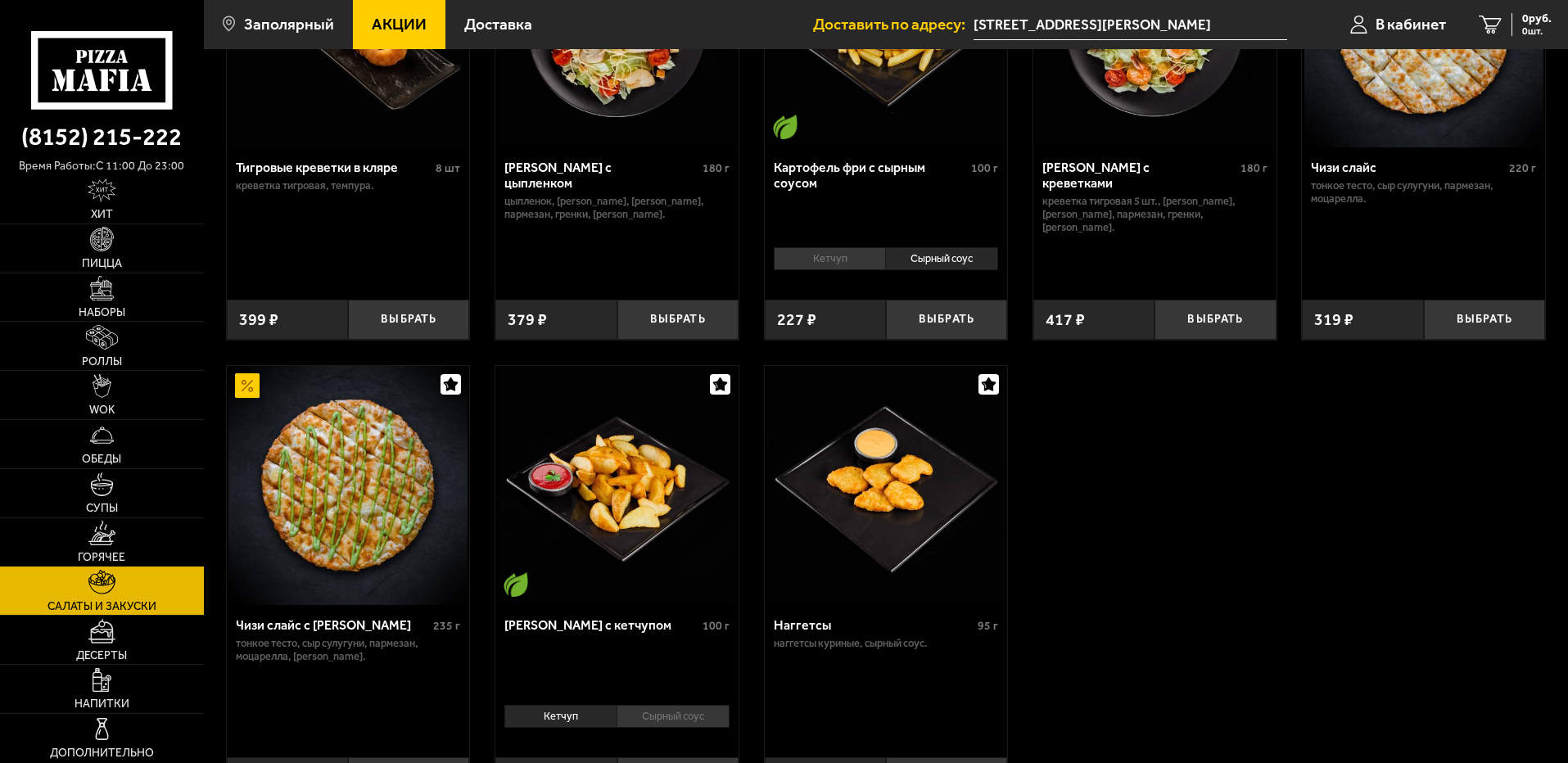
click at [107, 541] on img at bounding box center [101, 532] width 27 height 24
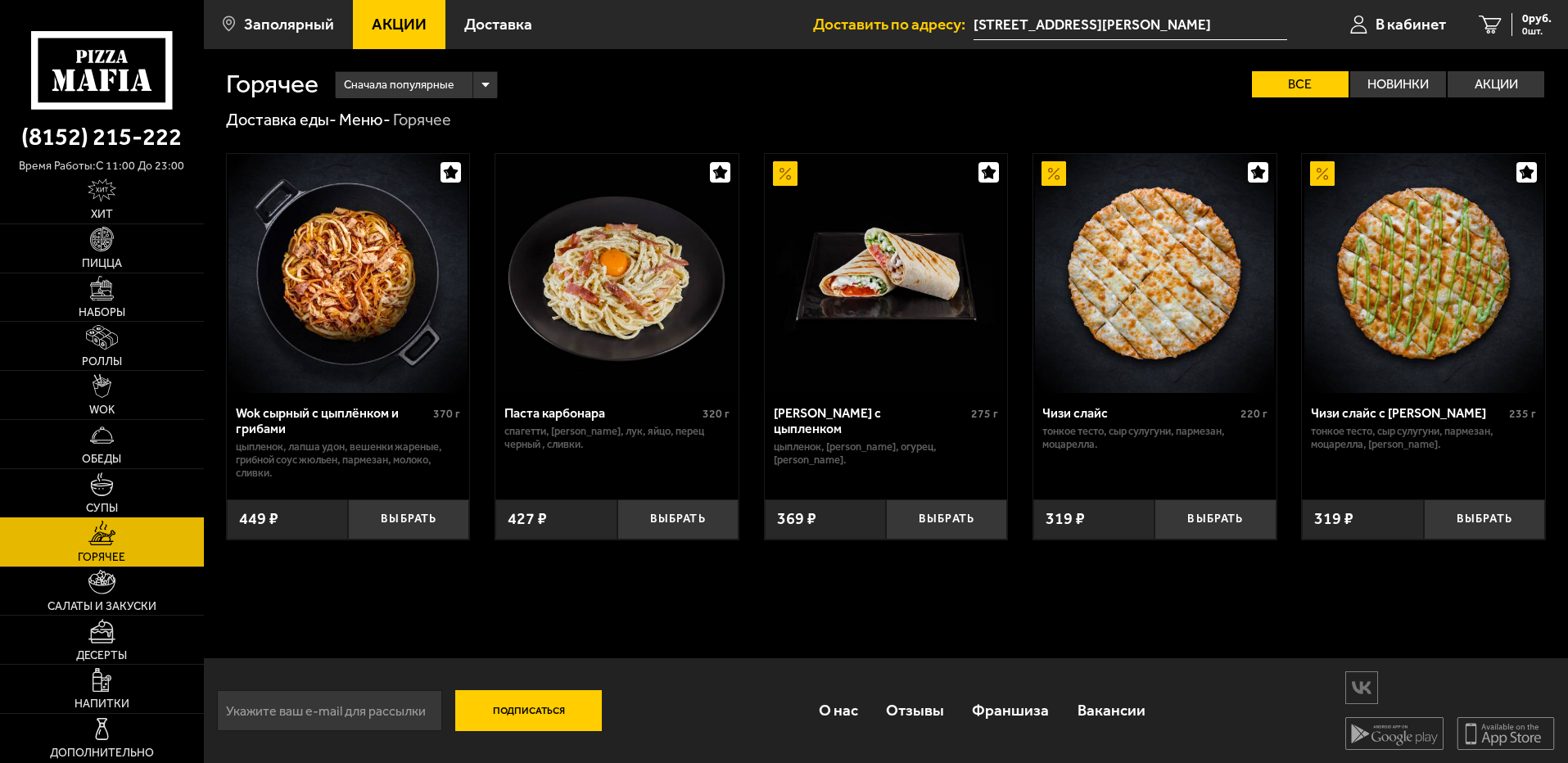
click at [110, 493] on img at bounding box center [101, 484] width 24 height 24
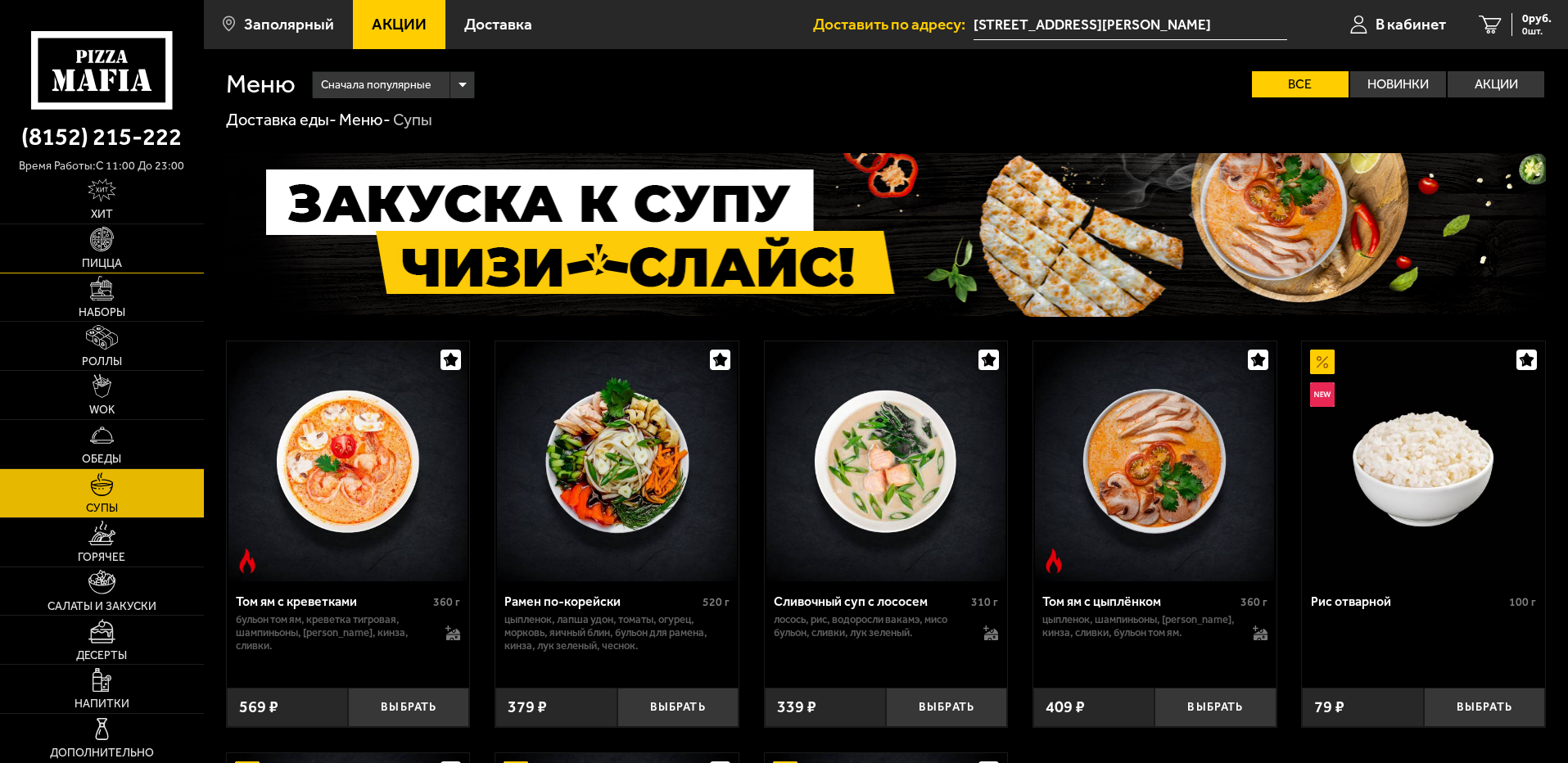
click at [107, 234] on img at bounding box center [101, 238] width 24 height 24
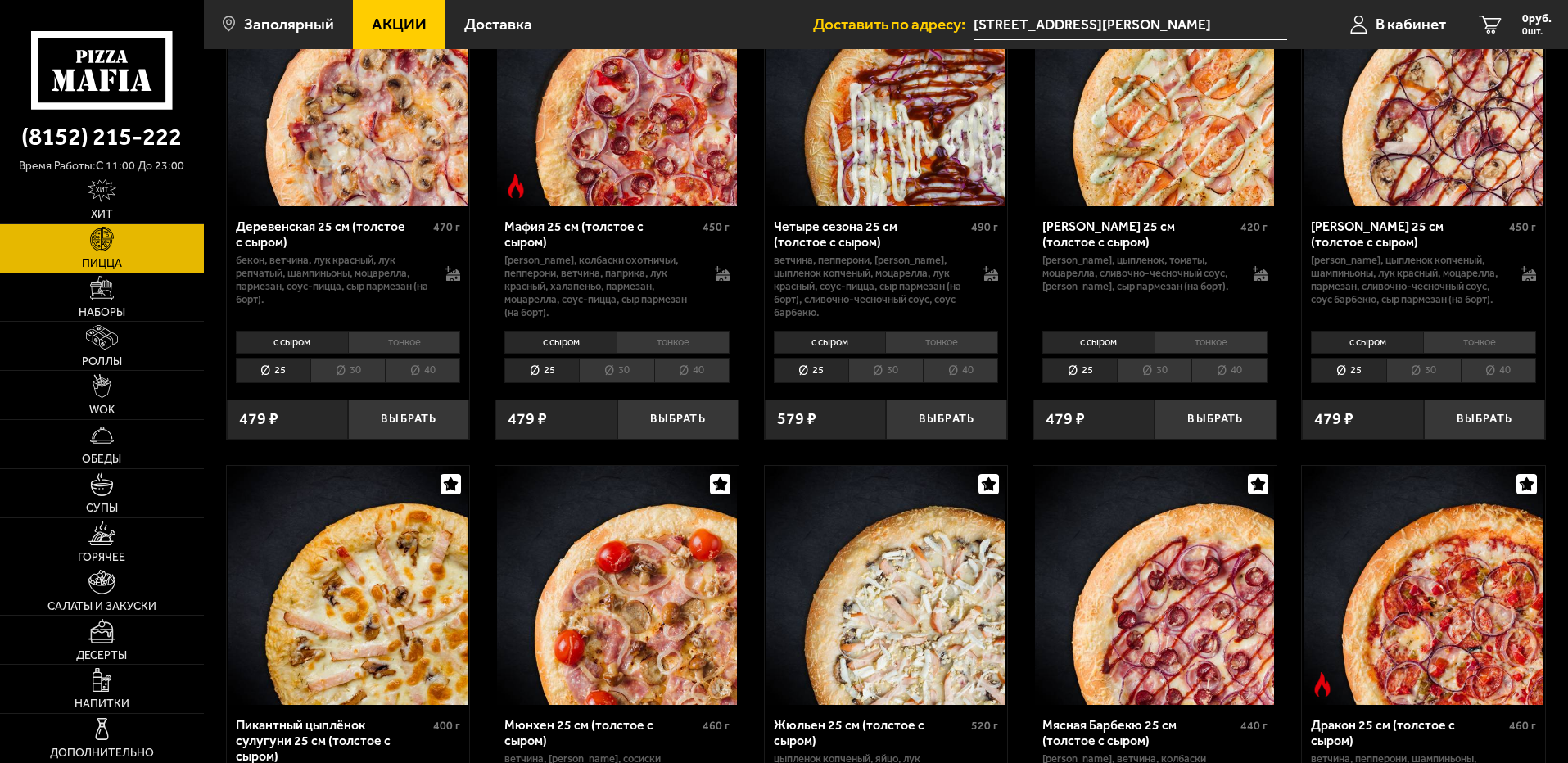
scroll to position [1883, 0]
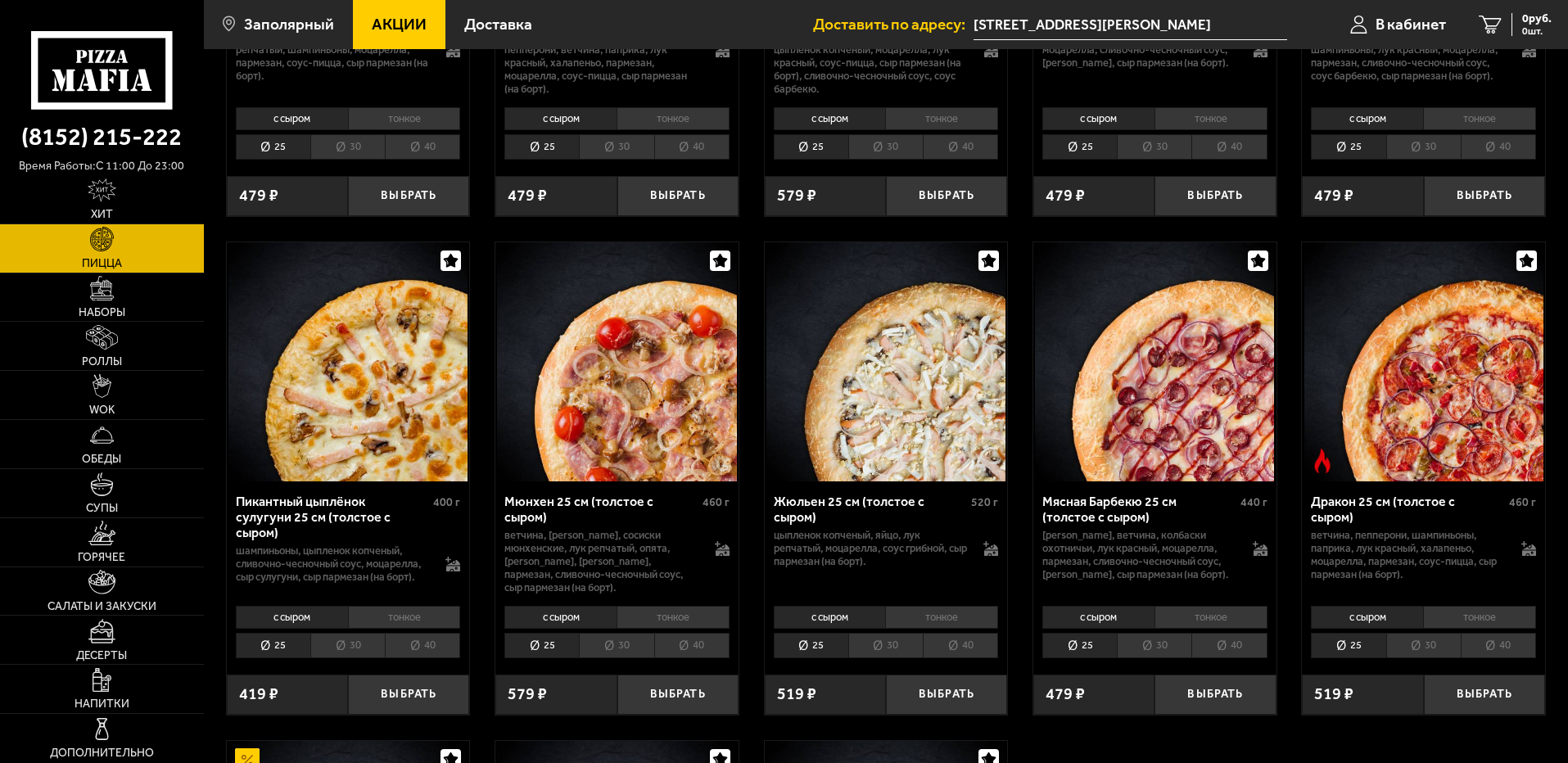
click at [1204, 658] on li "40" at bounding box center [1228, 645] width 76 height 26
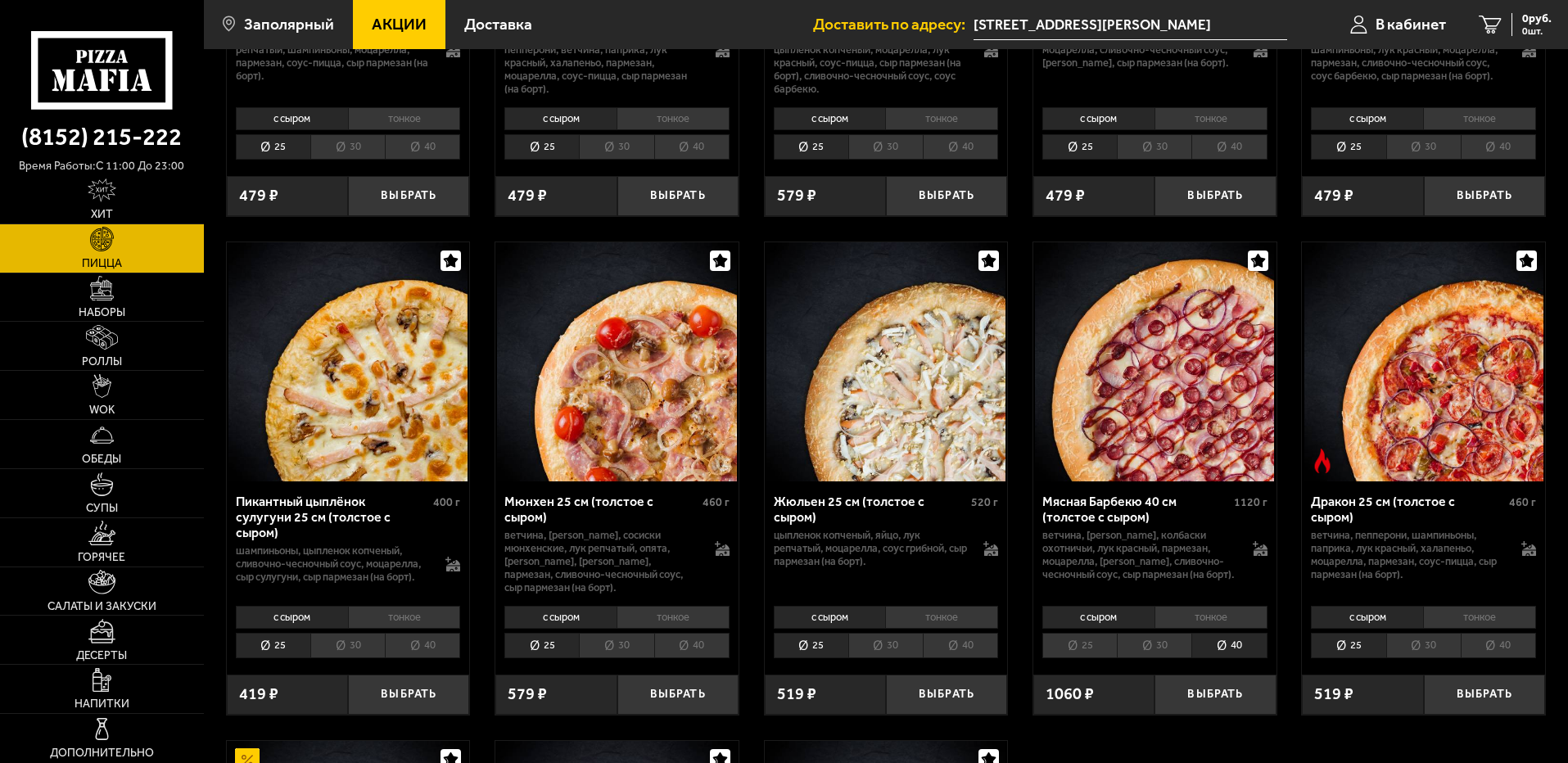
click at [1161, 525] on div "Мясная Барбекю 40 см (толстое с сыром)" at bounding box center [1136, 509] width 188 height 31
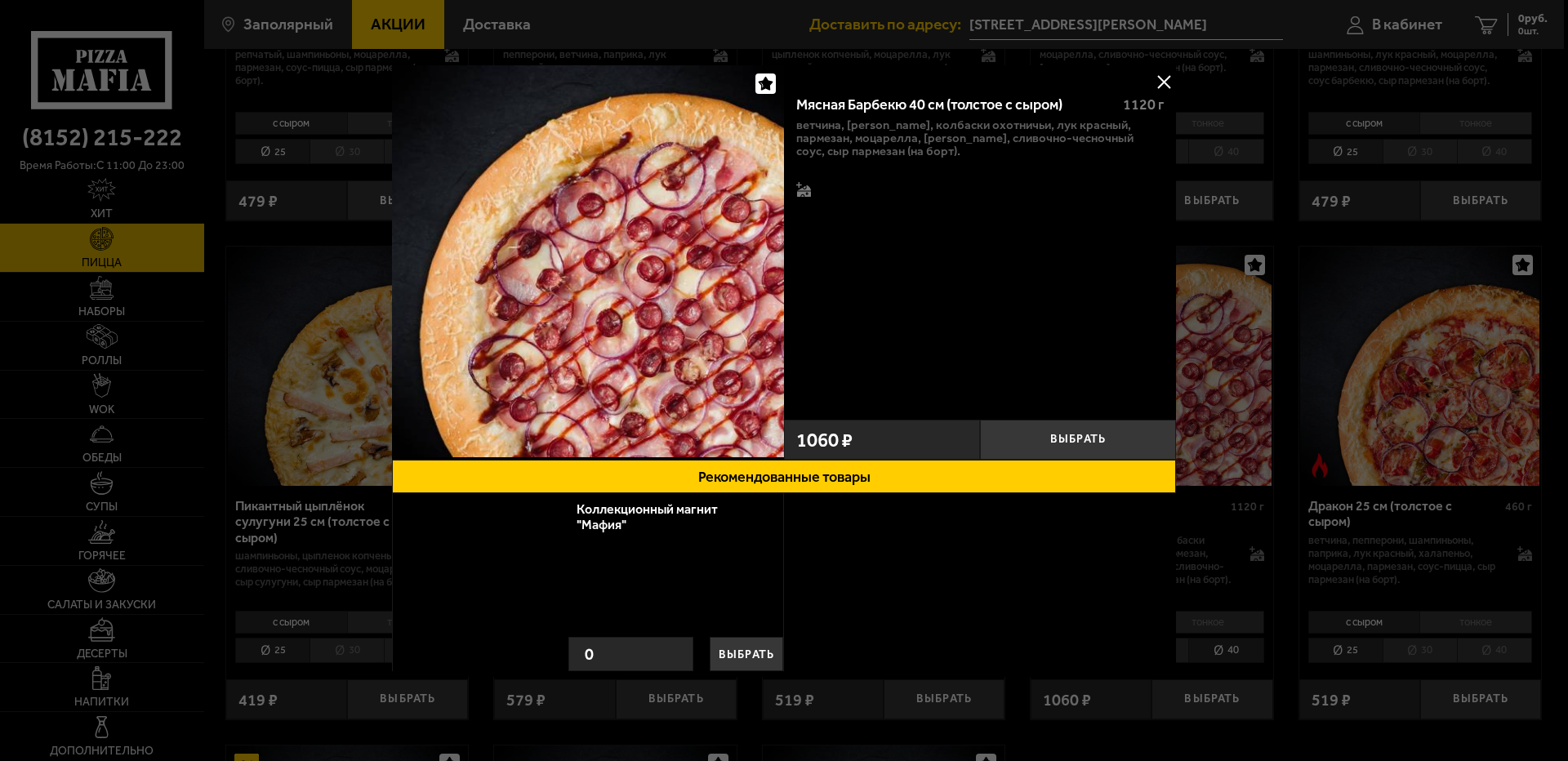
click at [1135, 533] on div "Коллекционный магнит "Мафия" Выбрать 0 Выбрать 0" at bounding box center [784, 584] width 784 height 184
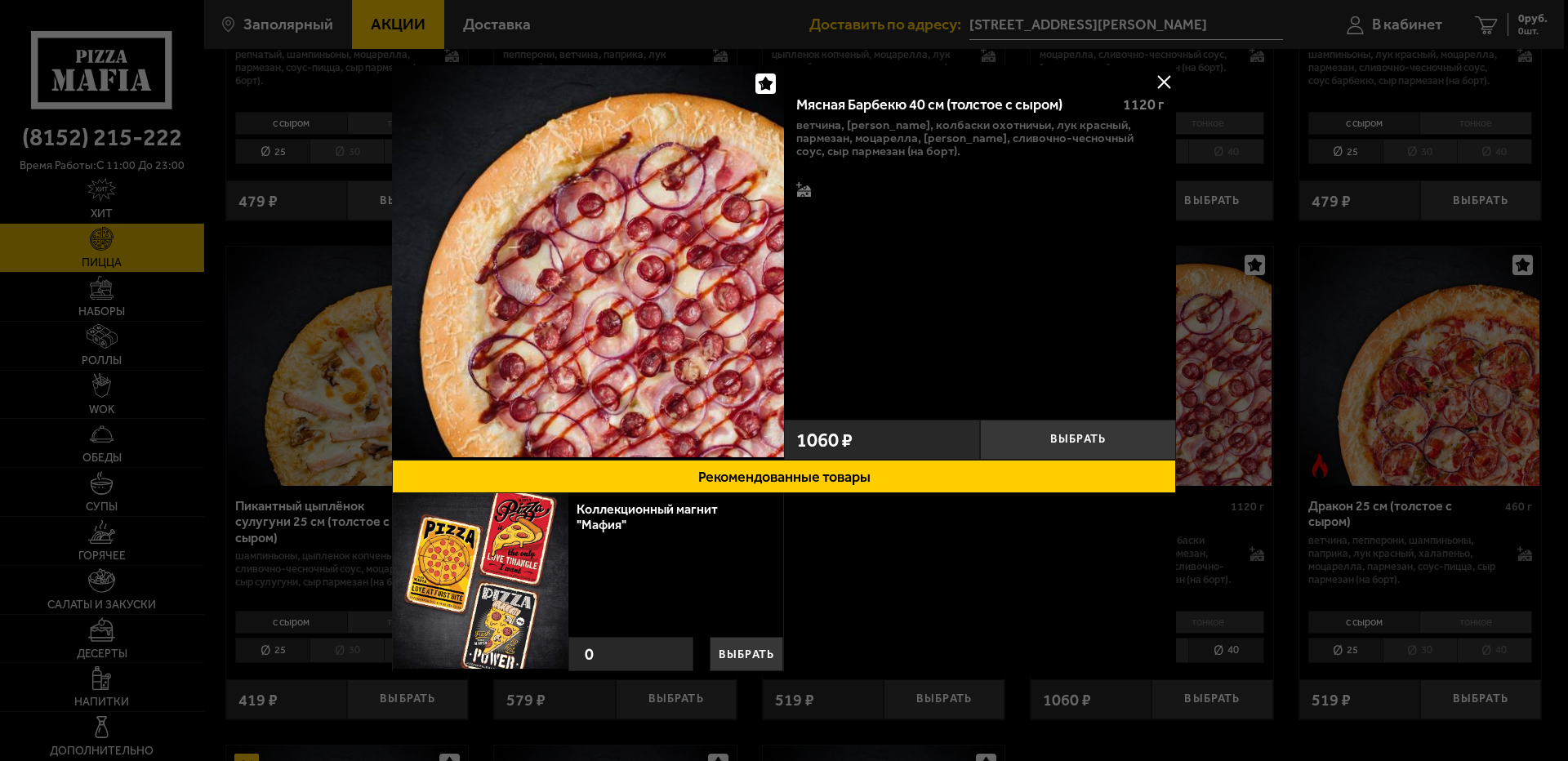
click at [1163, 81] on button at bounding box center [1164, 82] width 25 height 25
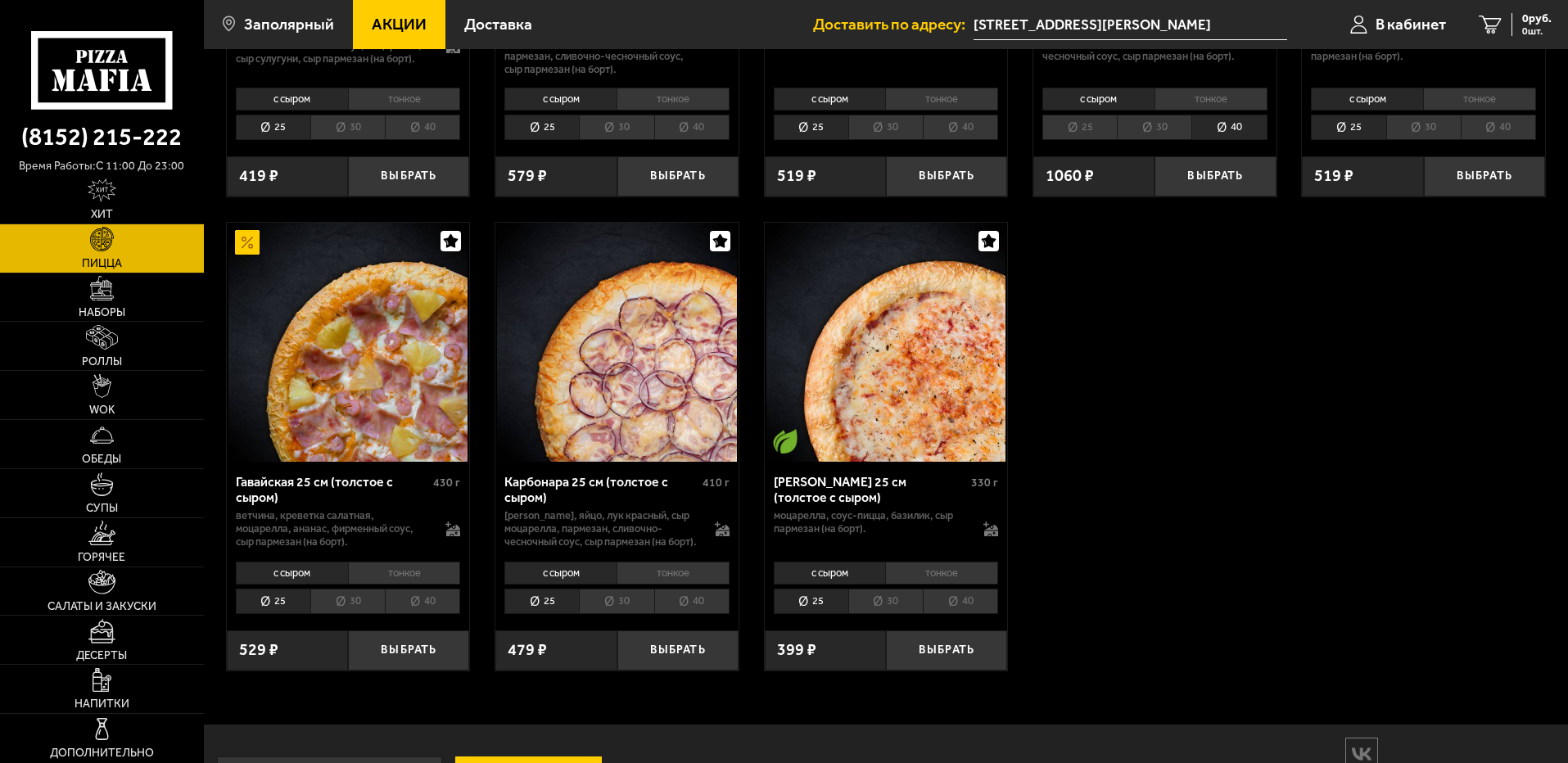
scroll to position [2513, 0]
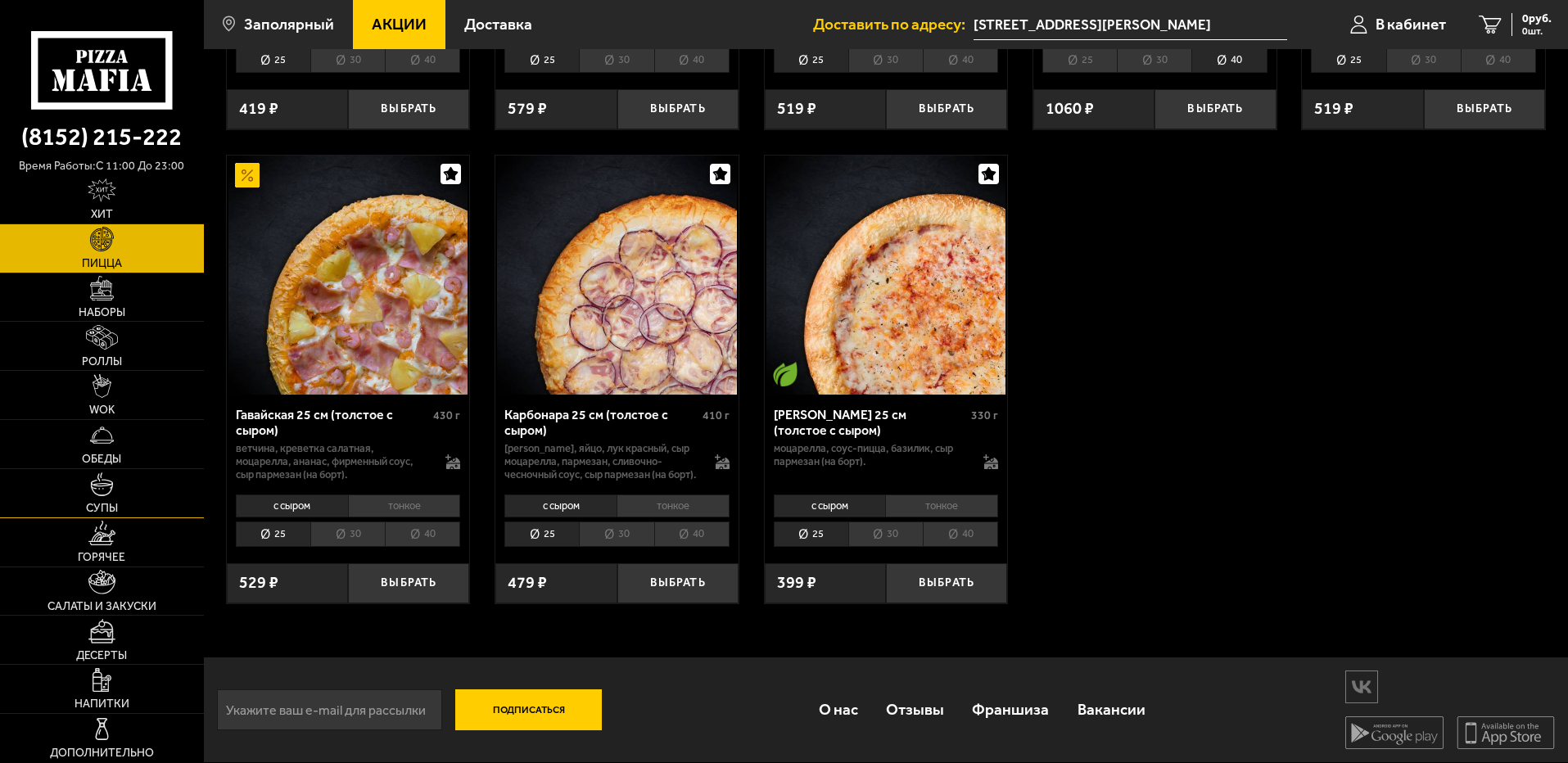
click at [114, 478] on img at bounding box center [101, 484] width 24 height 24
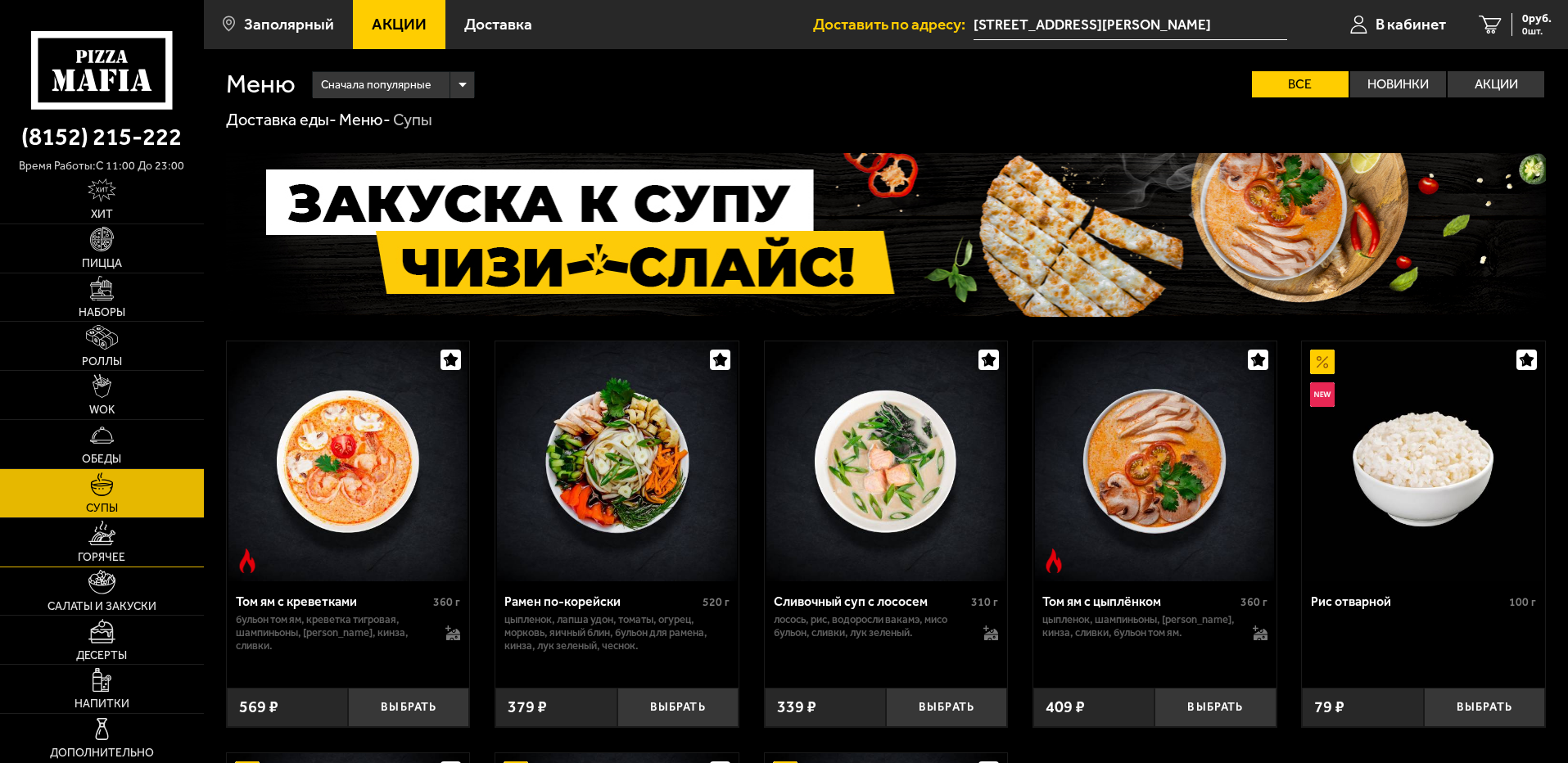
click at [118, 541] on link "Горячее" at bounding box center [101, 542] width 204 height 48
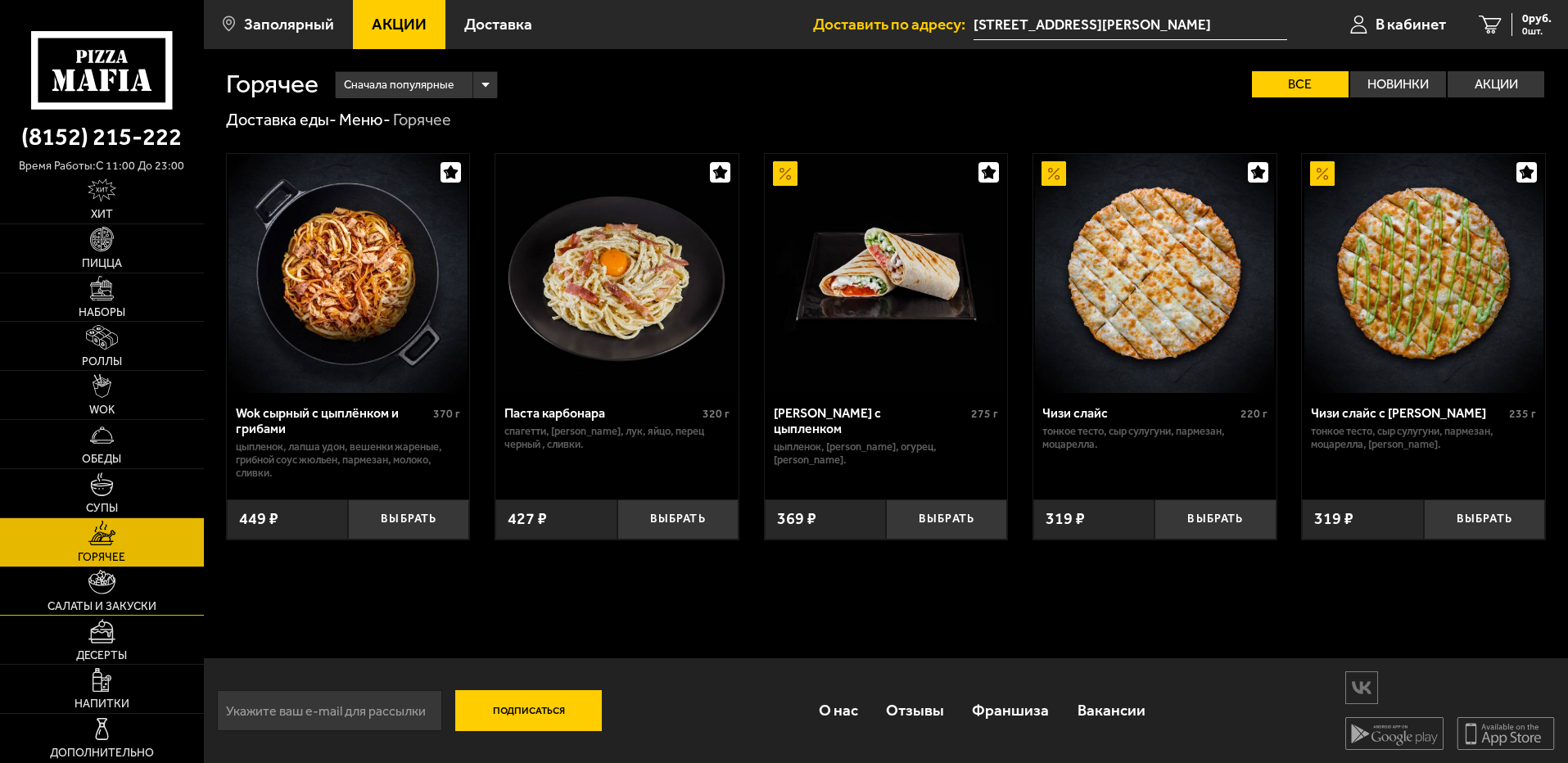
click at [133, 596] on link "Салаты и закуски" at bounding box center [101, 591] width 204 height 48
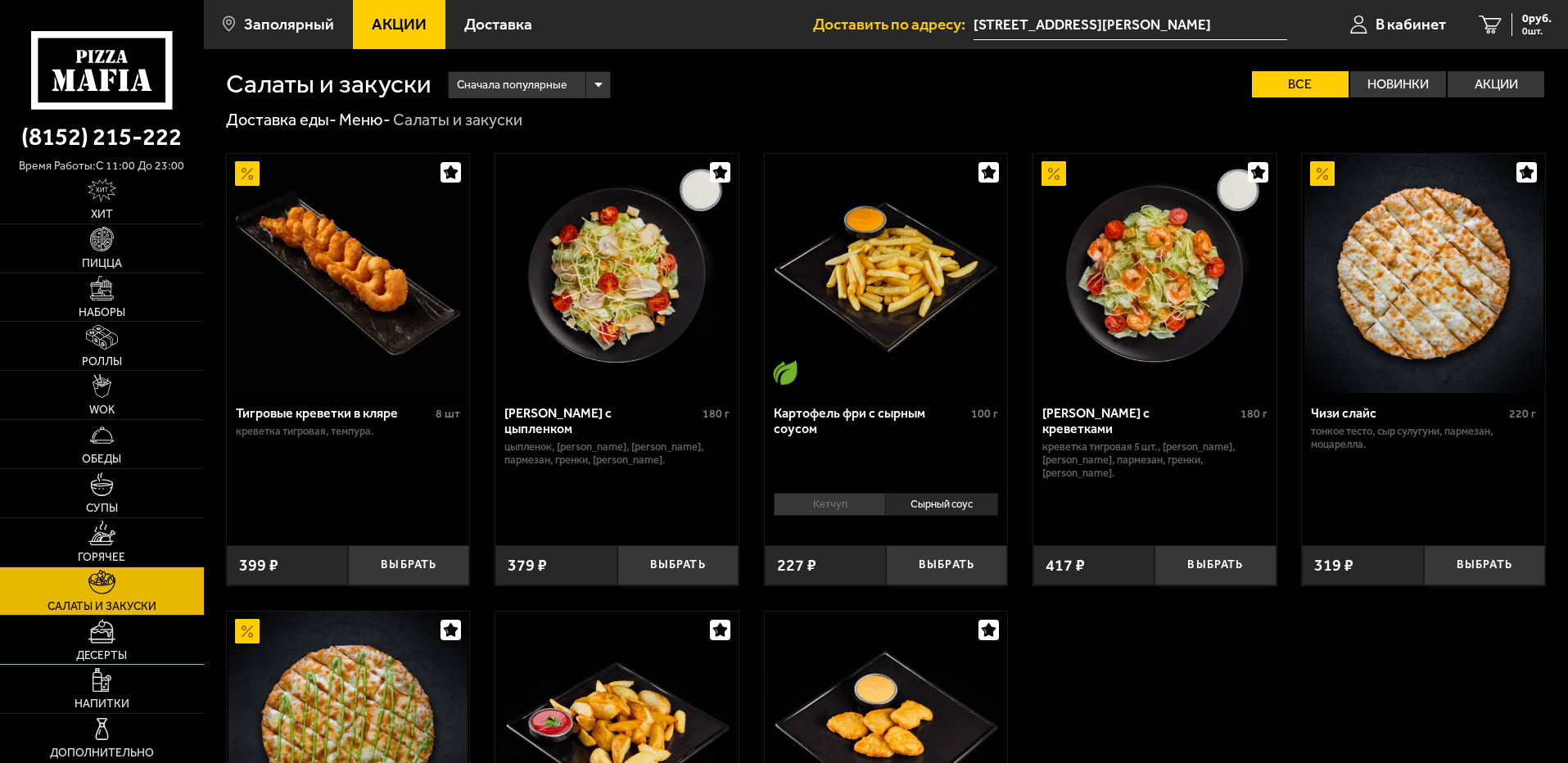
click at [125, 637] on link "Десерты" at bounding box center [101, 639] width 204 height 48
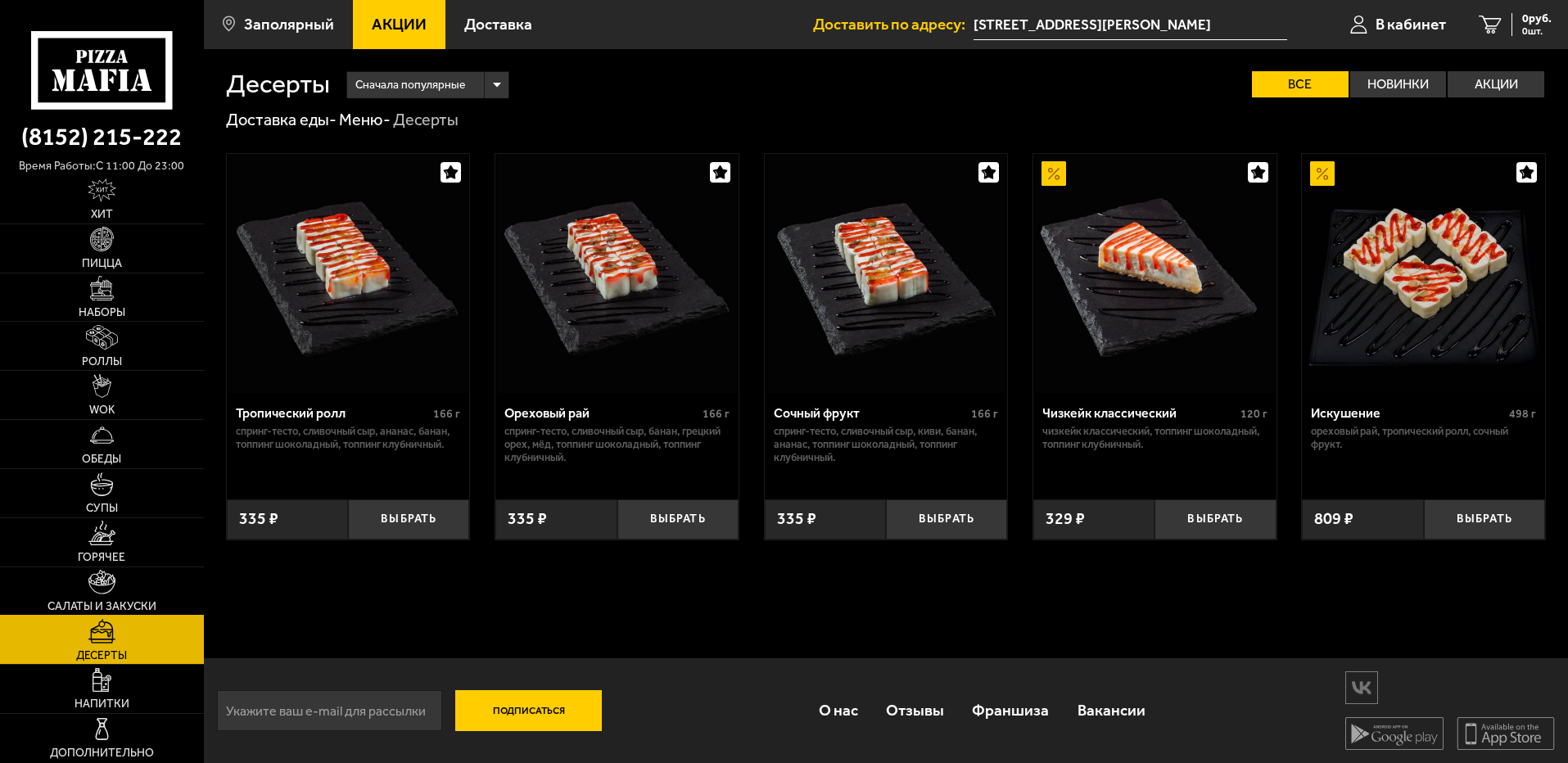
click at [132, 611] on span "Салаты и закуски" at bounding box center [101, 606] width 109 height 12
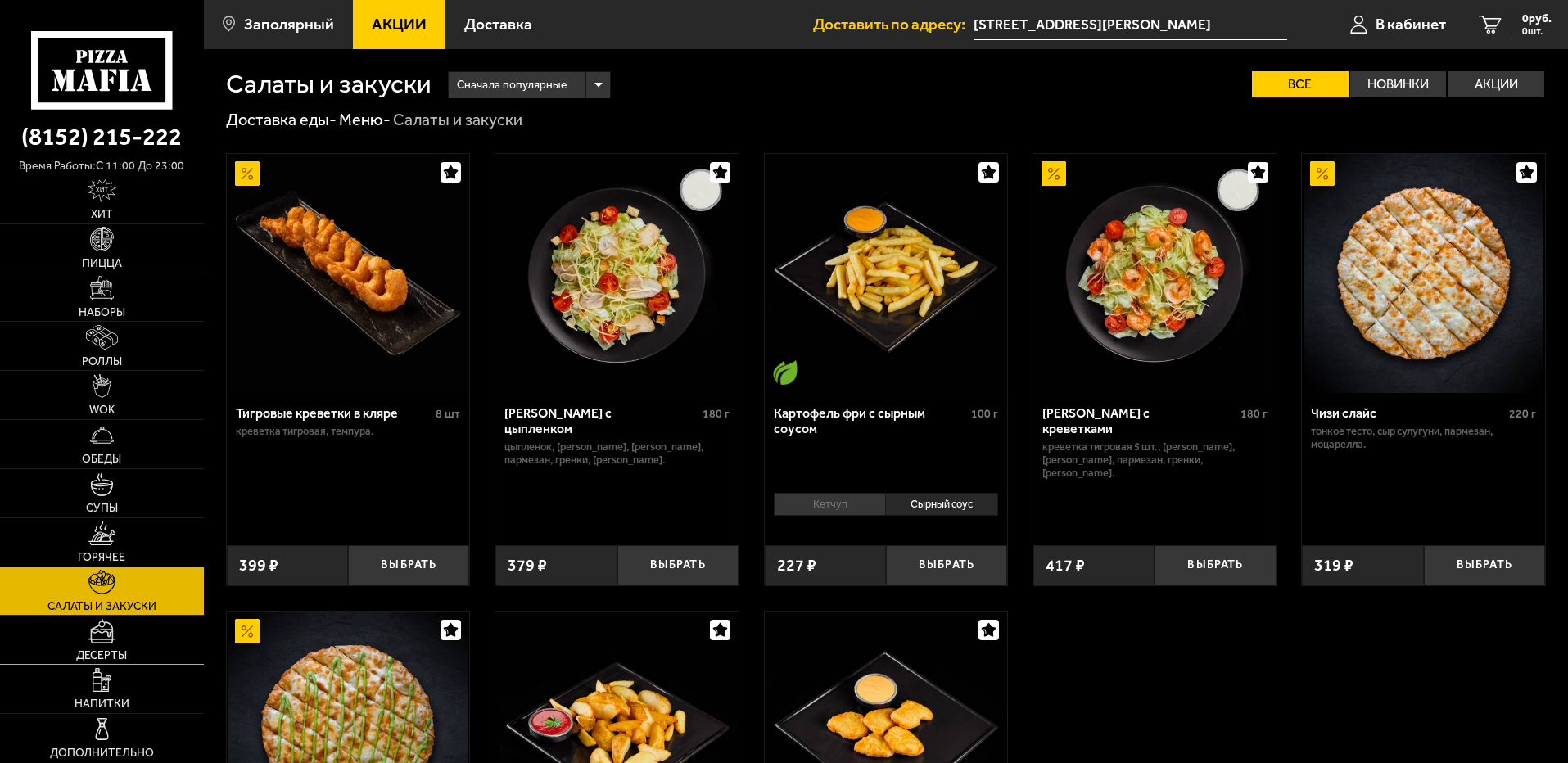
click at [133, 642] on link "Десерты" at bounding box center [101, 639] width 204 height 48
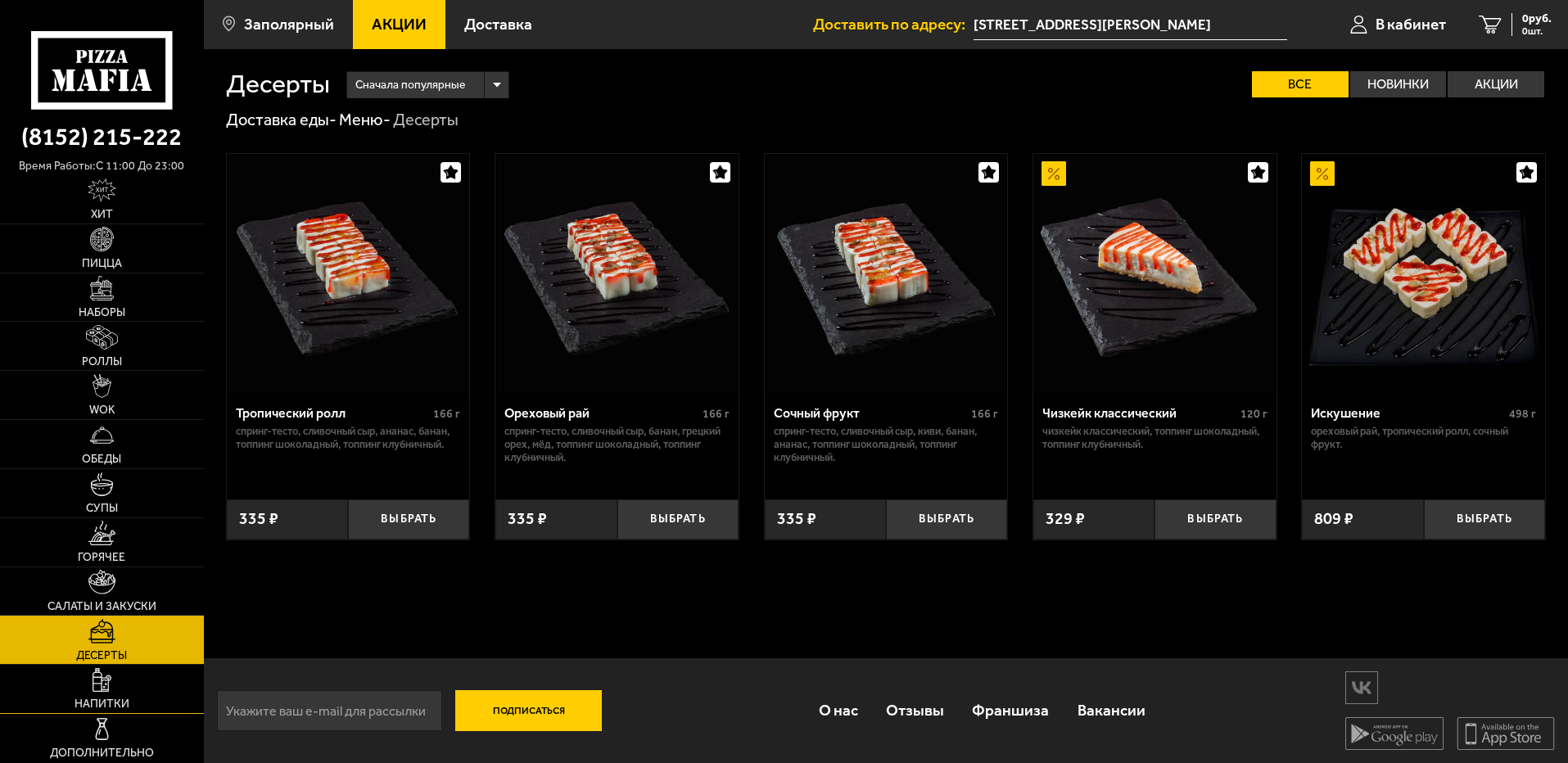
click at [116, 695] on link "Напитки" at bounding box center [101, 688] width 204 height 48
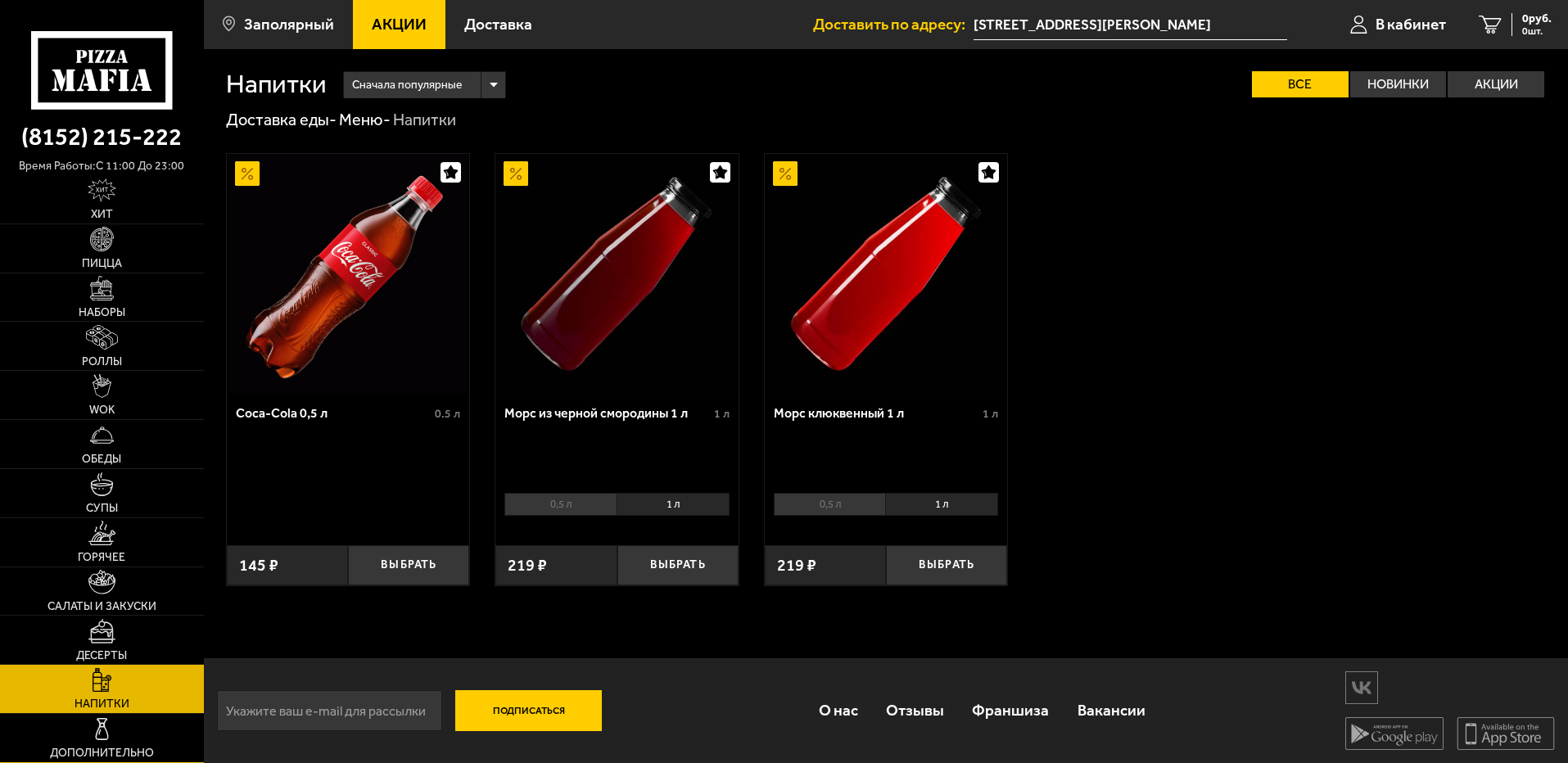
scroll to position [1, 0]
click at [112, 719] on img at bounding box center [101, 728] width 24 height 24
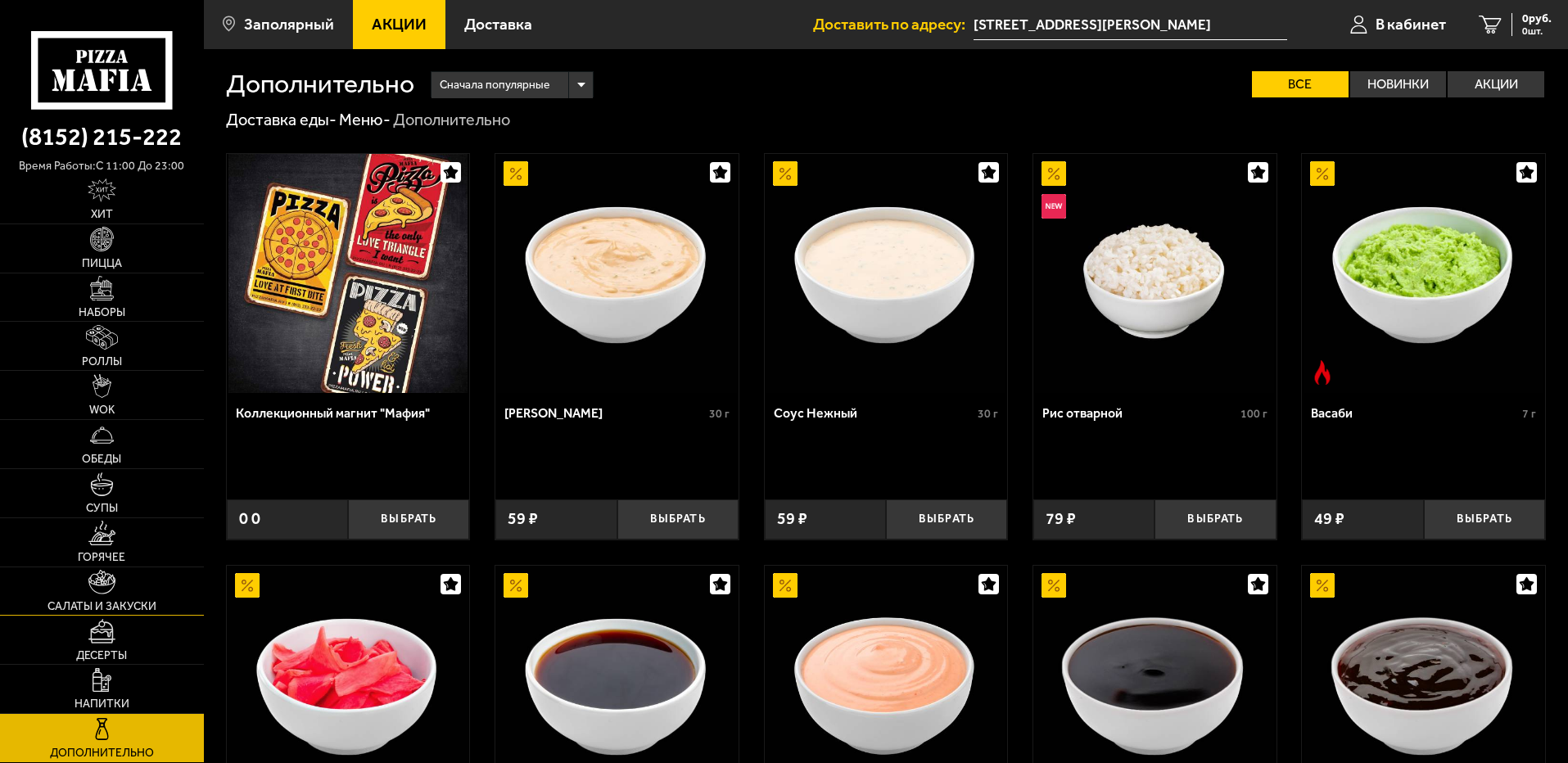
click at [138, 601] on span "Салаты и закуски" at bounding box center [101, 606] width 109 height 12
